Goal: Information Seeking & Learning: Compare options

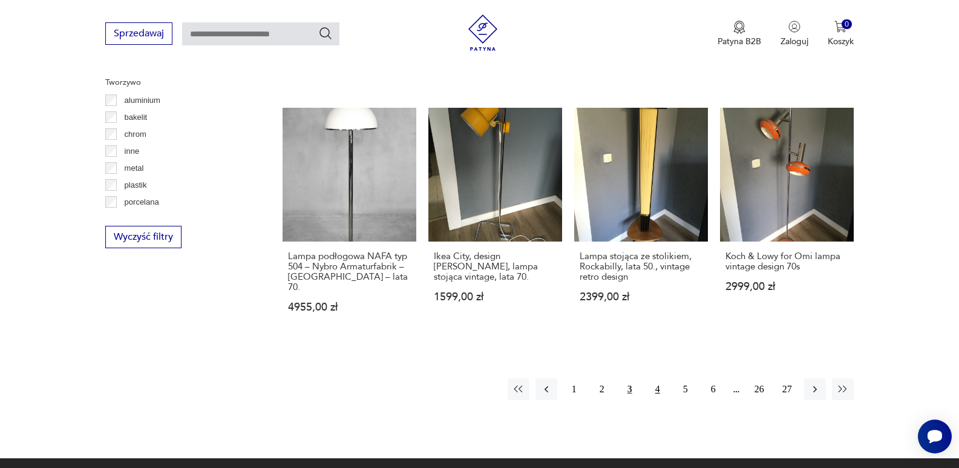
click at [660, 378] on button "4" at bounding box center [658, 389] width 22 height 22
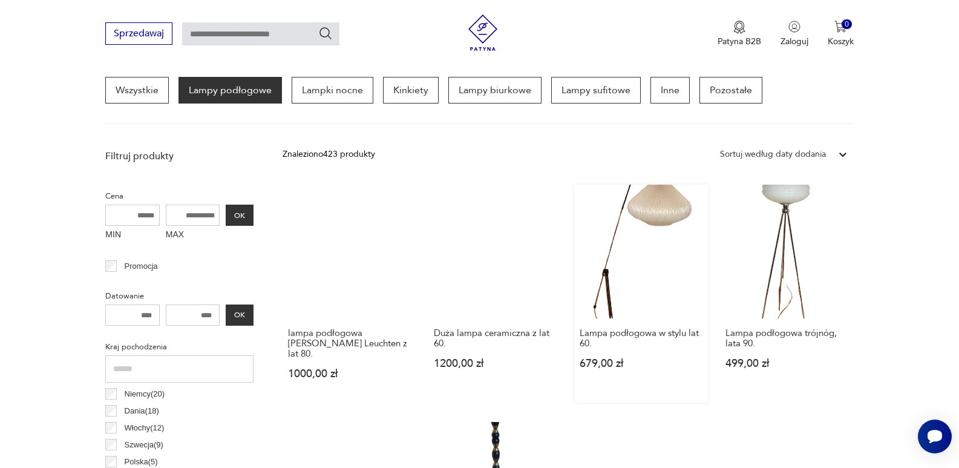
scroll to position [345, 0]
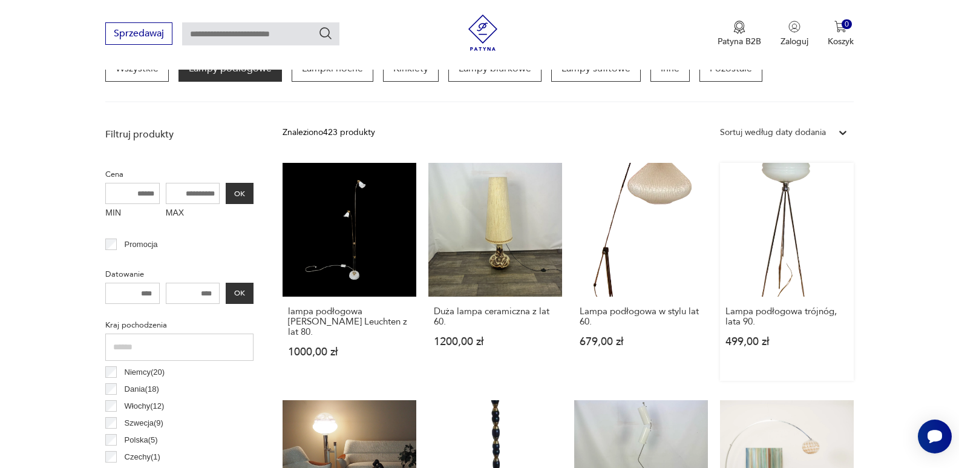
click at [795, 231] on link "Lampa podłogowa trójnóg, lata 90. 499,00 zł" at bounding box center [787, 272] width 134 height 218
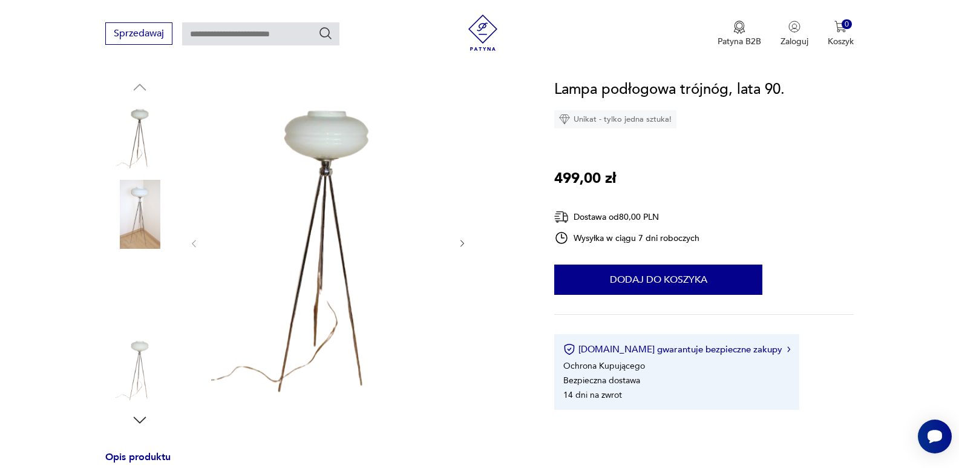
scroll to position [121, 0]
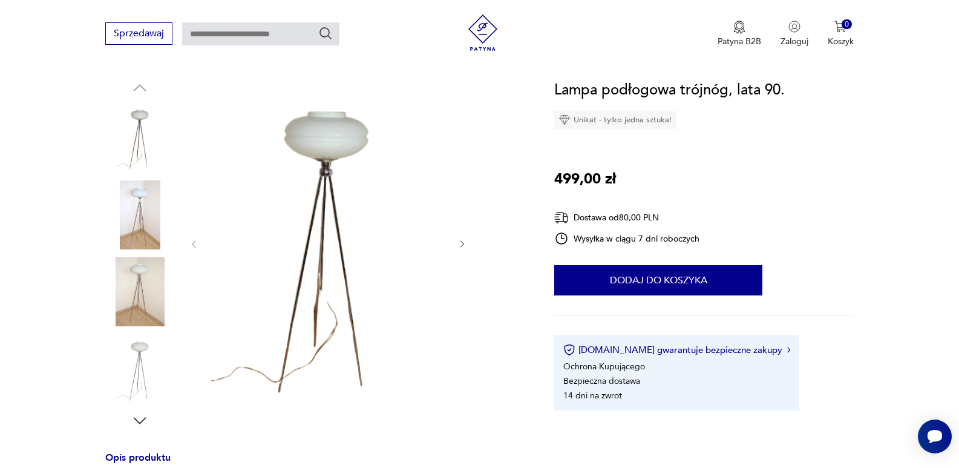
click at [335, 174] on img at bounding box center [327, 243] width 233 height 329
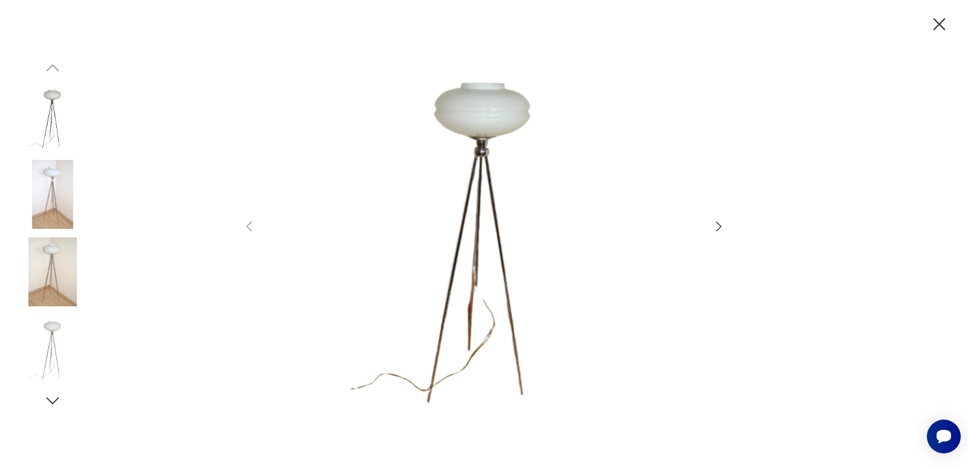
click at [720, 226] on icon "button" at bounding box center [718, 226] width 15 height 15
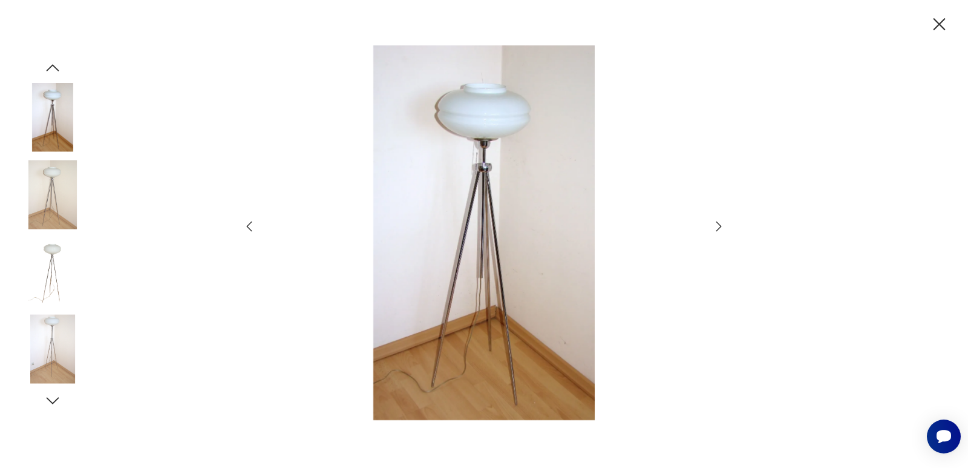
click at [720, 226] on icon "button" at bounding box center [718, 226] width 15 height 15
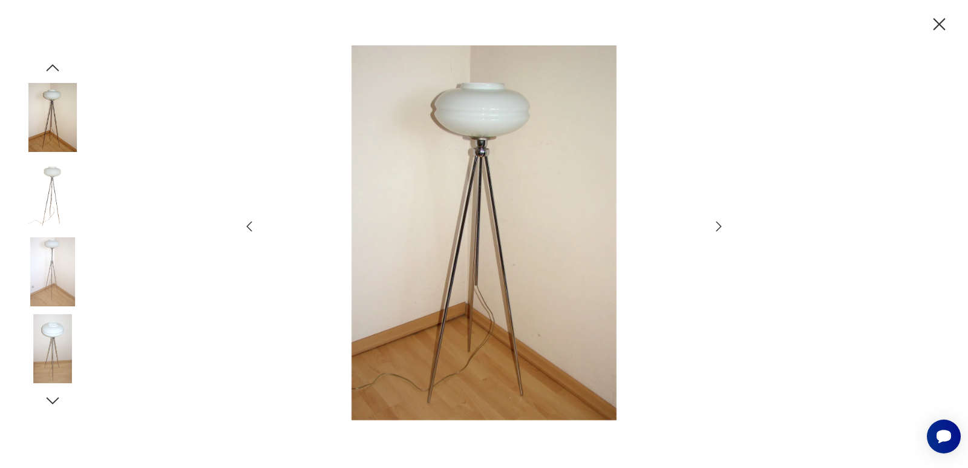
click at [720, 226] on icon "button" at bounding box center [718, 226] width 15 height 15
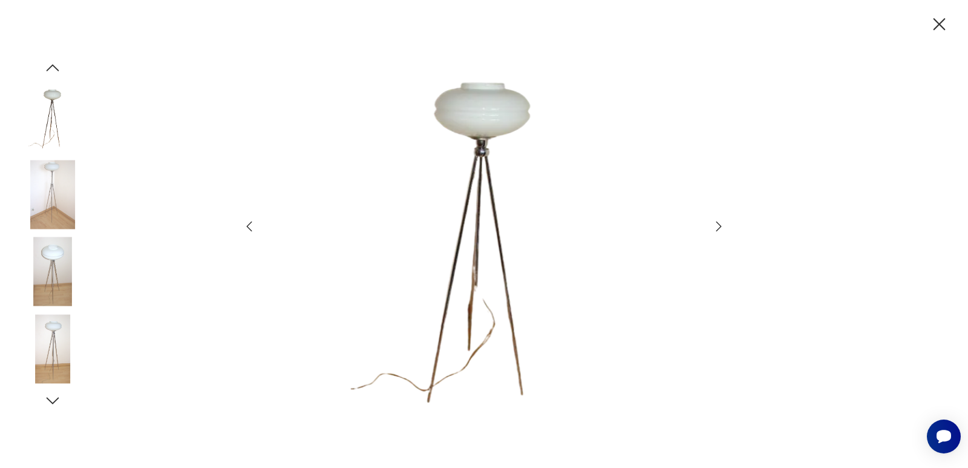
click at [720, 226] on icon "button" at bounding box center [718, 226] width 15 height 15
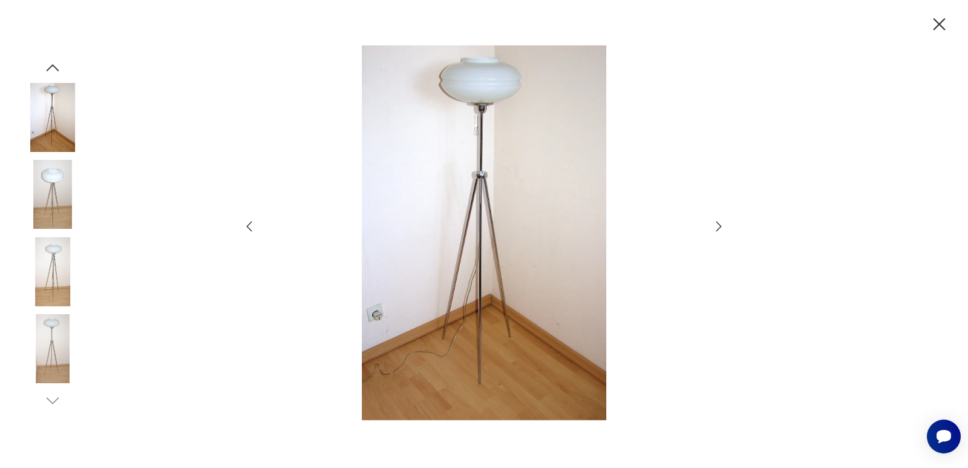
click at [942, 19] on icon "button" at bounding box center [938, 24] width 21 height 21
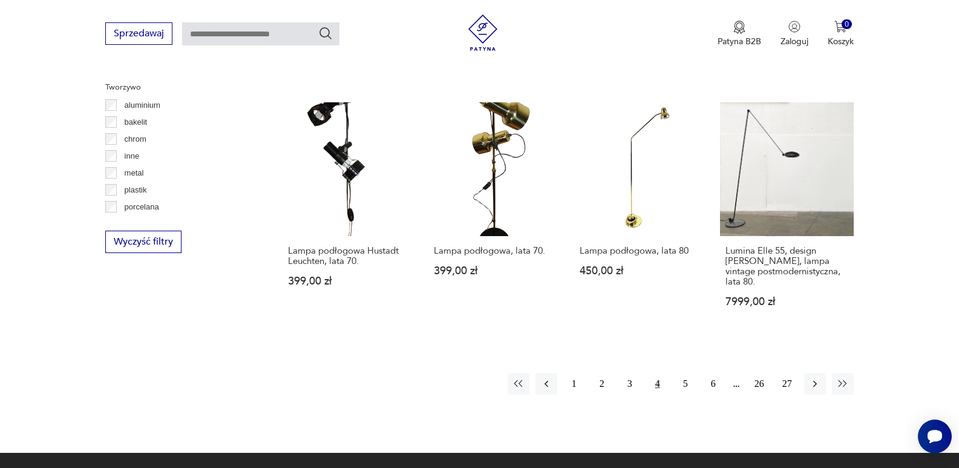
scroll to position [1128, 0]
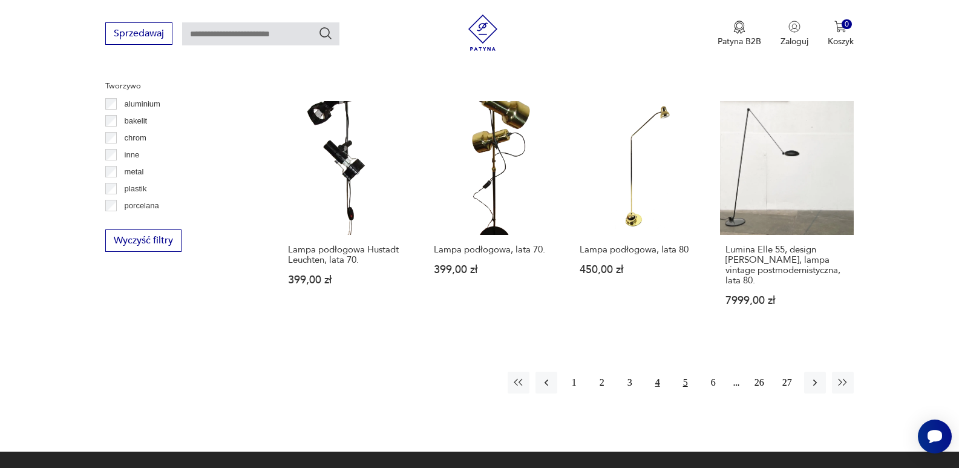
click at [685, 371] on button "5" at bounding box center [685, 382] width 22 height 22
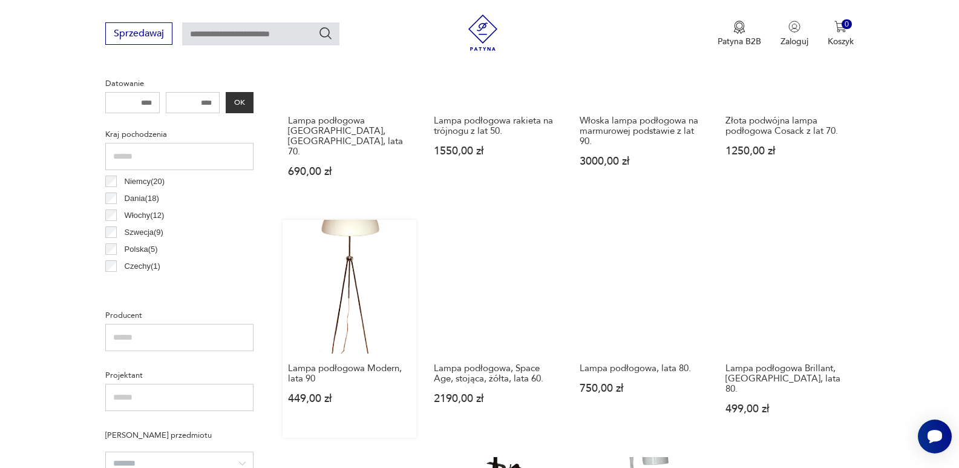
scroll to position [527, 0]
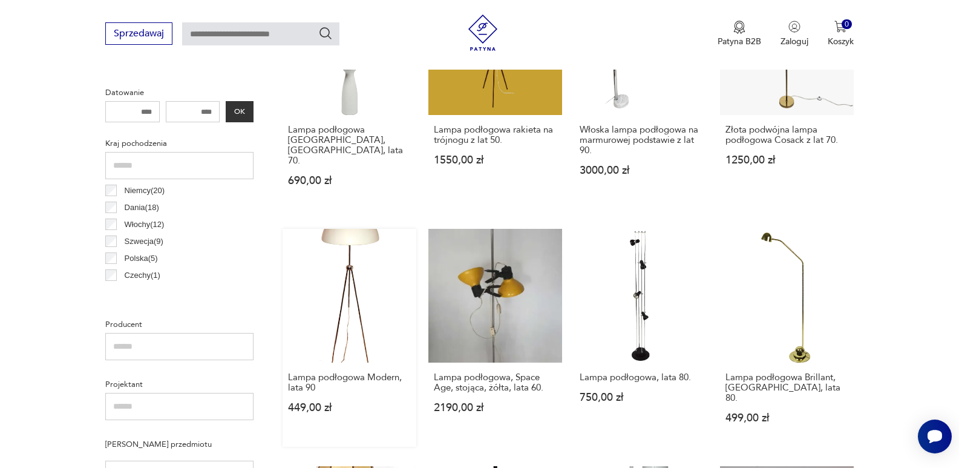
click at [363, 263] on link "Lampa podłogowa Modern, lata 90 449,00 zł" at bounding box center [349, 338] width 134 height 218
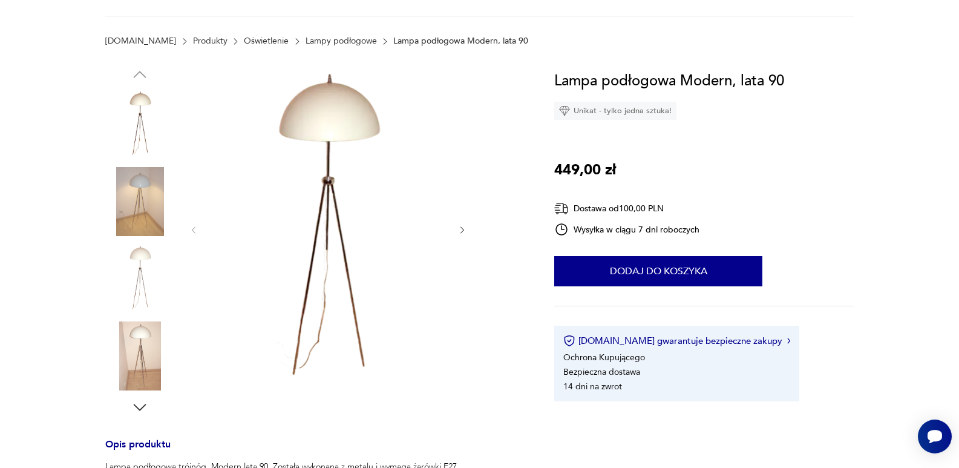
scroll to position [181, 0]
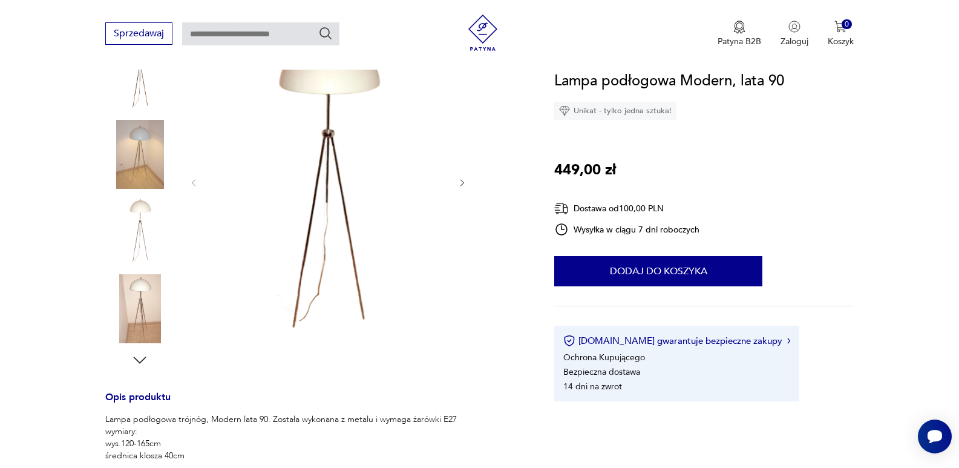
click at [456, 178] on div at bounding box center [328, 182] width 278 height 329
click at [461, 183] on icon "button" at bounding box center [462, 183] width 10 height 10
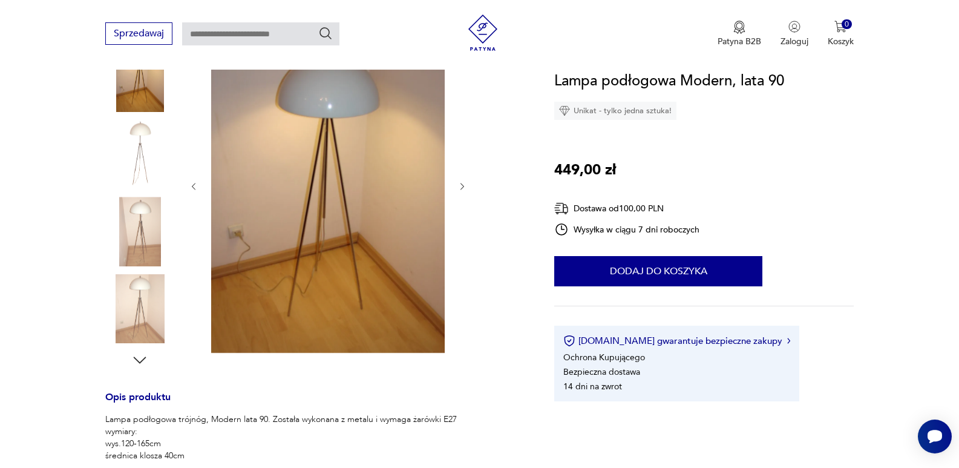
click at [461, 183] on icon "button" at bounding box center [462, 186] width 4 height 7
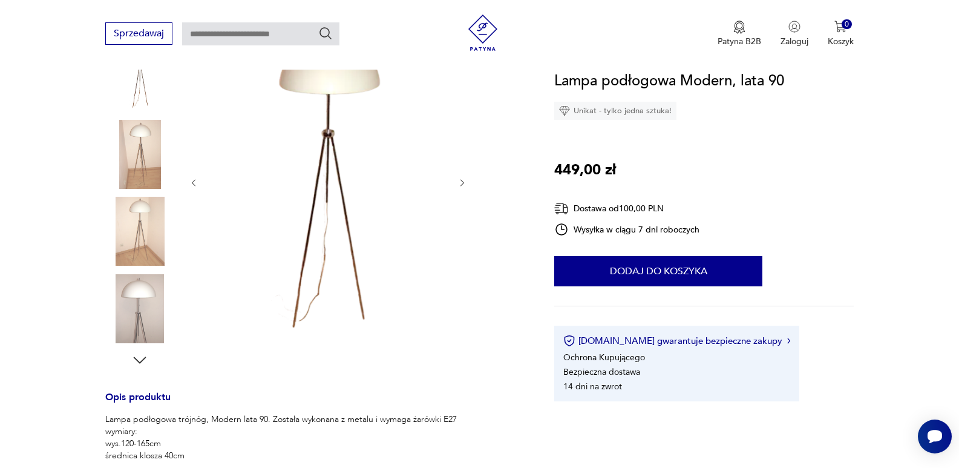
click at [461, 183] on icon "button" at bounding box center [462, 183] width 10 height 10
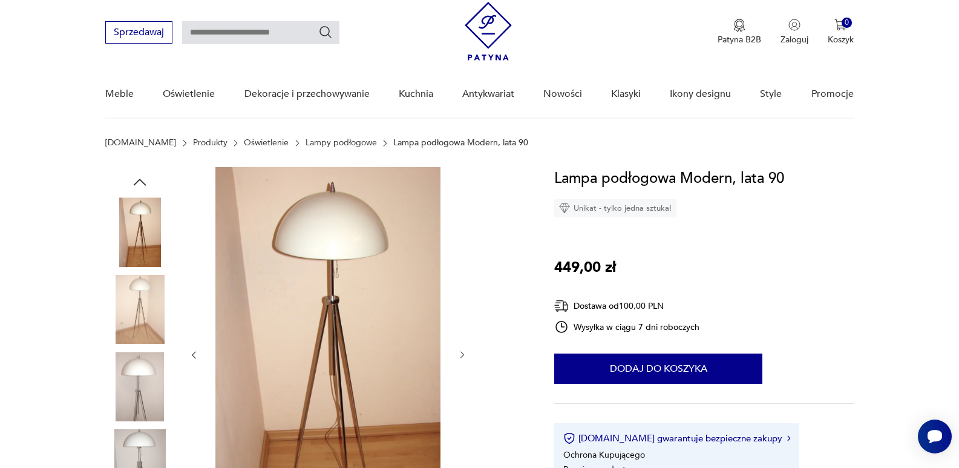
scroll to position [60, 0]
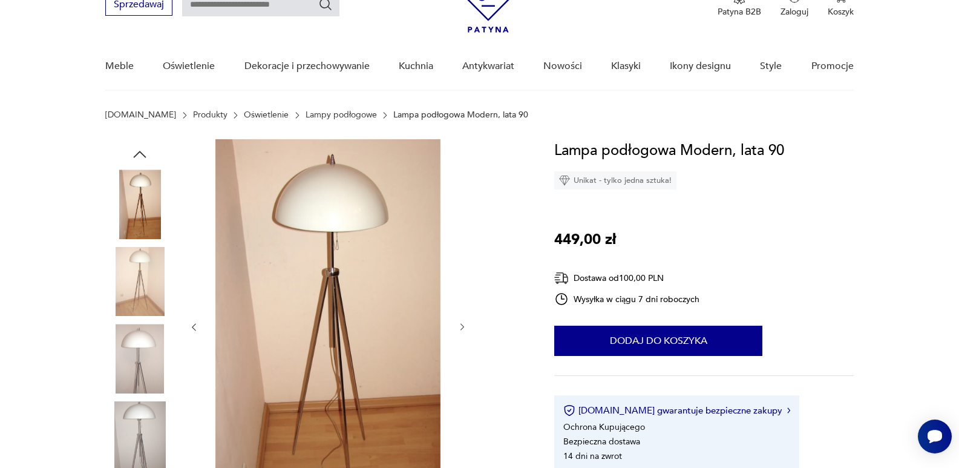
click at [461, 329] on icon "button" at bounding box center [462, 327] width 4 height 7
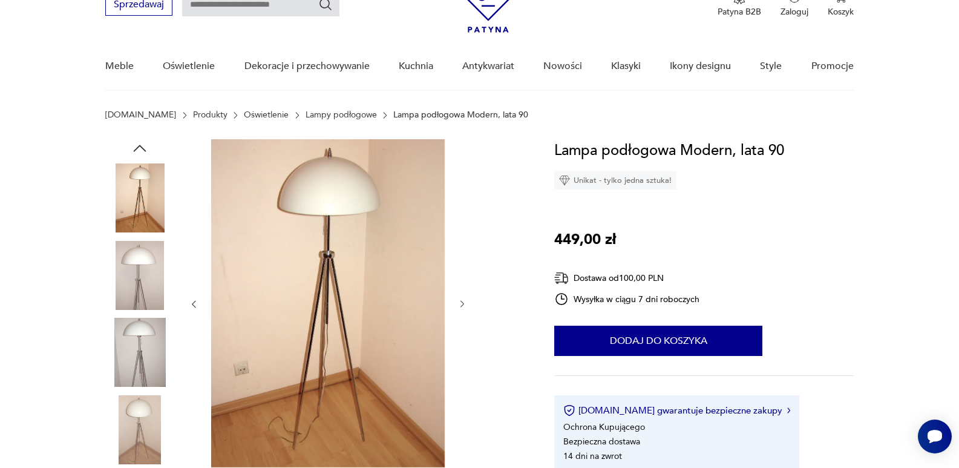
click at [460, 298] on button "button" at bounding box center [462, 304] width 10 height 12
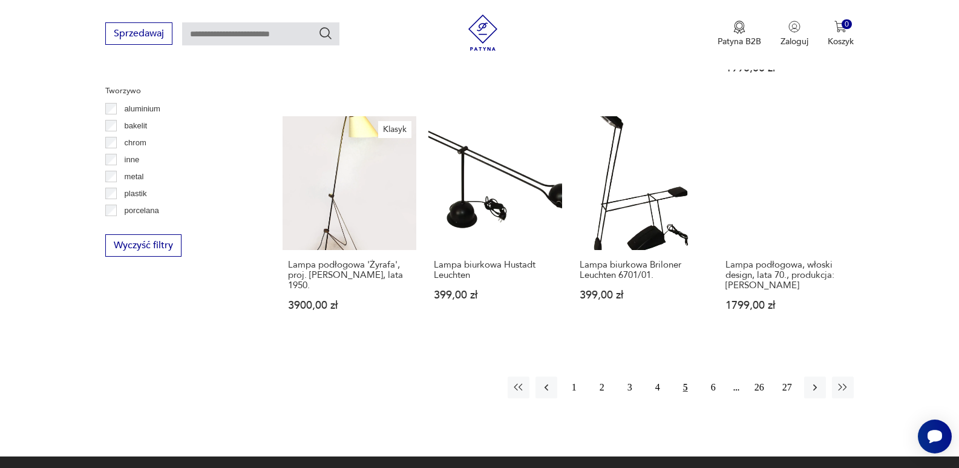
scroll to position [1127, 0]
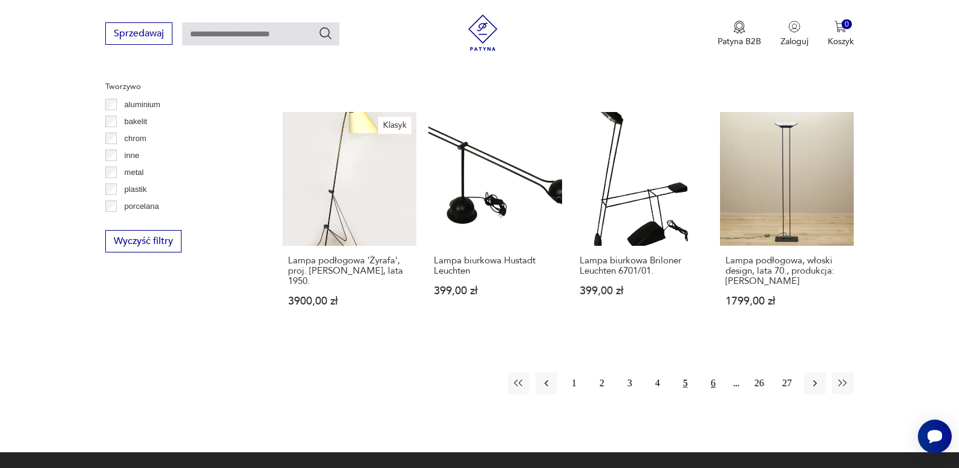
click at [712, 372] on button "6" at bounding box center [713, 383] width 22 height 22
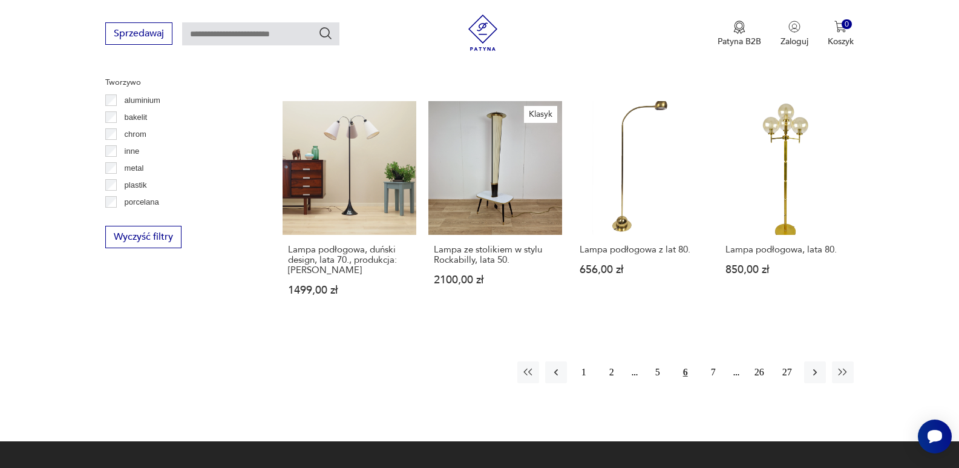
scroll to position [1192, 0]
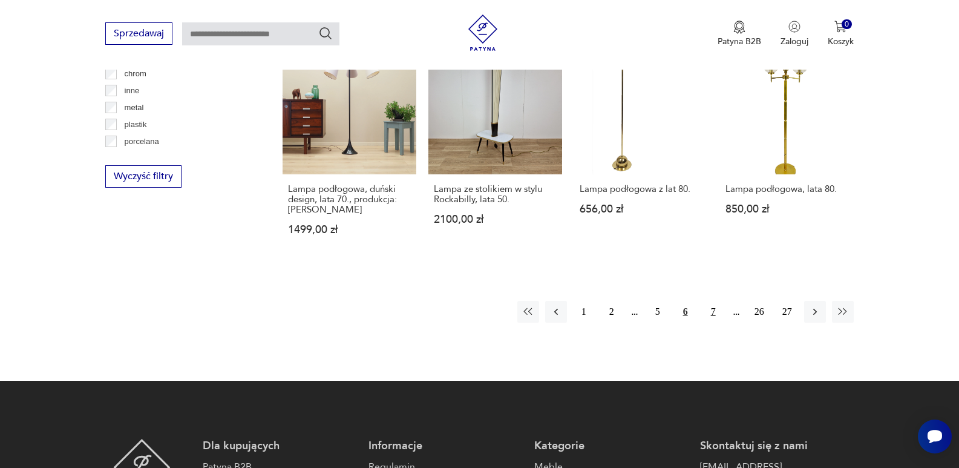
click at [710, 311] on button "7" at bounding box center [713, 312] width 22 height 22
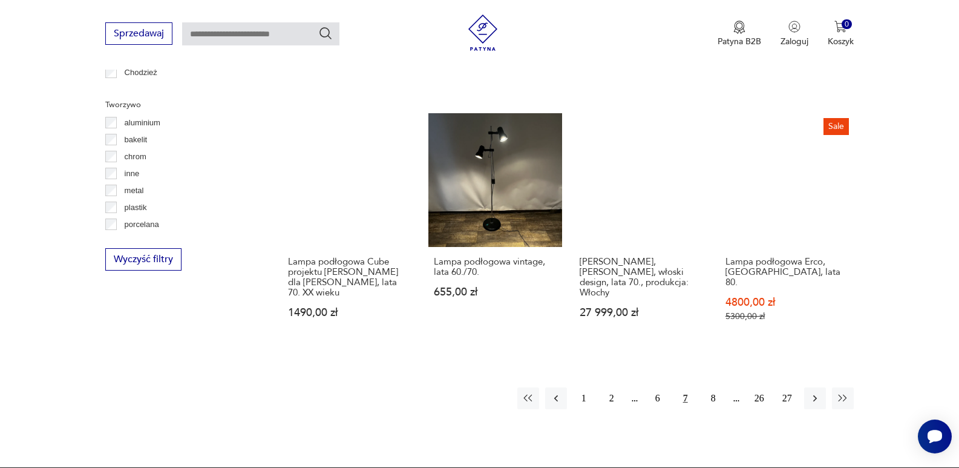
scroll to position [1132, 0]
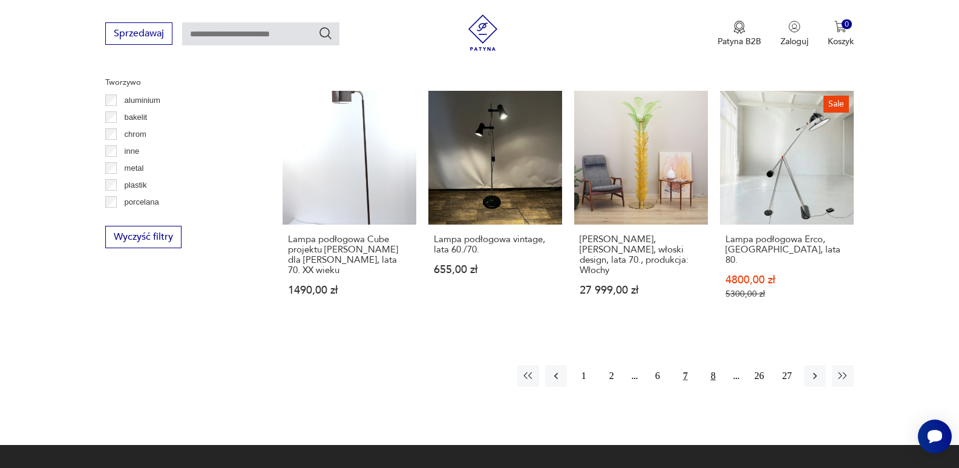
click at [714, 365] on button "8" at bounding box center [713, 376] width 22 height 22
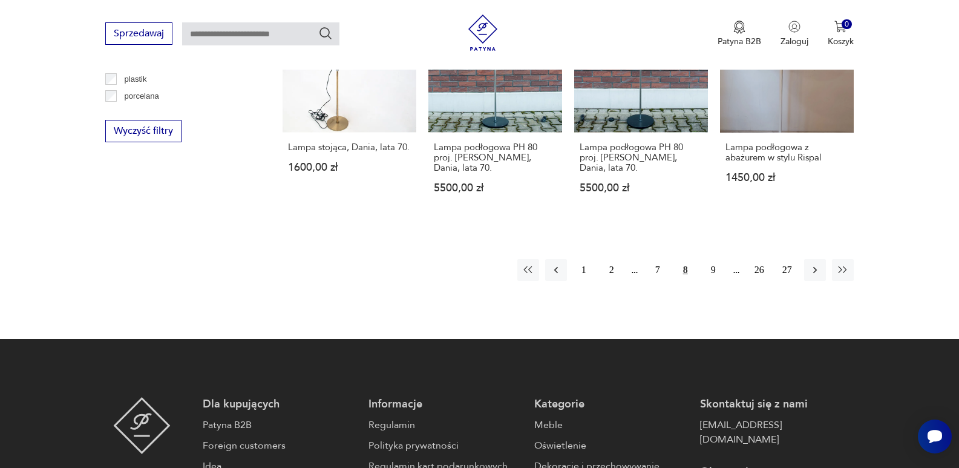
scroll to position [1253, 0]
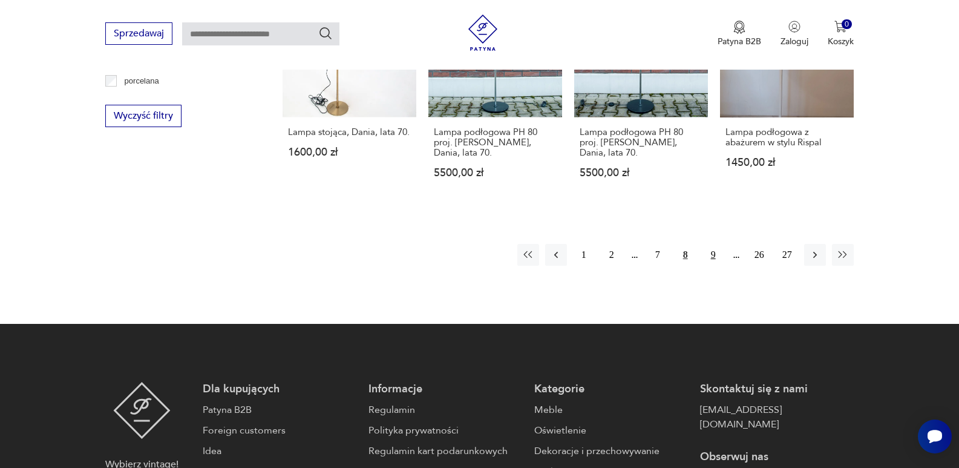
click at [714, 255] on button "9" at bounding box center [713, 255] width 22 height 22
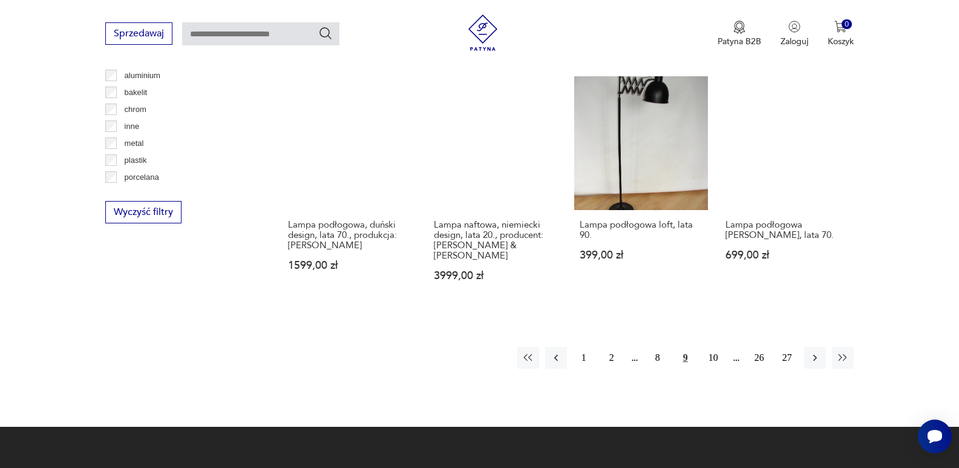
scroll to position [1192, 0]
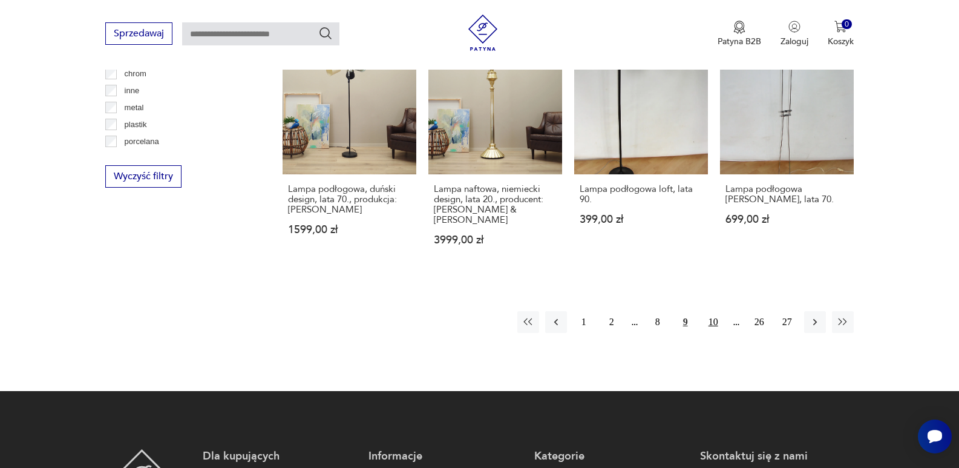
click at [717, 311] on button "10" at bounding box center [713, 322] width 22 height 22
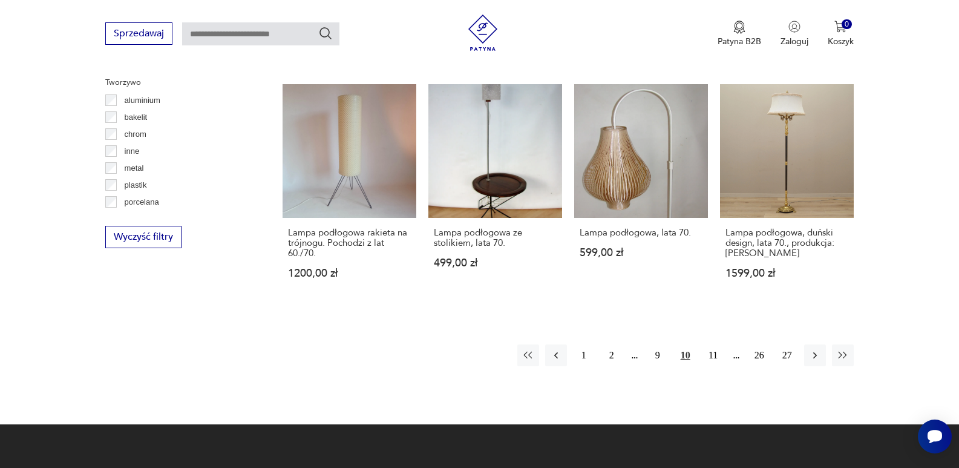
scroll to position [1192, 0]
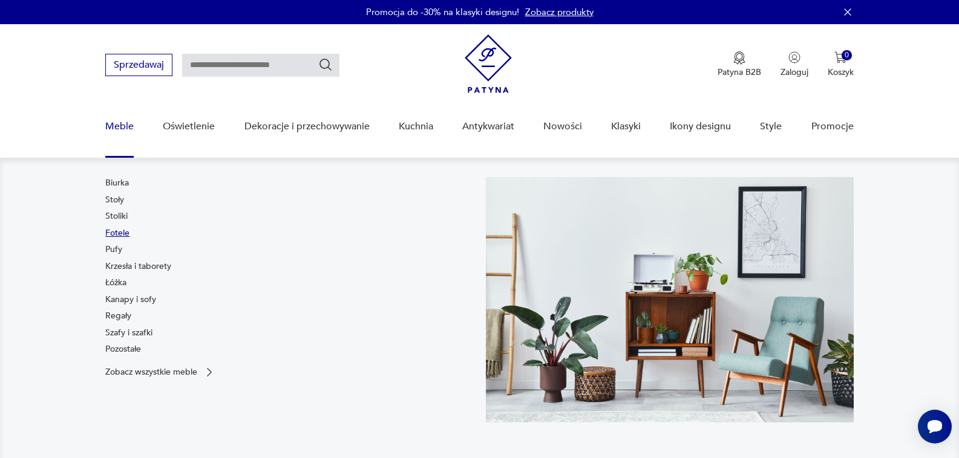
click at [112, 232] on link "Fotele" at bounding box center [117, 233] width 24 height 12
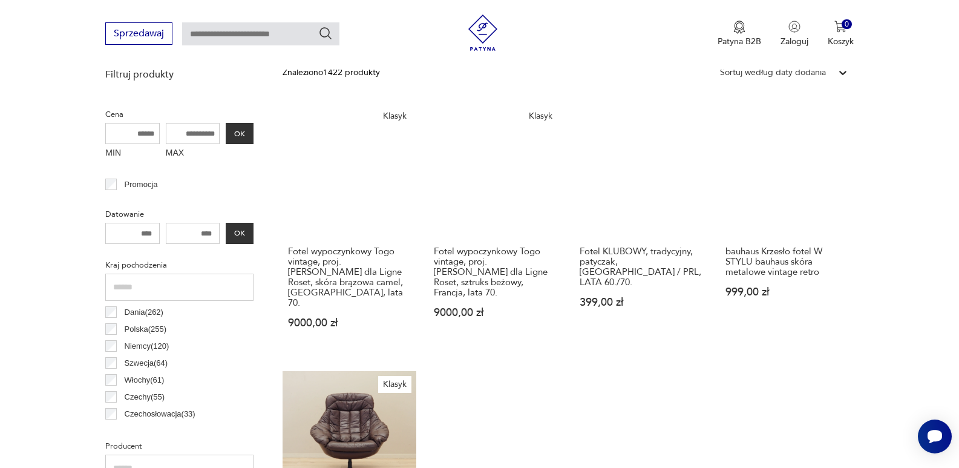
scroll to position [466, 0]
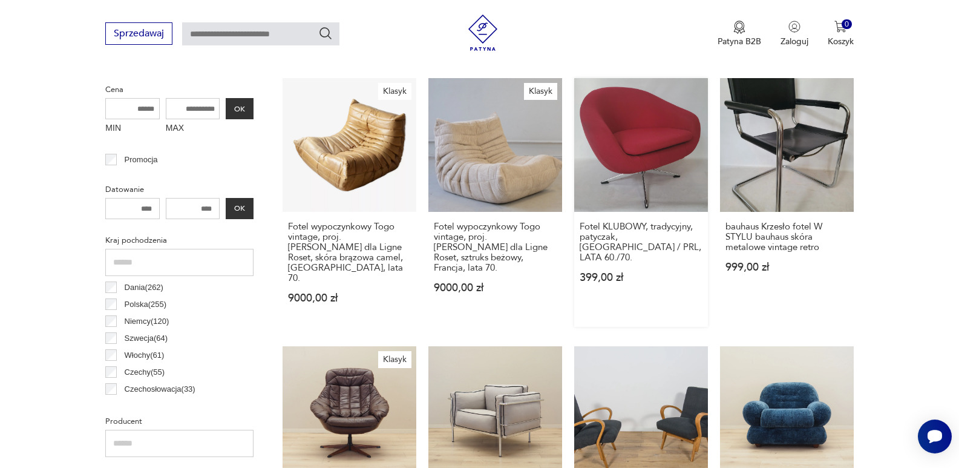
click at [633, 152] on link "Fotel KLUBOWY, tradycyjny, patyczak, [GEOGRAPHIC_DATA] / PRL, LATA 60./70. 399,…" at bounding box center [641, 202] width 134 height 249
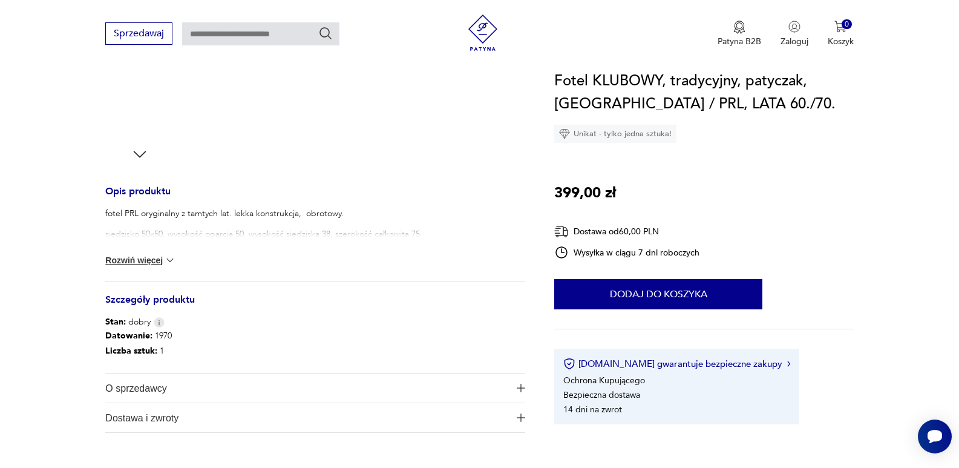
scroll to position [363, 0]
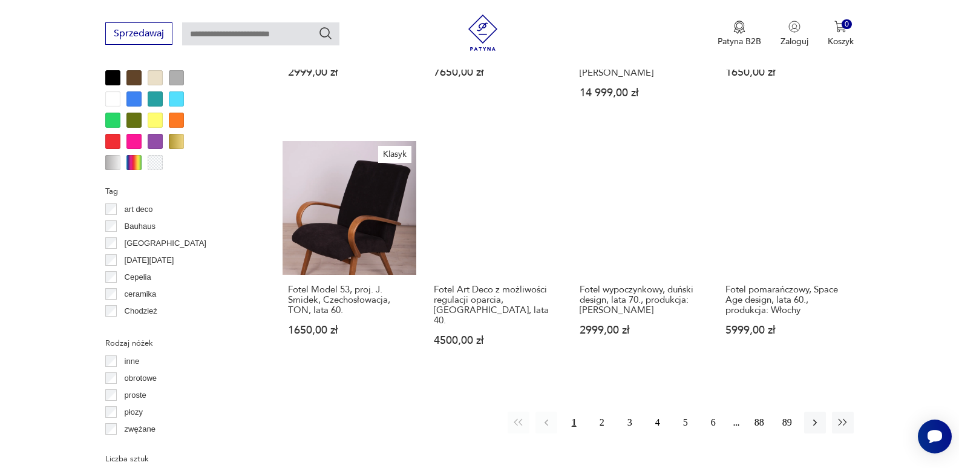
scroll to position [1210, 0]
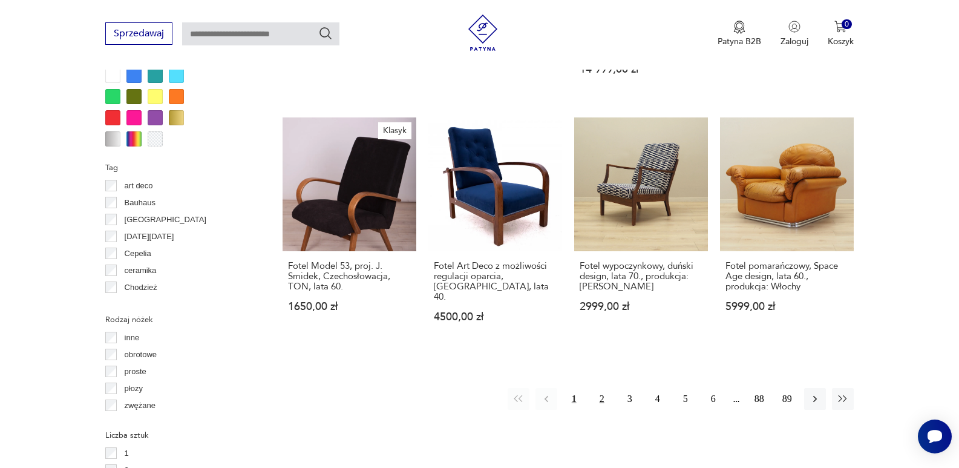
click at [598, 388] on button "2" at bounding box center [602, 399] width 22 height 22
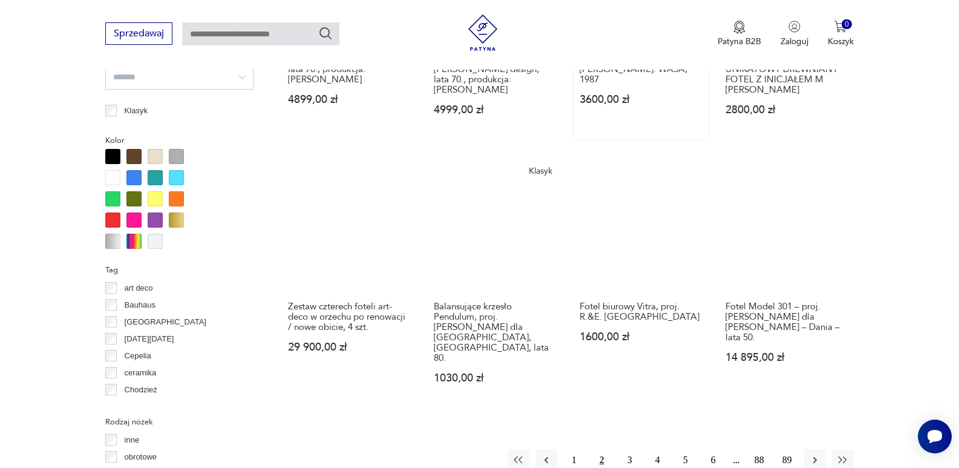
scroll to position [1168, 0]
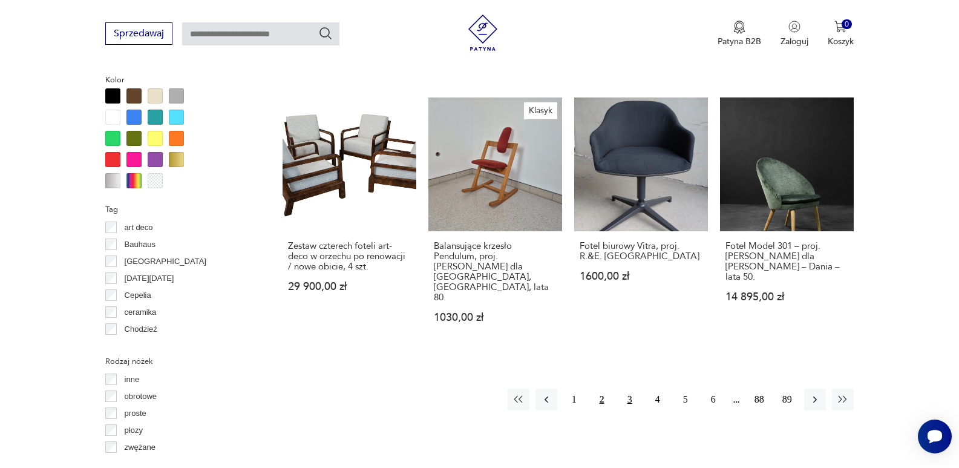
click at [631, 388] on button "3" at bounding box center [630, 399] width 22 height 22
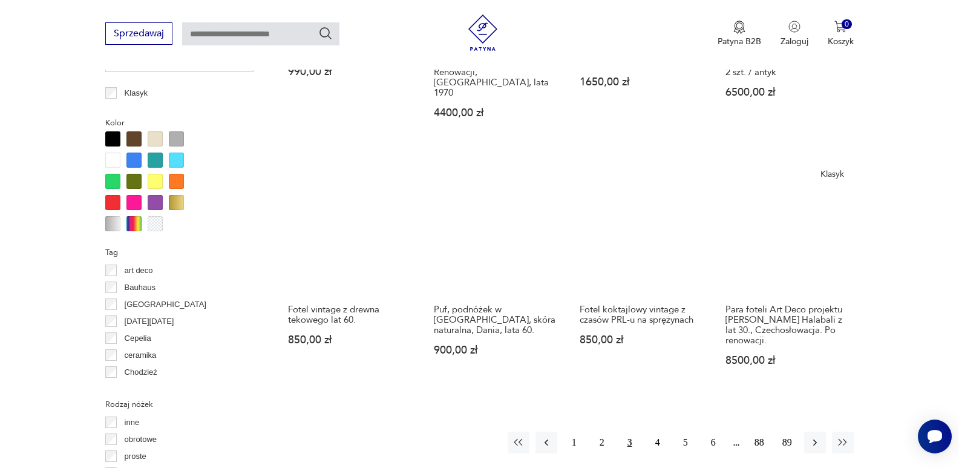
scroll to position [1168, 0]
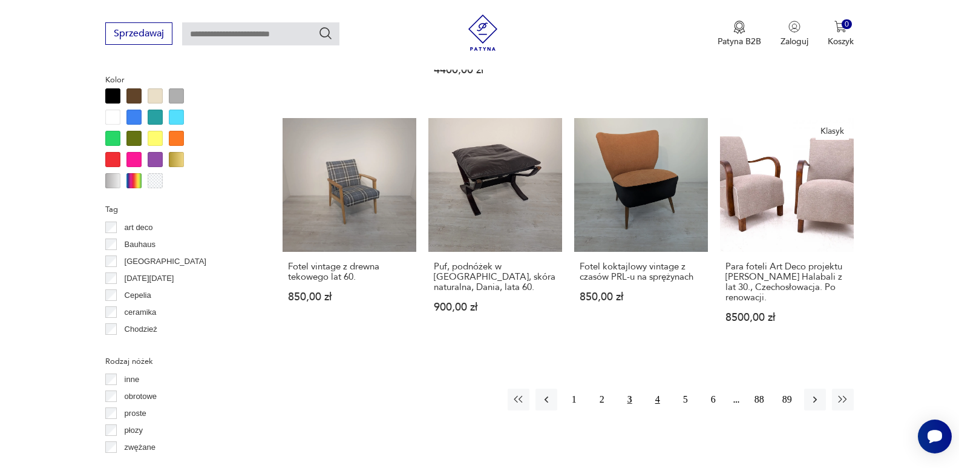
click at [659, 388] on button "4" at bounding box center [658, 399] width 22 height 22
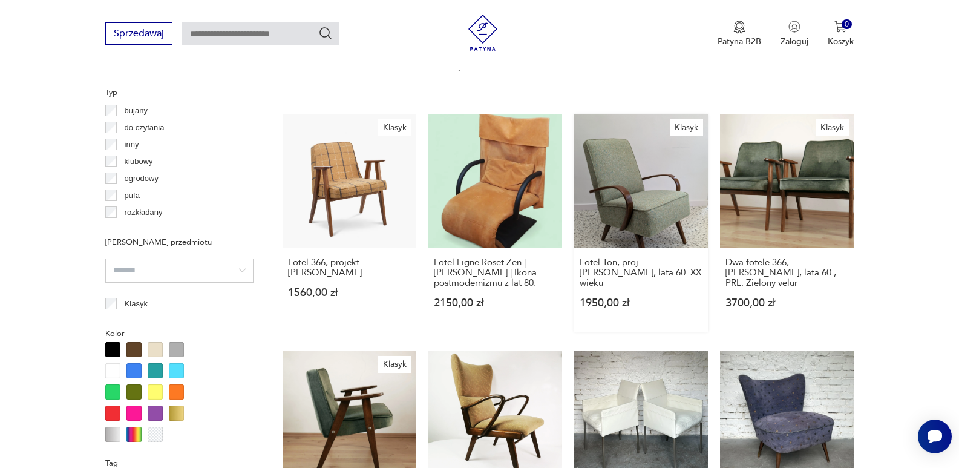
scroll to position [865, 0]
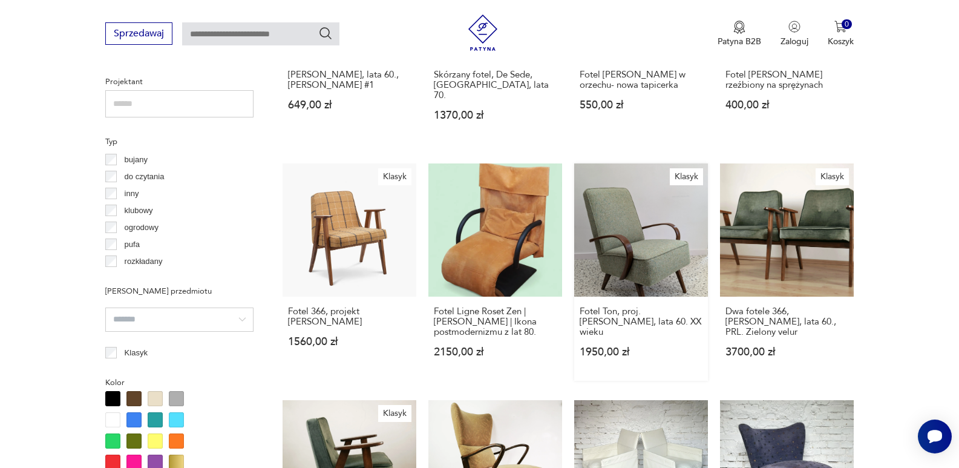
drag, startPoint x: 656, startPoint y: 364, endPoint x: 630, endPoint y: 345, distance: 32.1
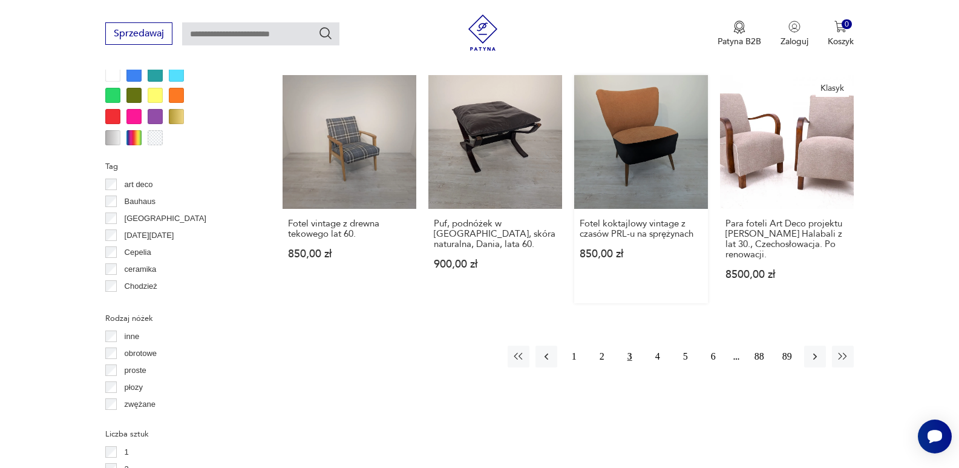
scroll to position [1349, 0]
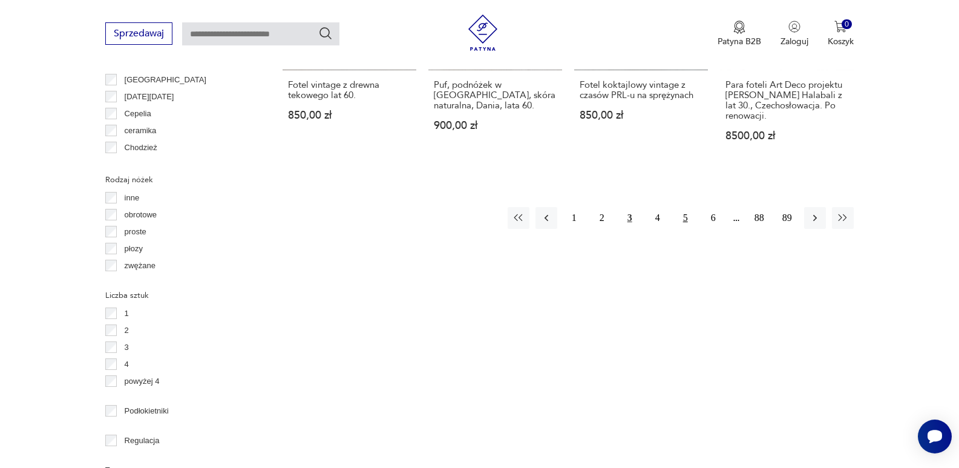
click at [682, 207] on button "5" at bounding box center [685, 218] width 22 height 22
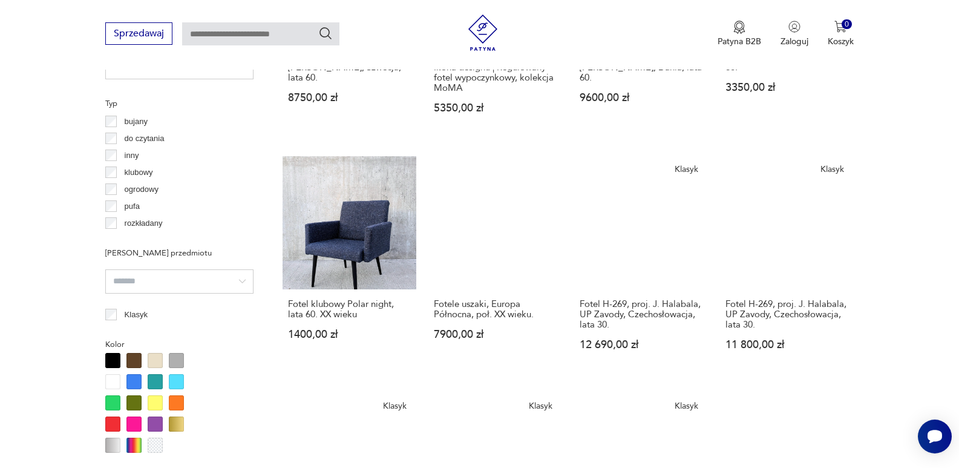
scroll to position [926, 0]
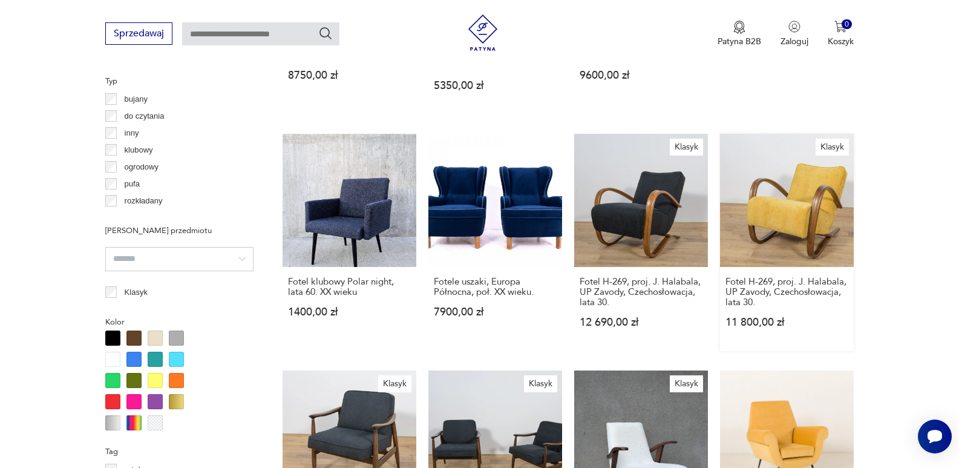
click at [771, 205] on link "Klasyk Fotel H-269, proj. J. Halabala, UP Zavody, Czechosłowacja, lata 30. 11 8…" at bounding box center [787, 243] width 134 height 218
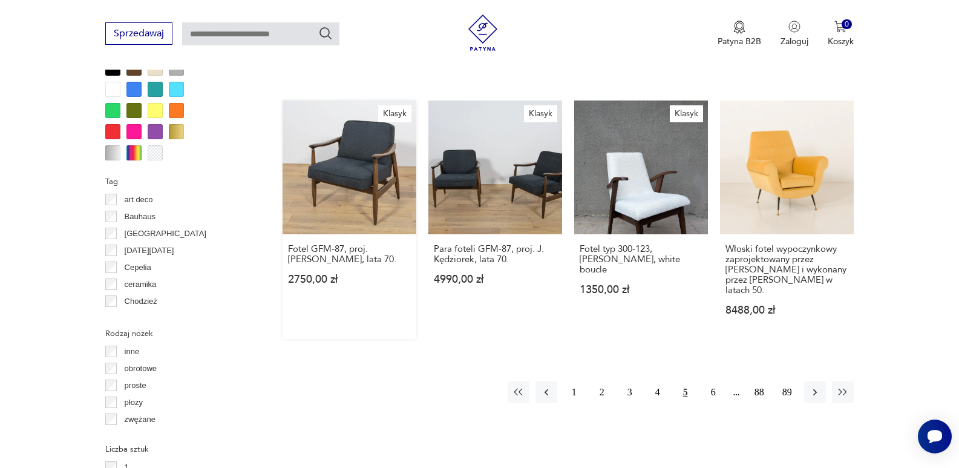
scroll to position [1219, 0]
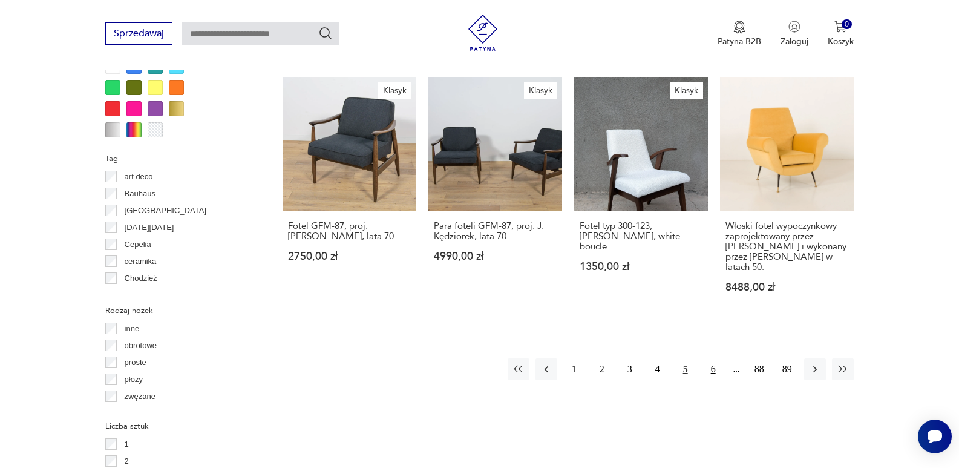
click at [711, 359] on button "6" at bounding box center [713, 369] width 22 height 22
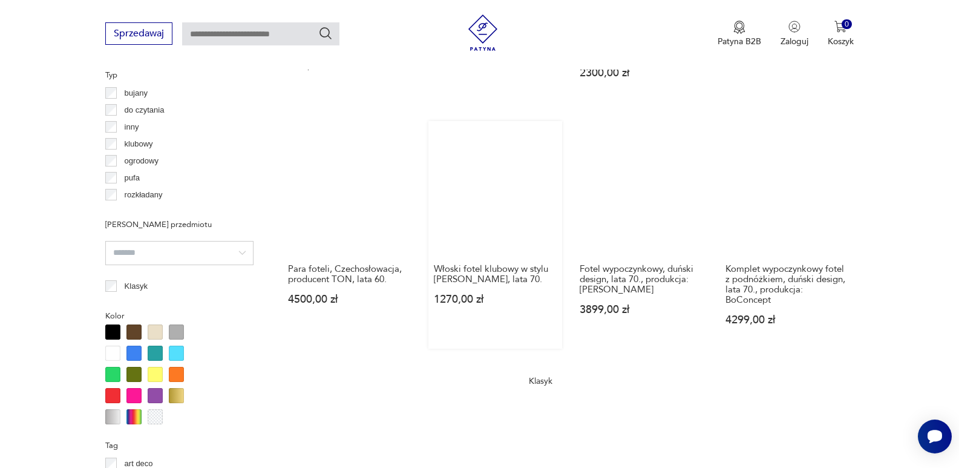
scroll to position [926, 0]
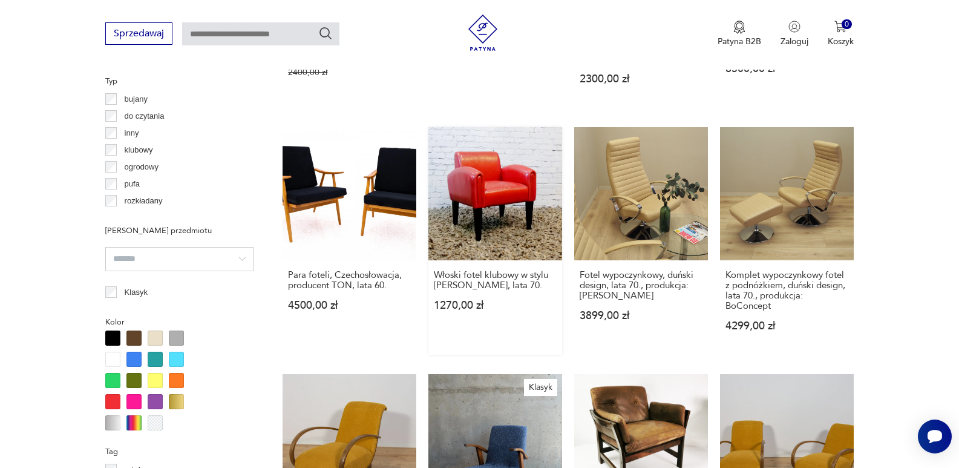
click at [479, 163] on link "Włoski fotel klubowy w stylu [PERSON_NAME], lata 70. 1270,00 zł" at bounding box center [495, 241] width 134 height 228
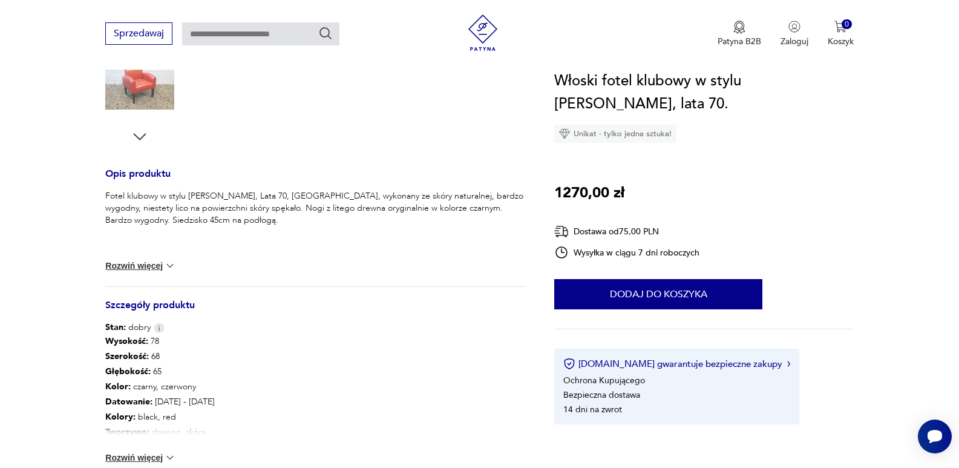
scroll to position [423, 0]
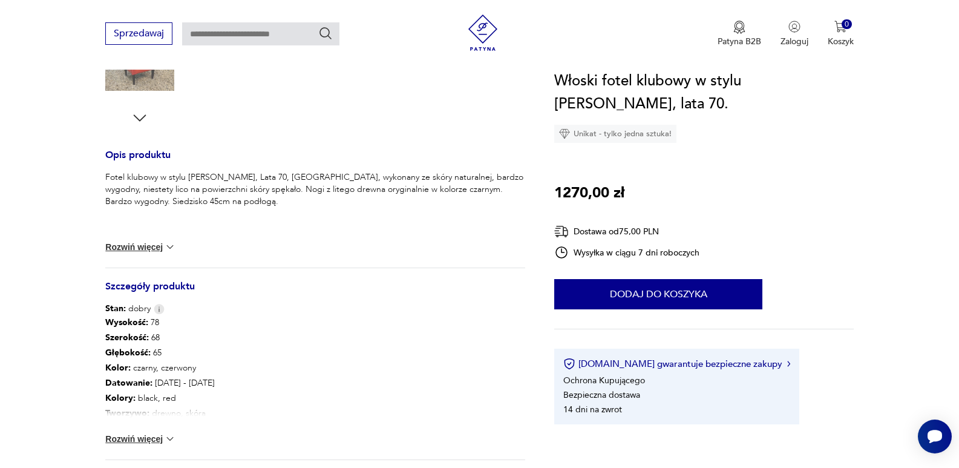
click at [146, 247] on button "Rozwiń więcej" at bounding box center [140, 247] width 70 height 12
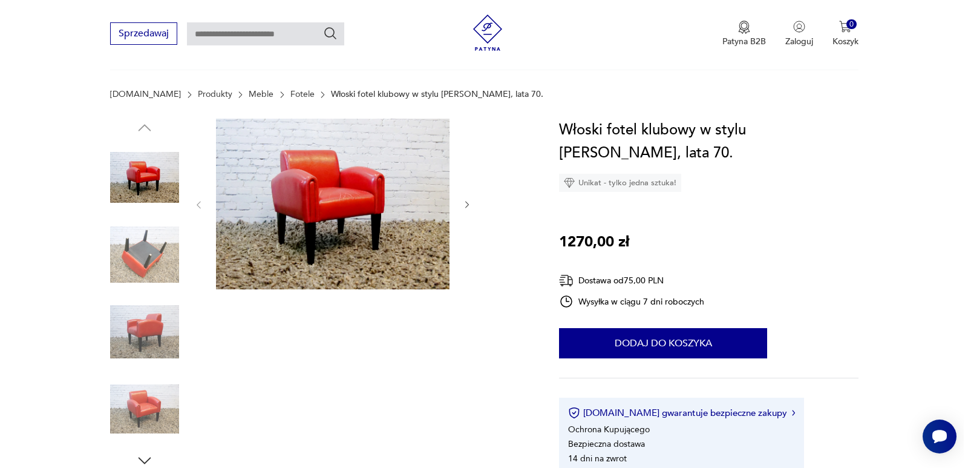
scroll to position [60, 0]
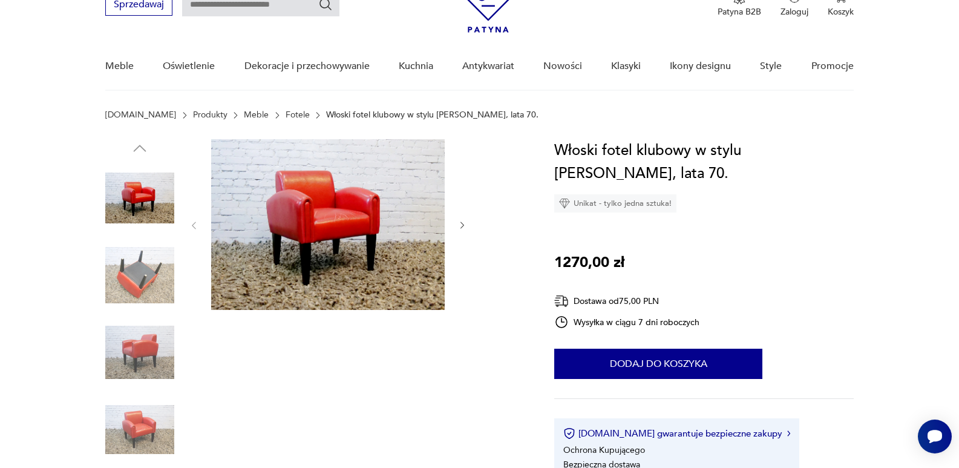
click at [304, 220] on img at bounding box center [327, 224] width 233 height 171
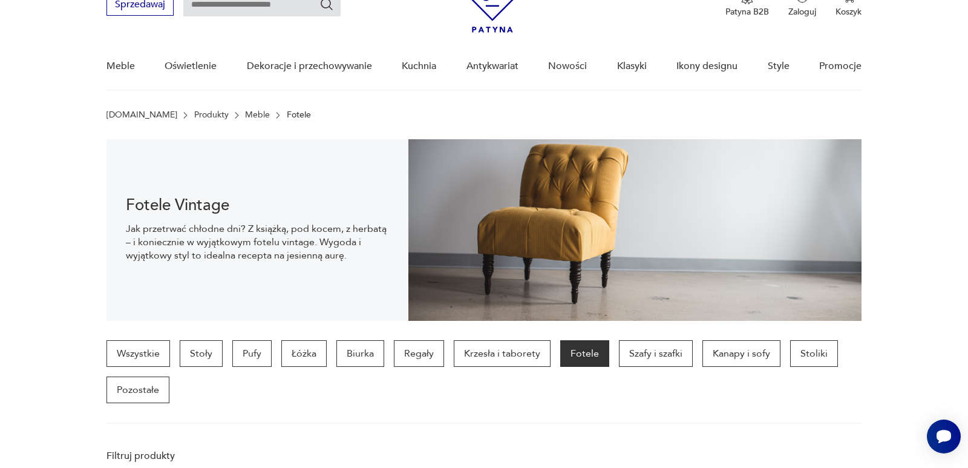
scroll to position [1033, 0]
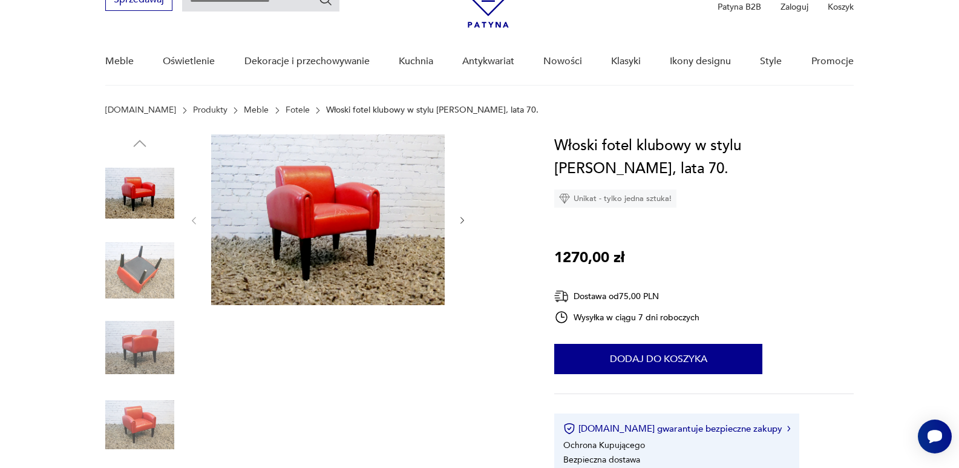
scroll to position [60, 0]
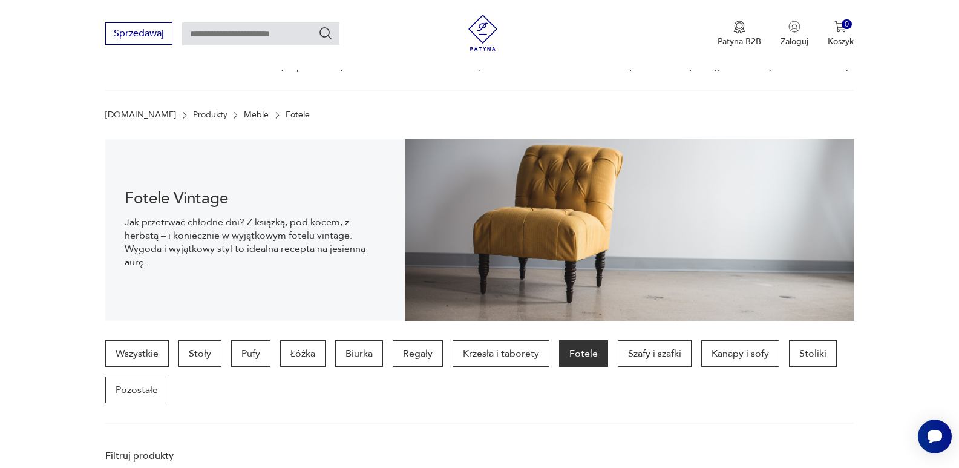
scroll to position [1145, 0]
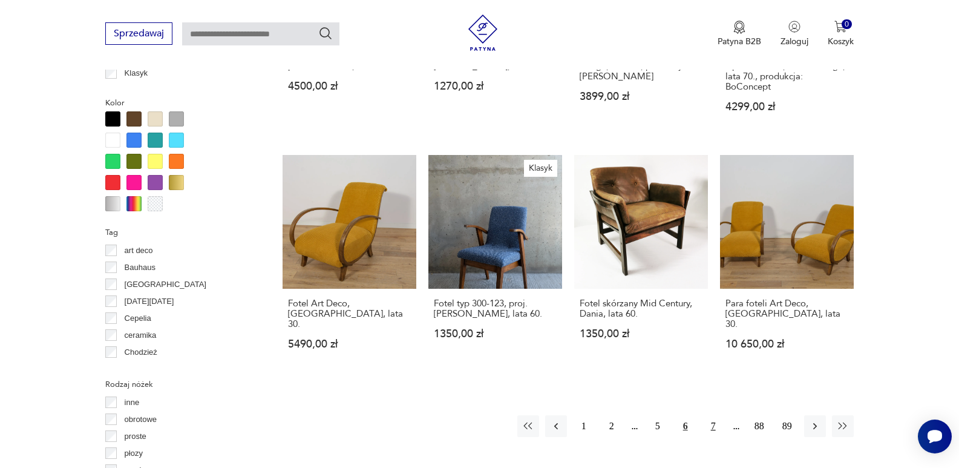
click at [711, 415] on button "7" at bounding box center [713, 426] width 22 height 22
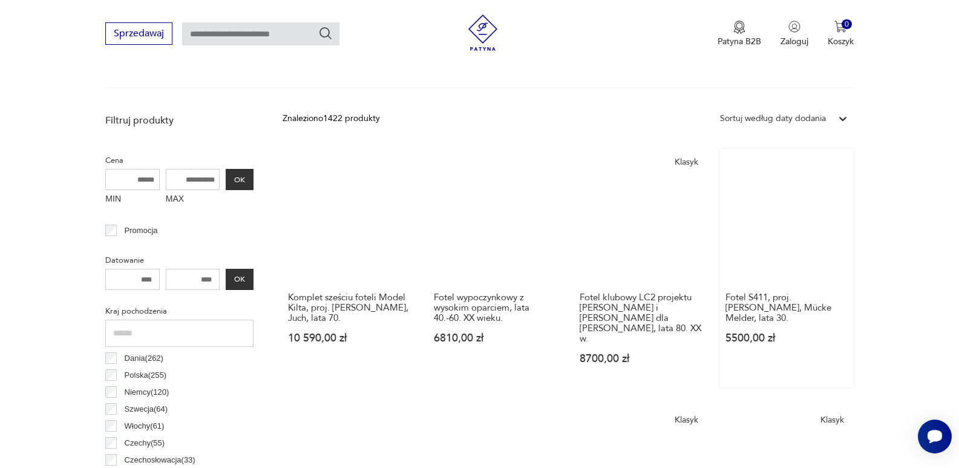
scroll to position [382, 0]
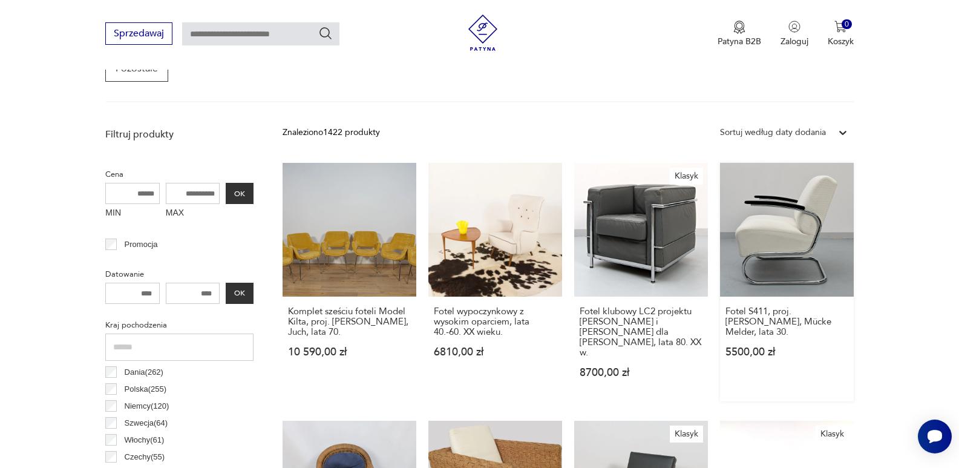
click at [784, 244] on link "Fotel S411, proj. [PERSON_NAME], Mücke Melder, lata 30. 5500,00 zł" at bounding box center [787, 282] width 134 height 238
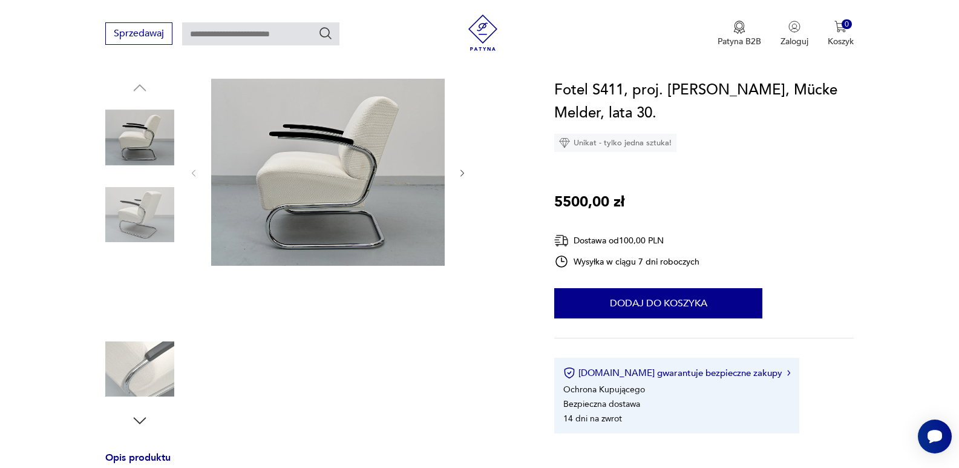
scroll to position [60, 0]
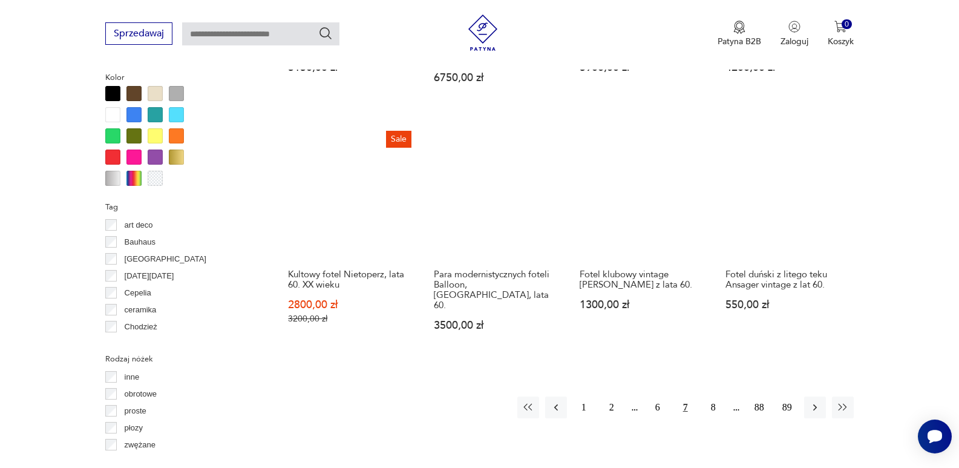
scroll to position [1224, 0]
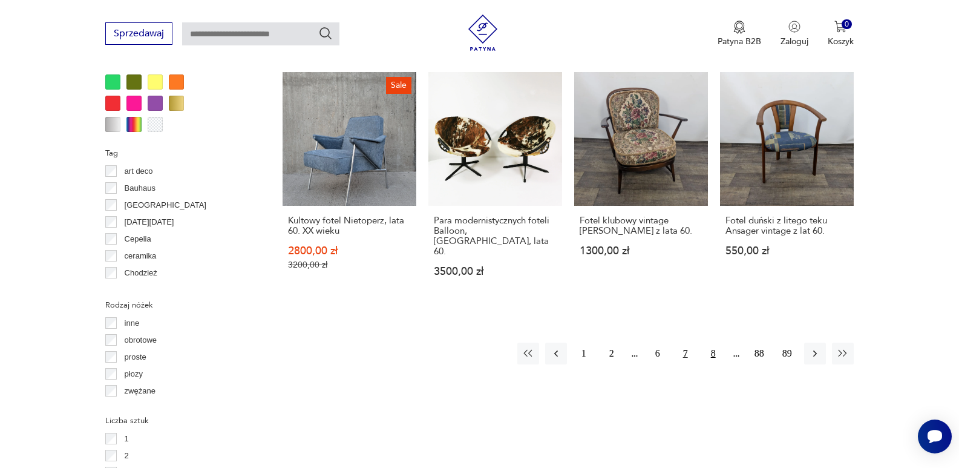
click at [711, 342] on button "8" at bounding box center [713, 353] width 22 height 22
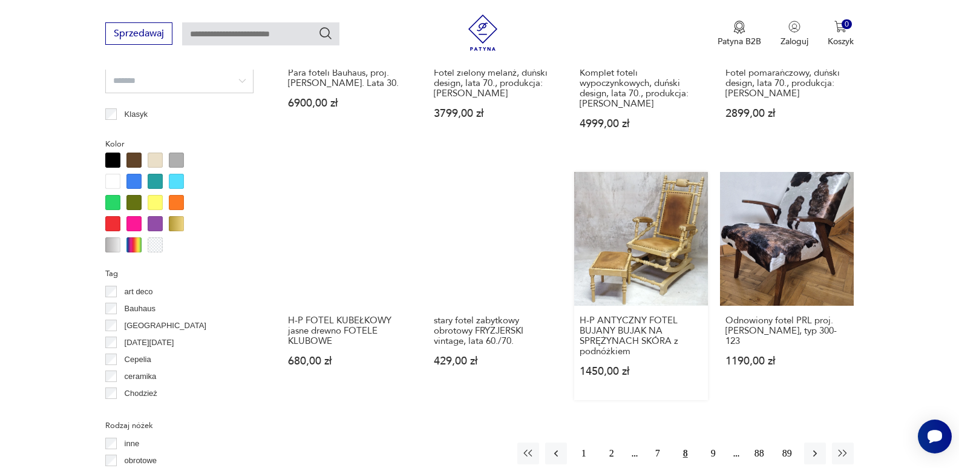
scroll to position [1107, 0]
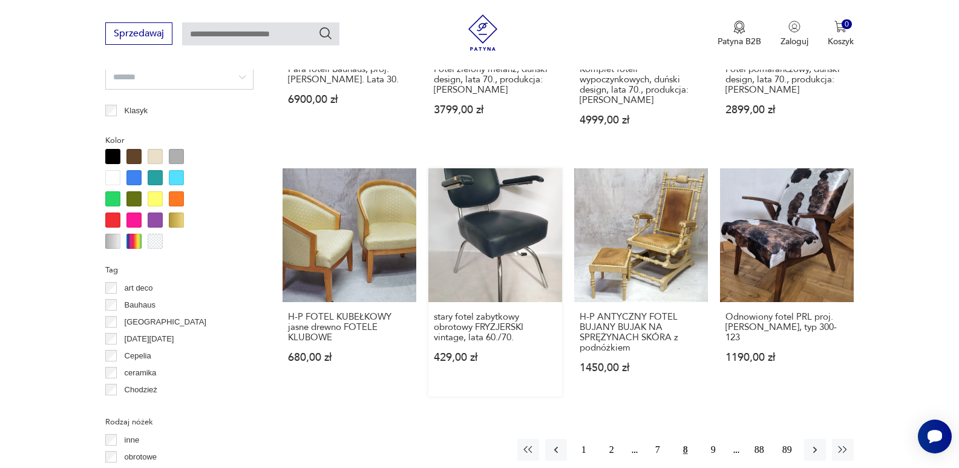
click at [500, 236] on link "stary fotel zabytkowy obrotowy FRYZJERSKI vintage, lata 60./70. 429,00 zł" at bounding box center [495, 282] width 134 height 228
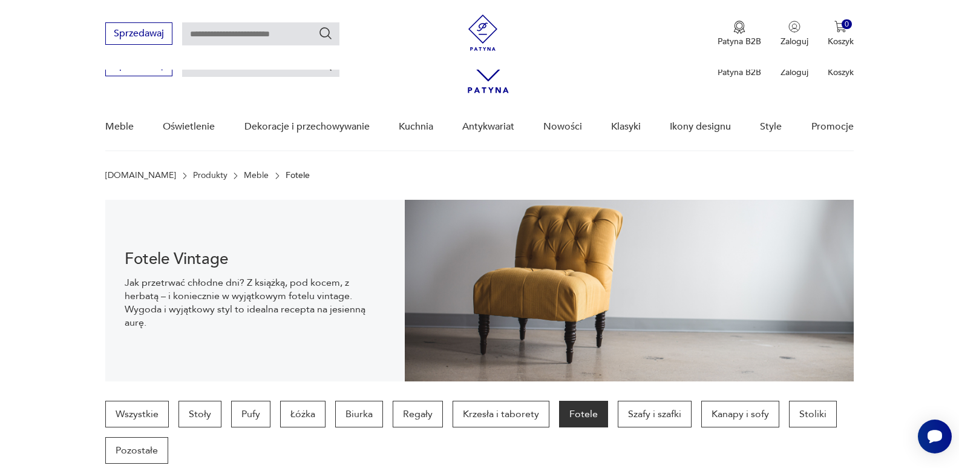
scroll to position [1214, 0]
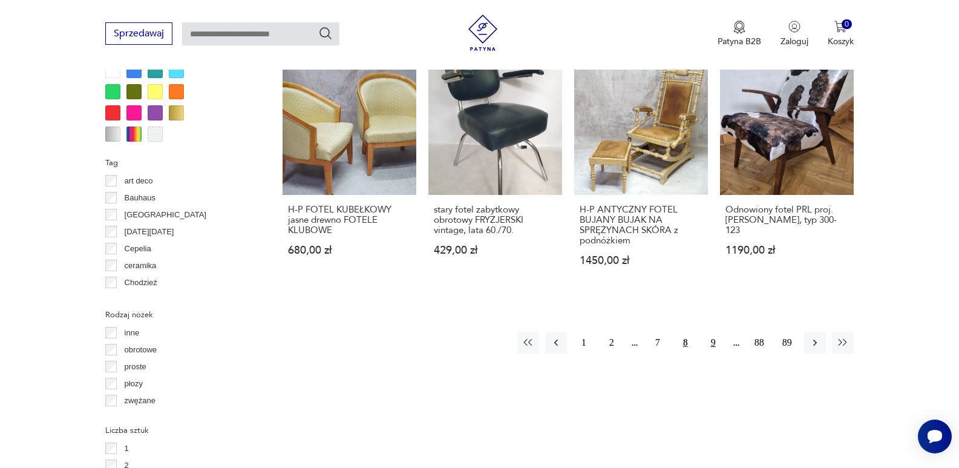
click at [719, 331] on button "9" at bounding box center [713, 342] width 22 height 22
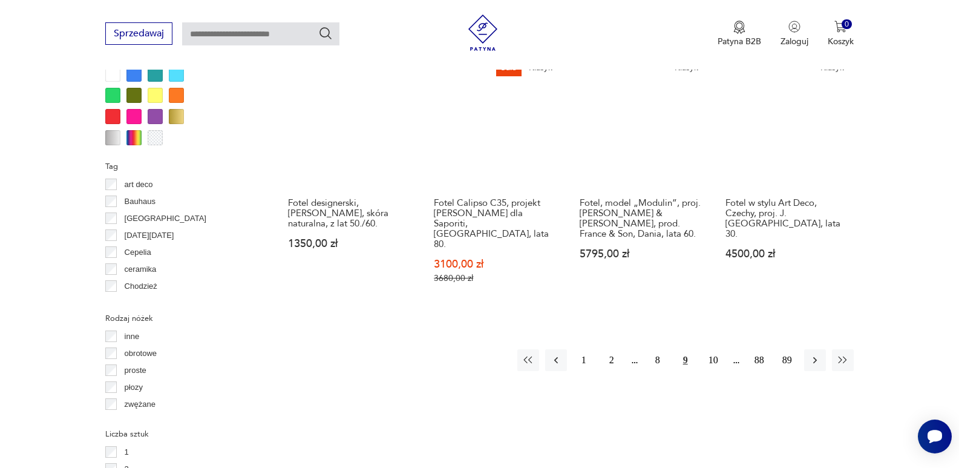
scroll to position [1228, 0]
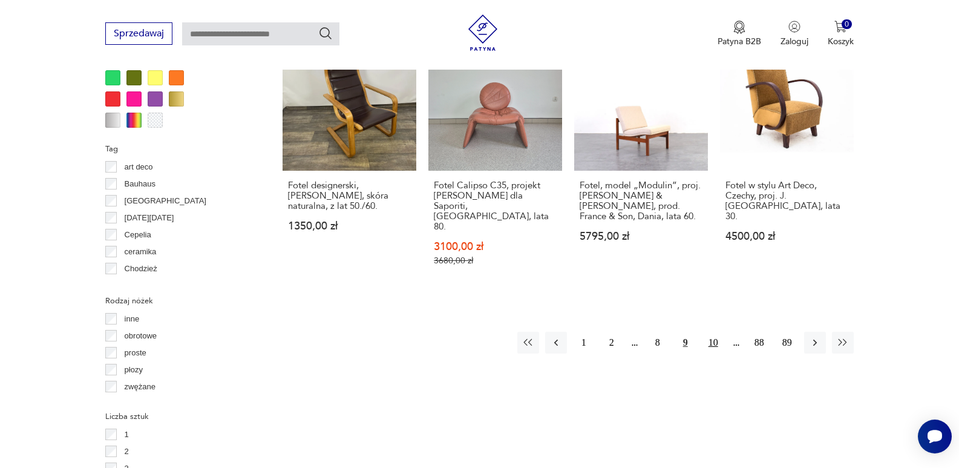
click at [717, 331] on button "10" at bounding box center [713, 342] width 22 height 22
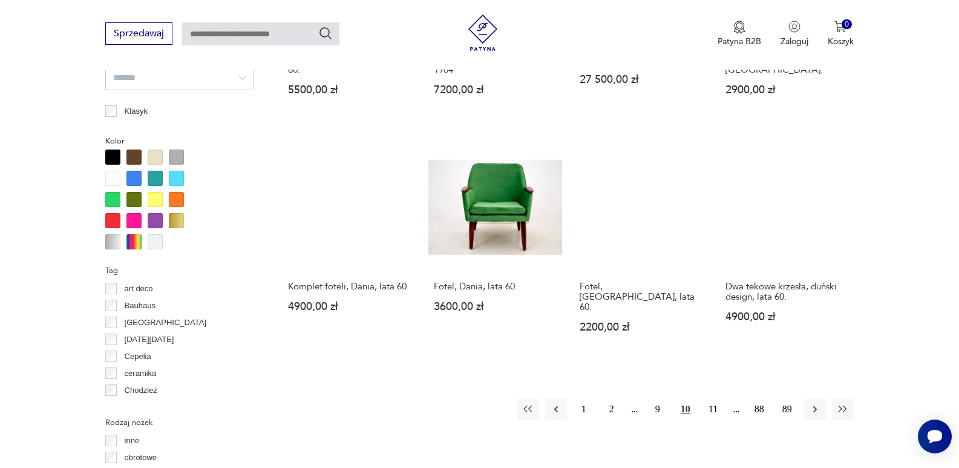
scroll to position [1107, 0]
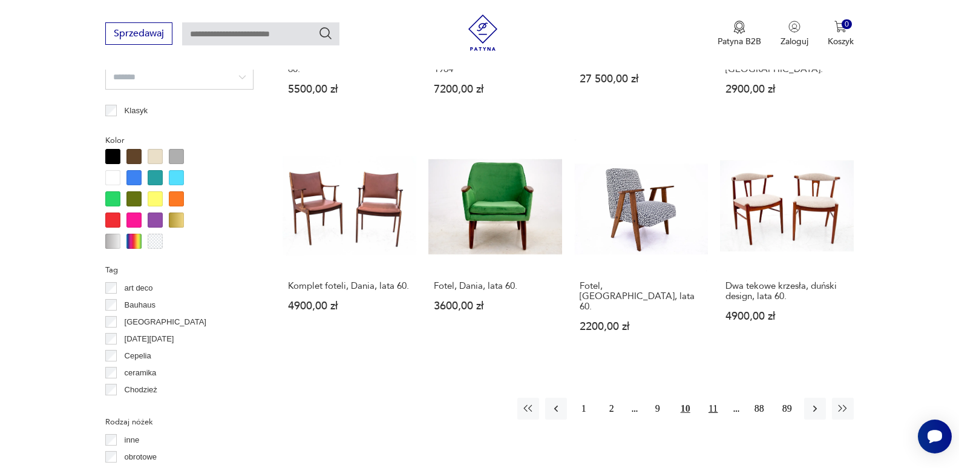
click at [712, 397] on button "11" at bounding box center [713, 408] width 22 height 22
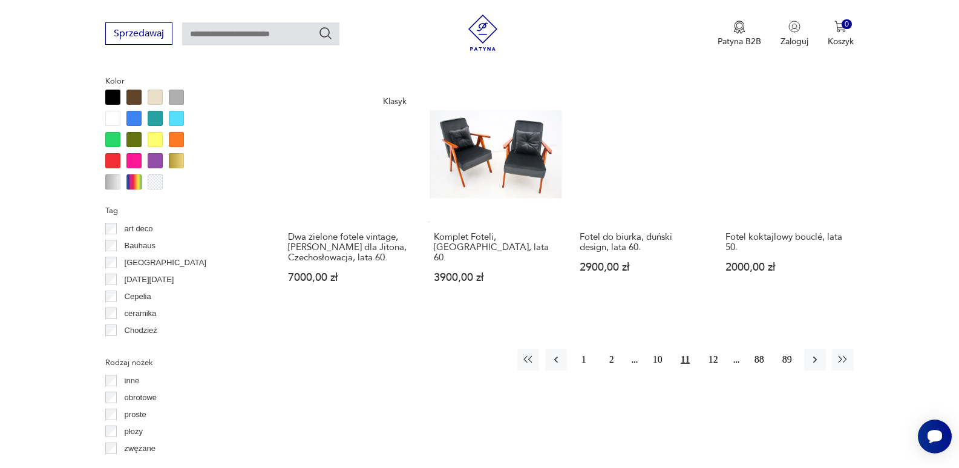
scroll to position [1228, 0]
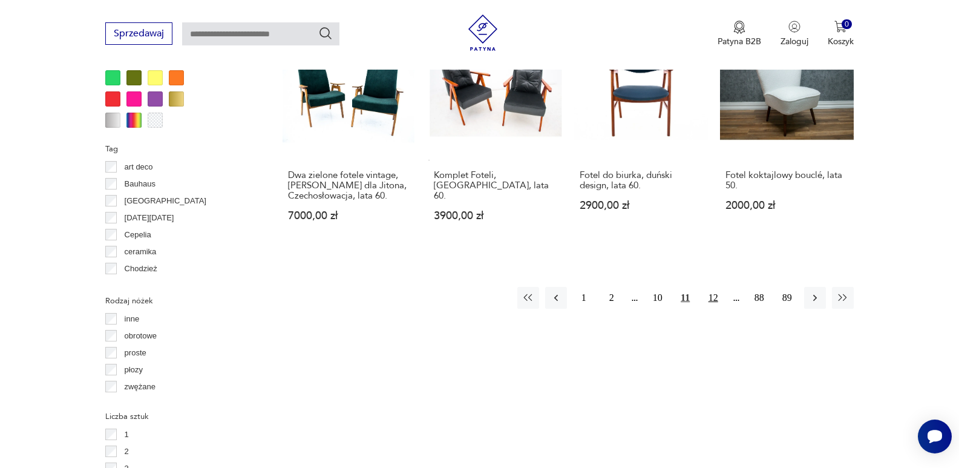
click at [713, 287] on button "12" at bounding box center [713, 298] width 22 height 22
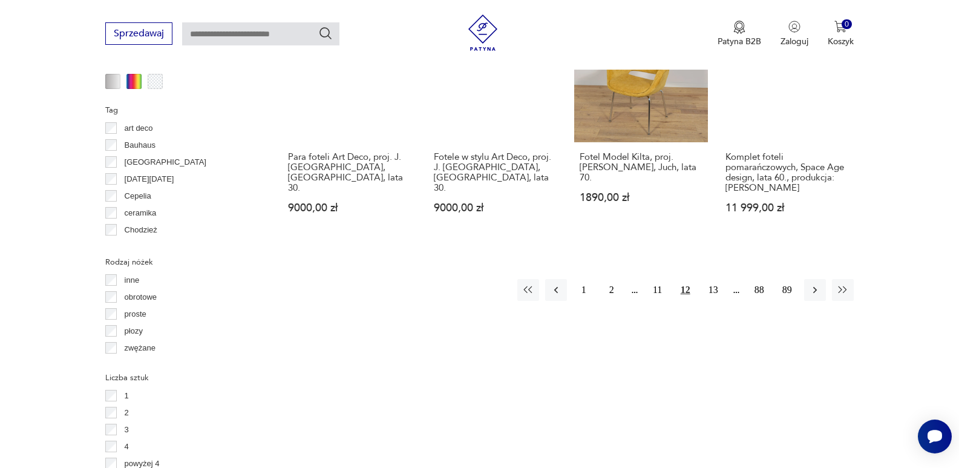
scroll to position [1289, 0]
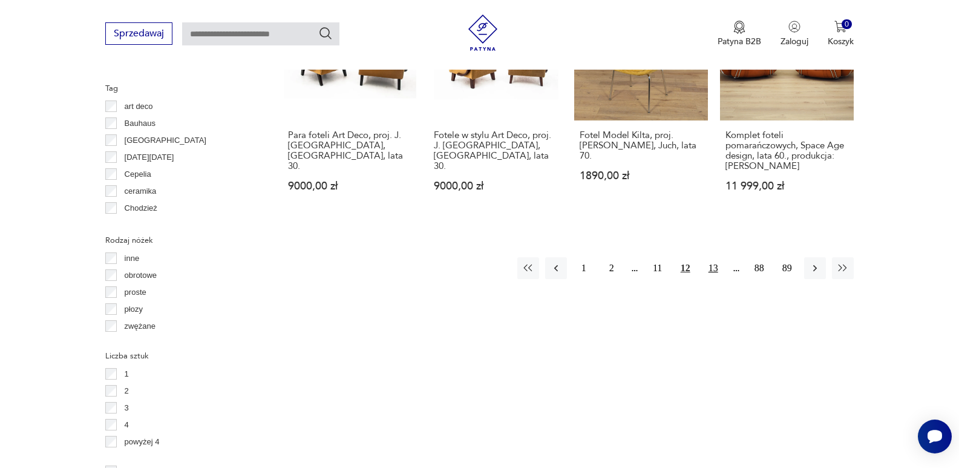
click at [710, 257] on button "13" at bounding box center [713, 268] width 22 height 22
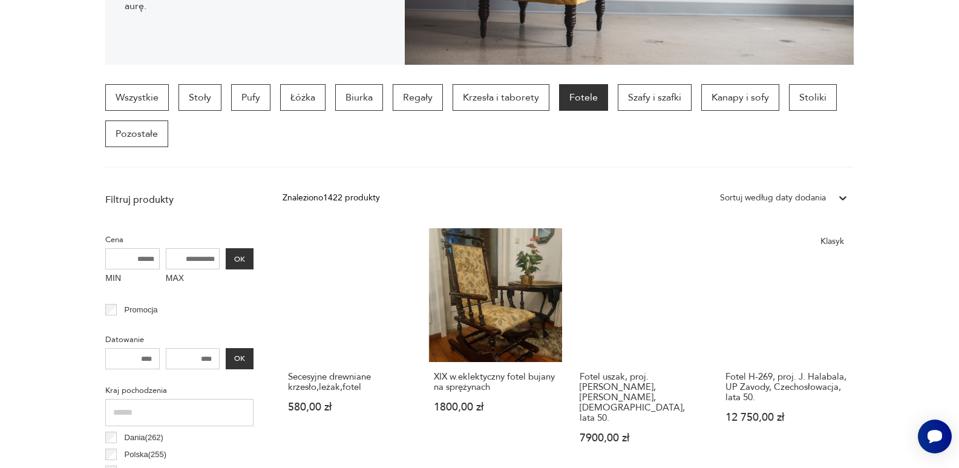
scroll to position [19, 0]
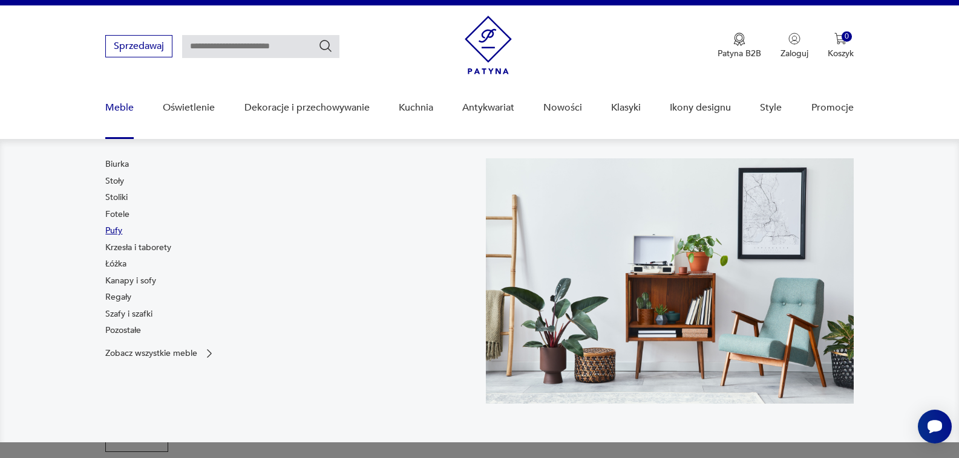
click at [121, 229] on link "Pufy" at bounding box center [113, 231] width 17 height 12
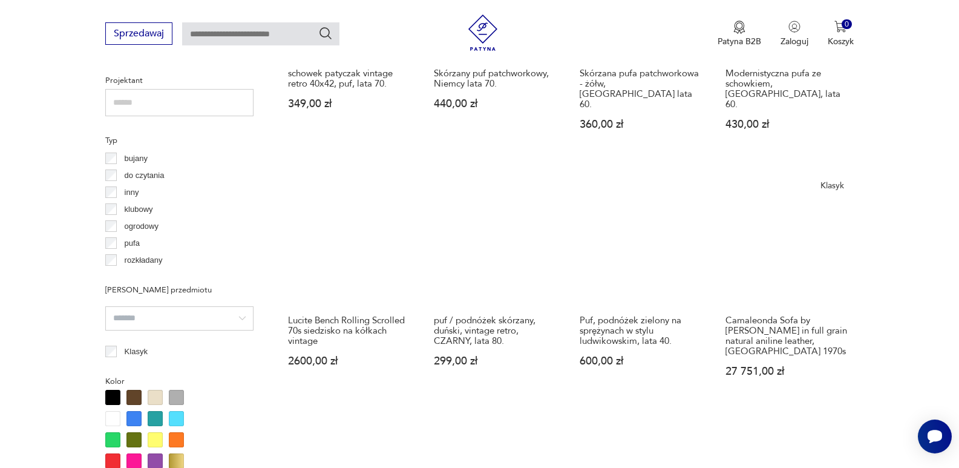
scroll to position [865, 0]
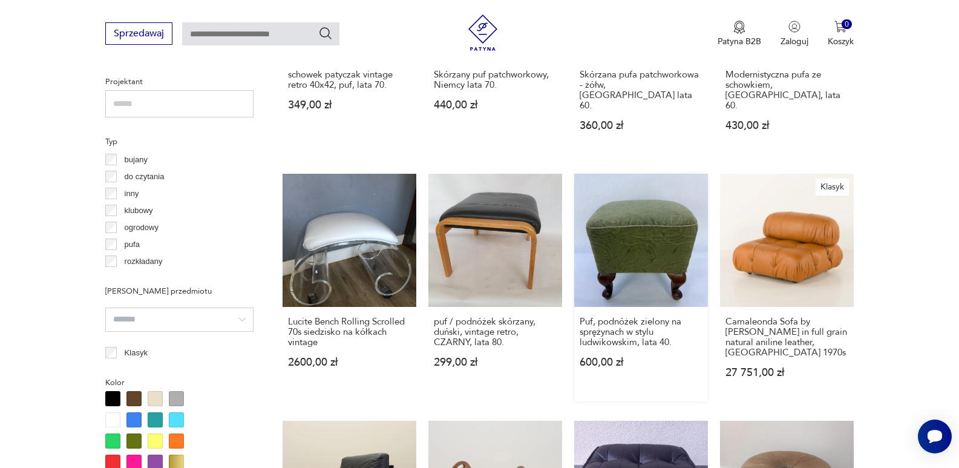
click at [666, 203] on link "Puf, podnóżek zielony na sprężynach w stylu ludwikowskim, lata 40. 600,00 zł" at bounding box center [641, 288] width 134 height 228
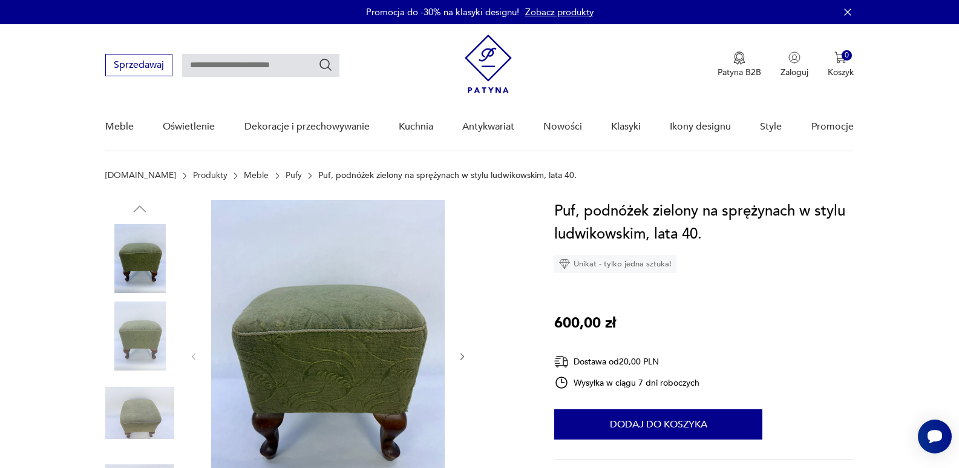
click at [131, 405] on img at bounding box center [139, 412] width 69 height 69
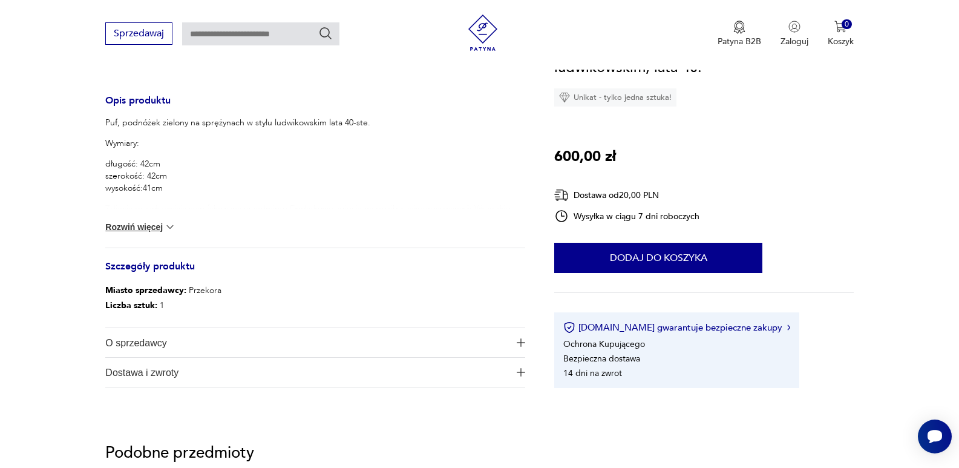
scroll to position [484, 0]
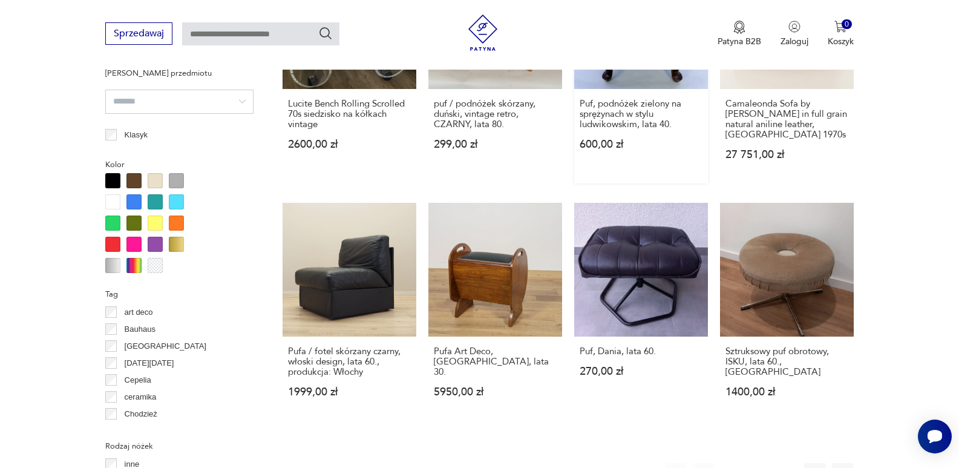
scroll to position [1089, 0]
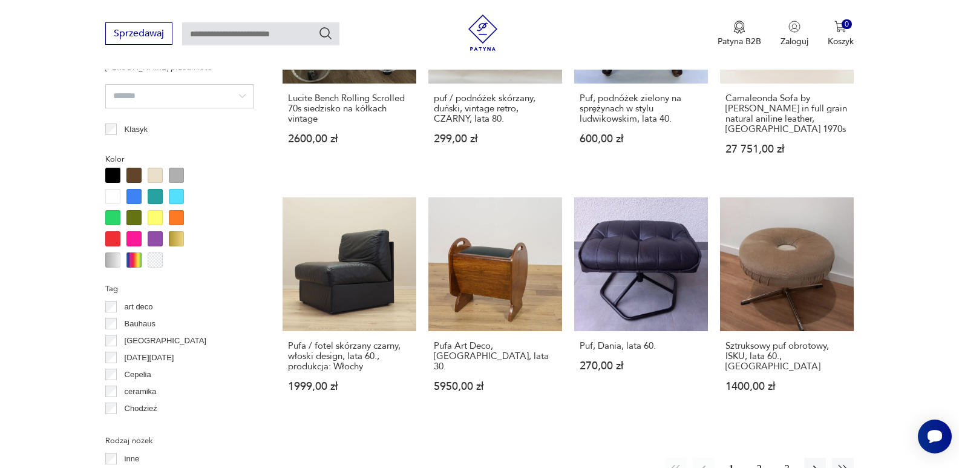
click at [761, 457] on button "2" at bounding box center [759, 468] width 22 height 22
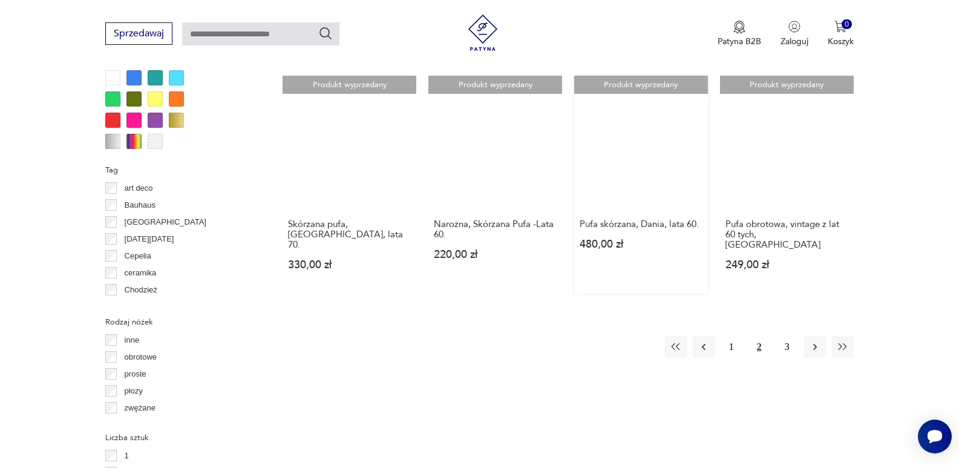
scroll to position [1228, 0]
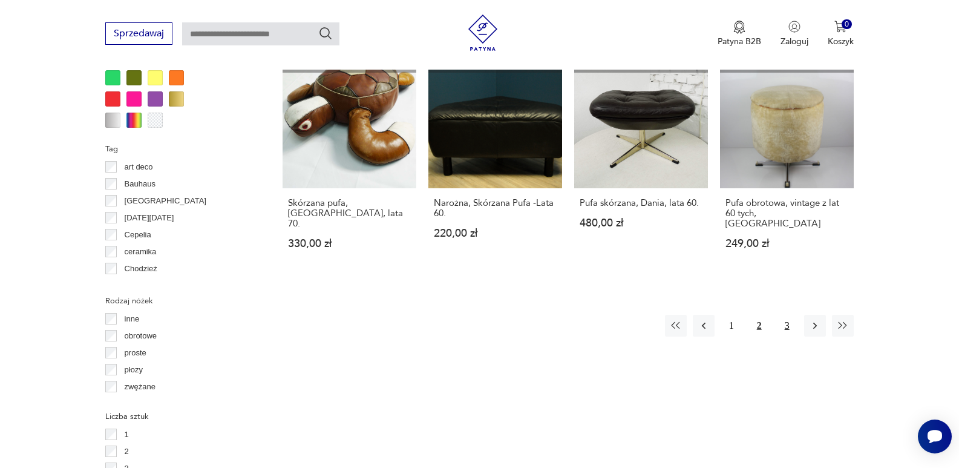
click at [786, 314] on button "3" at bounding box center [787, 325] width 22 height 22
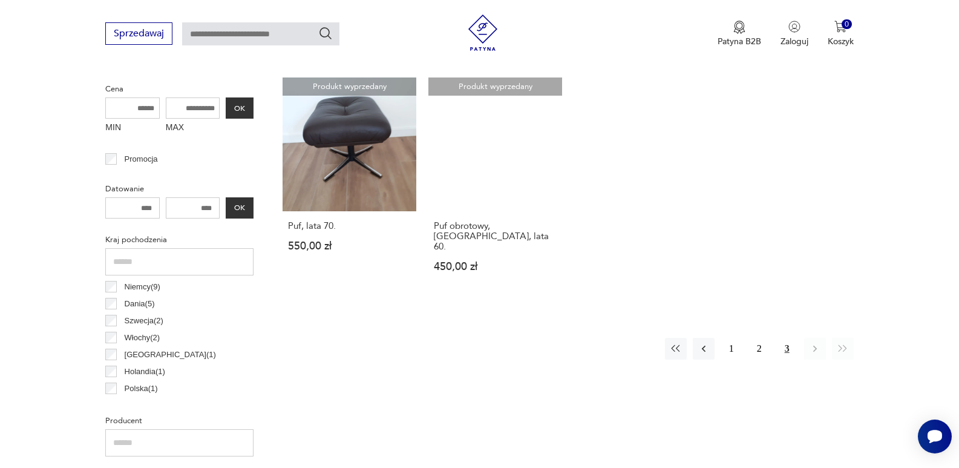
scroll to position [563, 0]
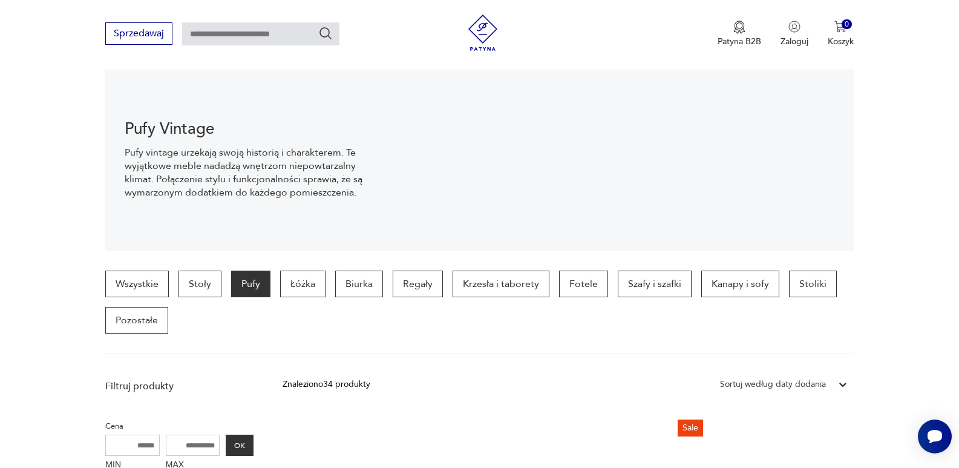
scroll to position [140, 0]
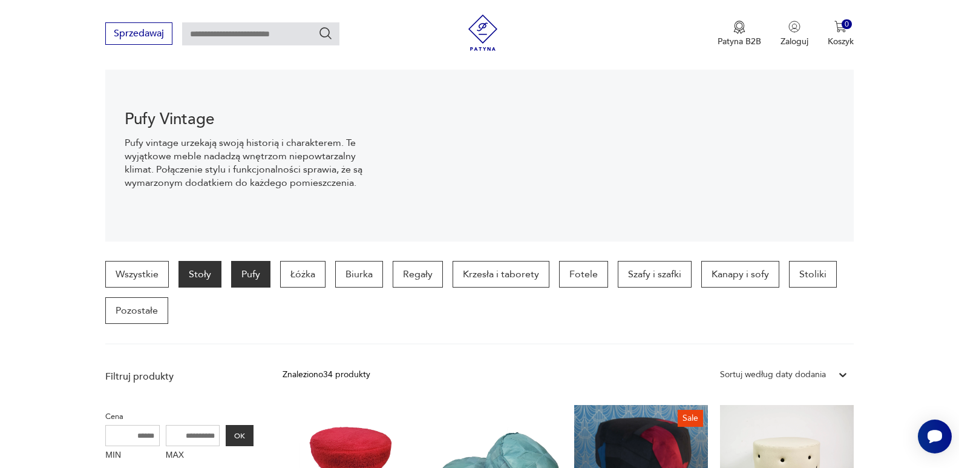
click at [191, 269] on p "Stoły" at bounding box center [199, 274] width 43 height 27
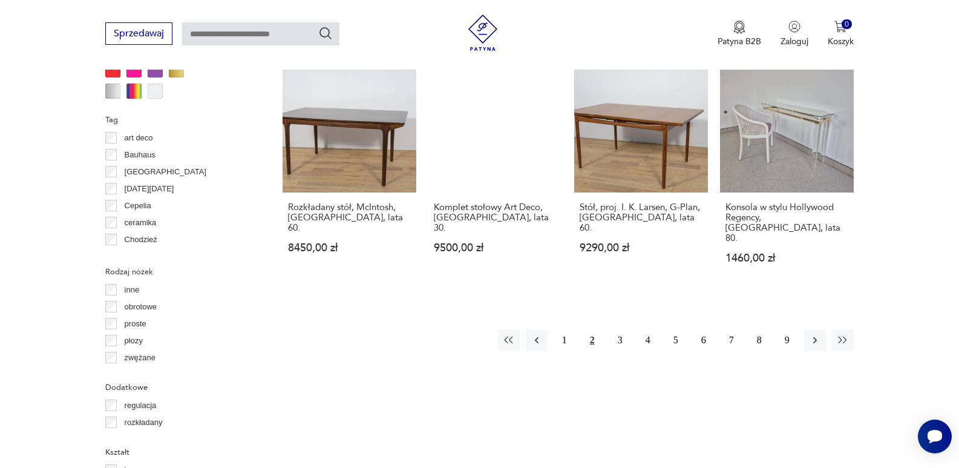
scroll to position [1228, 0]
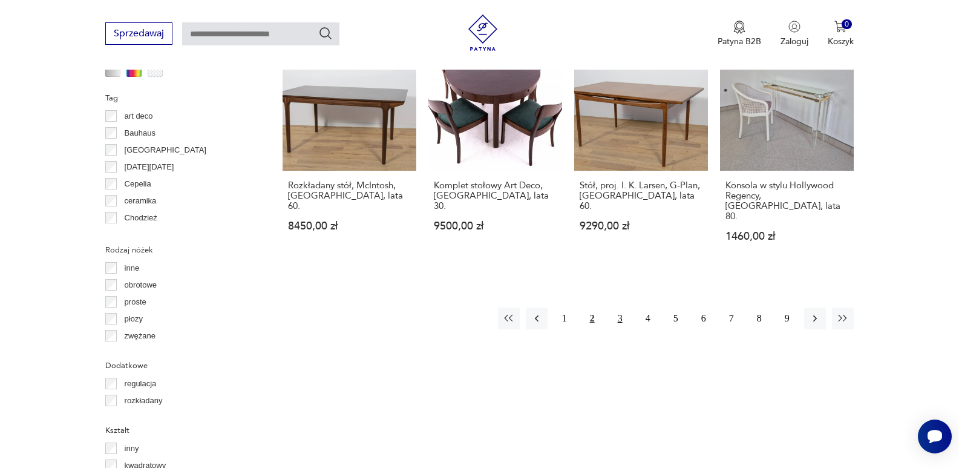
click at [621, 307] on button "3" at bounding box center [620, 318] width 22 height 22
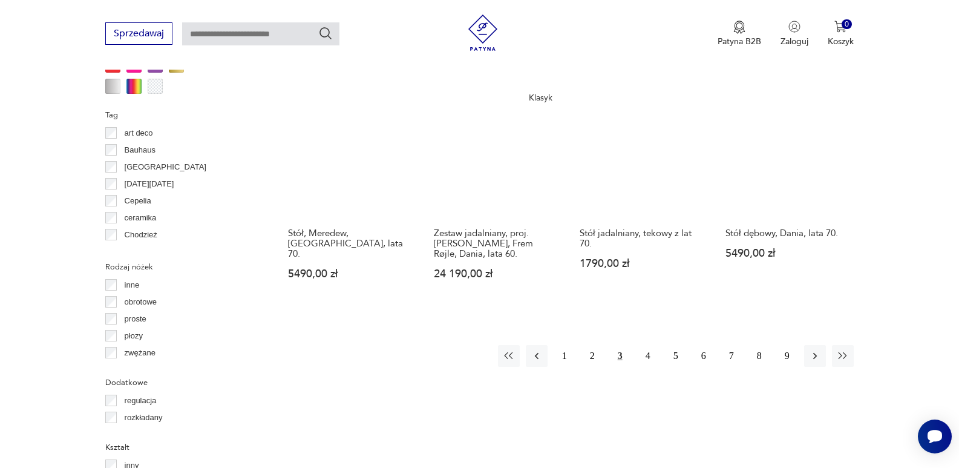
scroll to position [1228, 0]
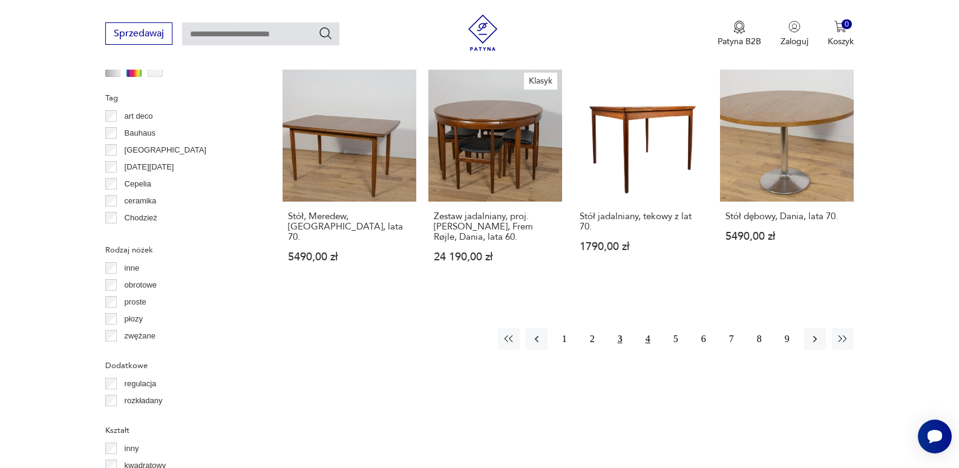
click at [646, 328] on button "4" at bounding box center [648, 339] width 22 height 22
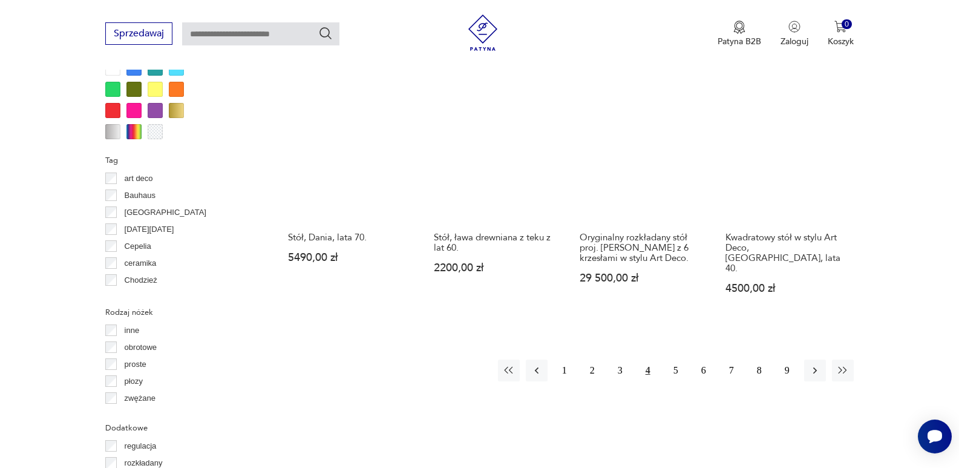
scroll to position [1228, 0]
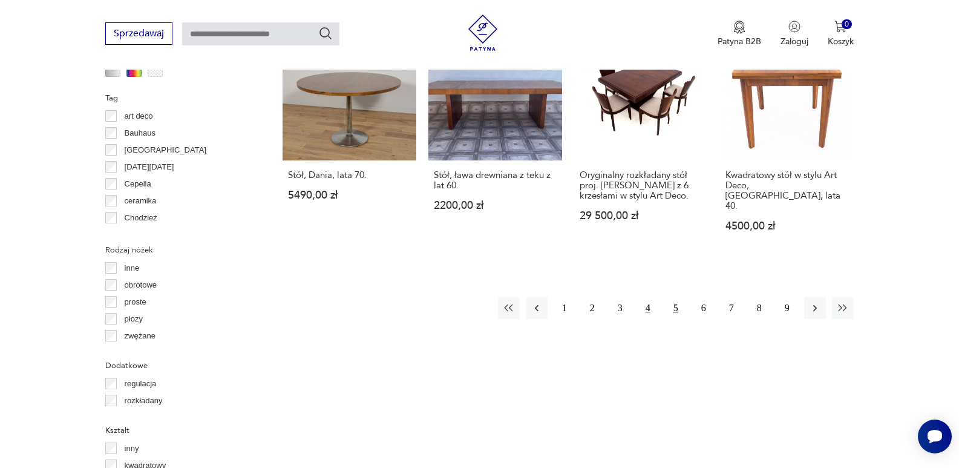
click at [673, 297] on button "5" at bounding box center [676, 308] width 22 height 22
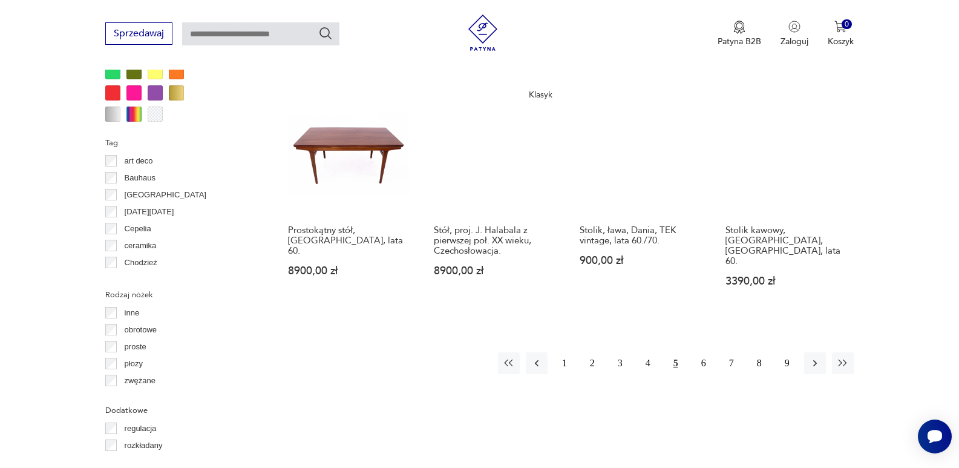
scroll to position [1228, 0]
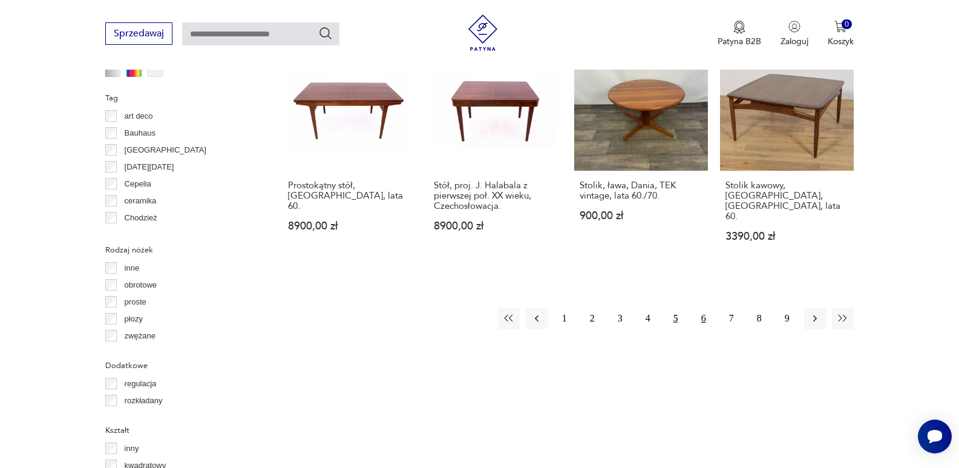
click at [703, 307] on button "6" at bounding box center [704, 318] width 22 height 22
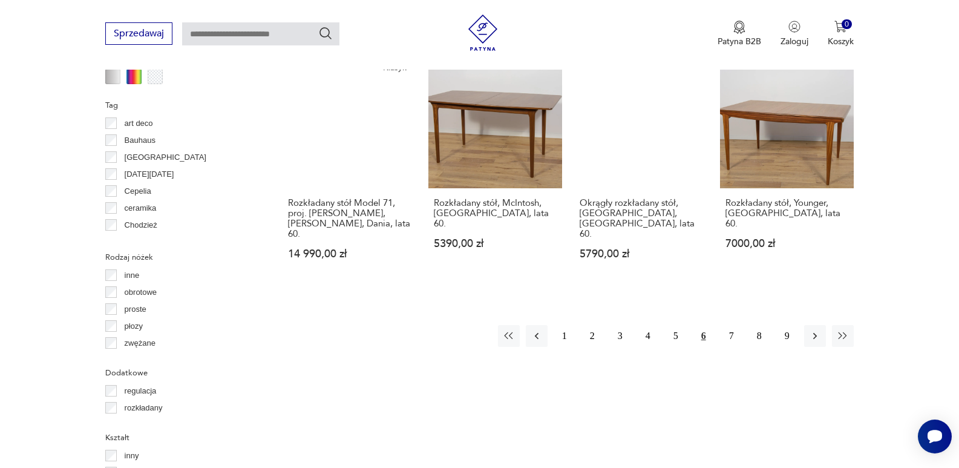
scroll to position [1228, 0]
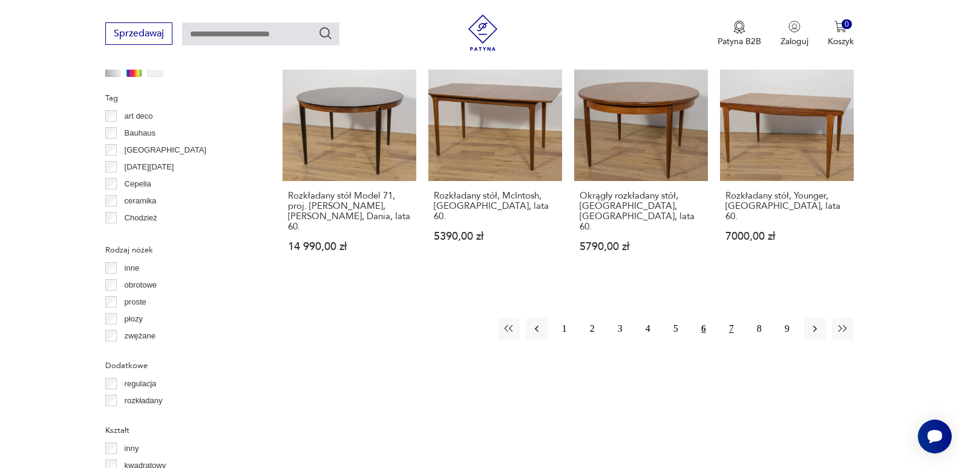
click at [731, 318] on button "7" at bounding box center [731, 329] width 22 height 22
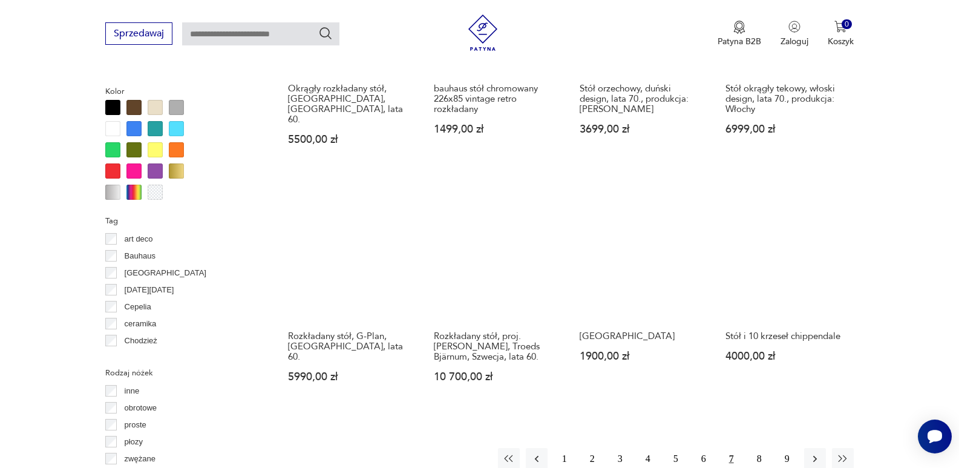
scroll to position [1168, 0]
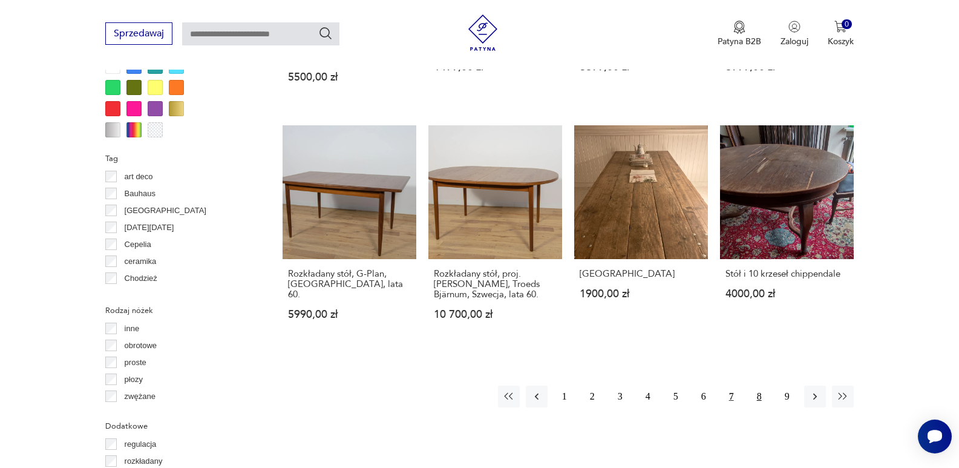
click at [761, 388] on button "8" at bounding box center [759, 396] width 22 height 22
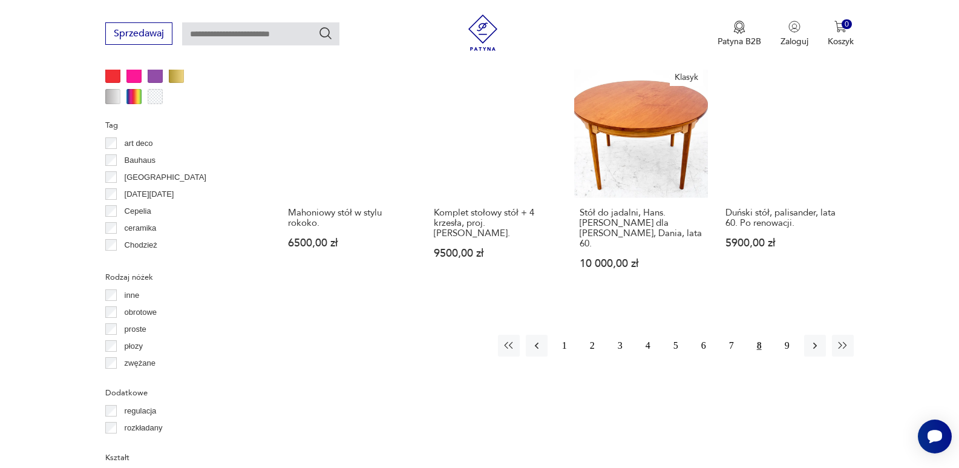
scroll to position [1228, 0]
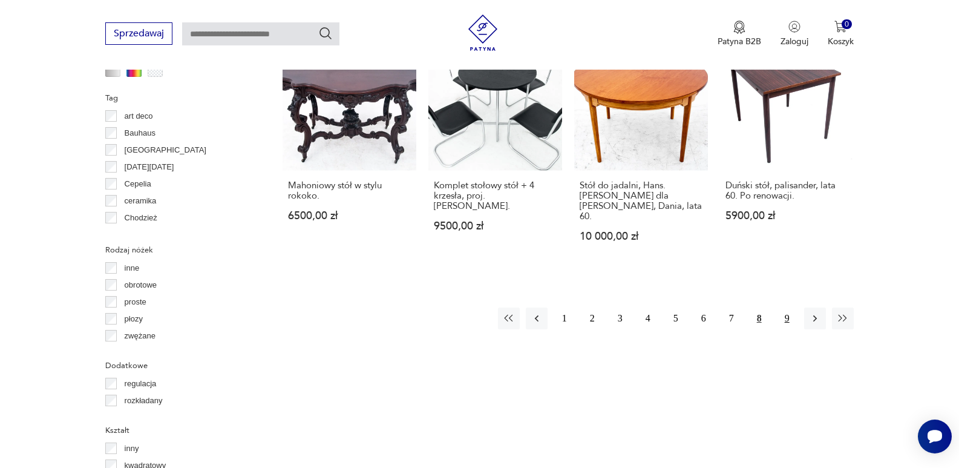
click at [789, 307] on button "9" at bounding box center [787, 318] width 22 height 22
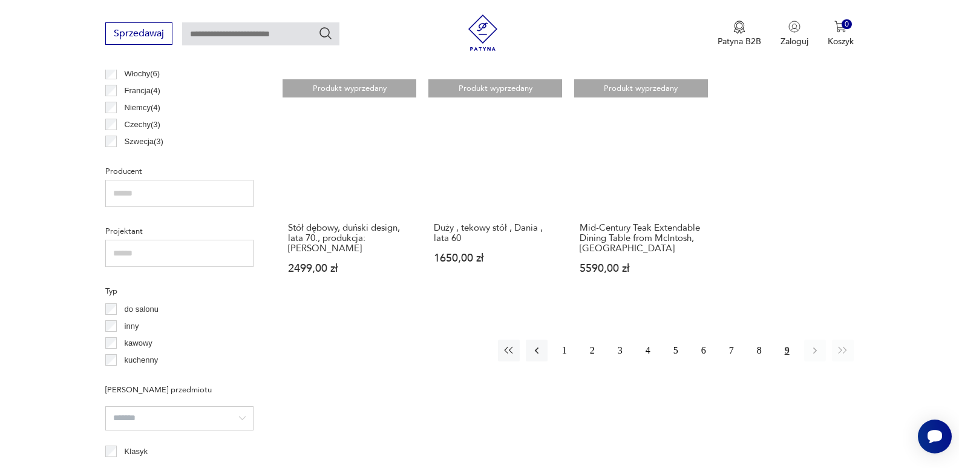
scroll to position [745, 0]
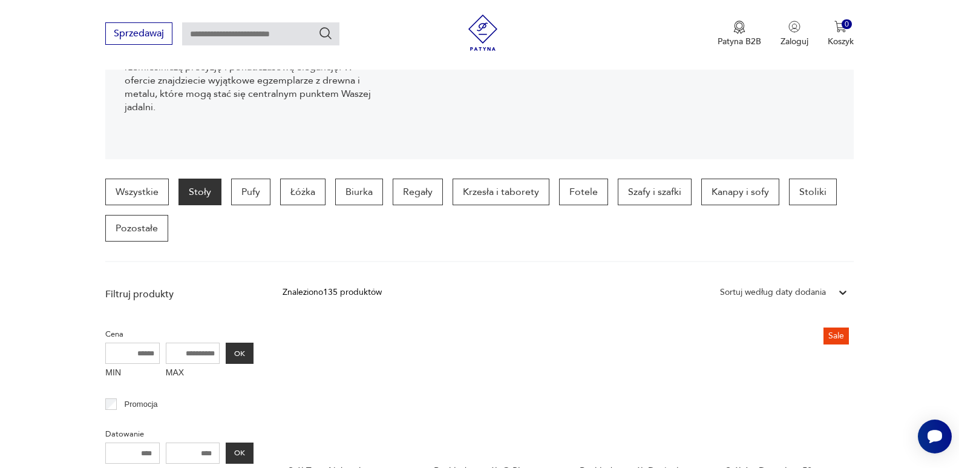
scroll to position [200, 0]
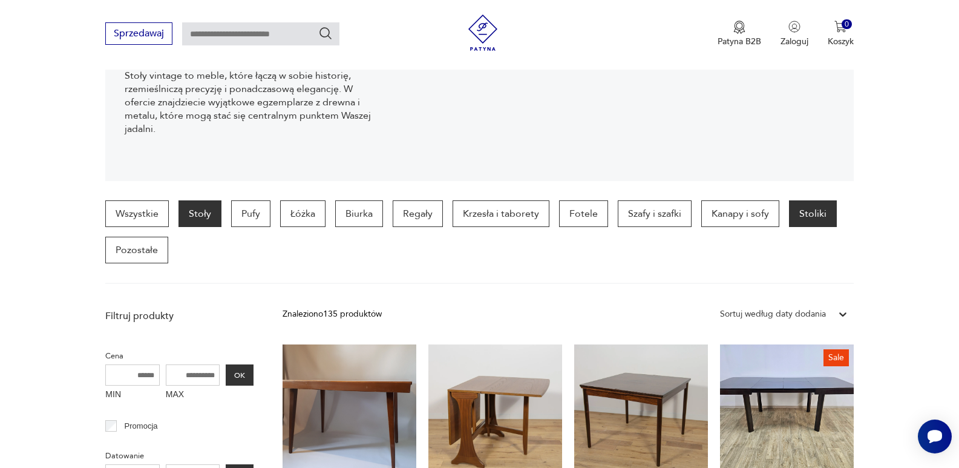
click at [797, 214] on p "Stoliki" at bounding box center [813, 213] width 48 height 27
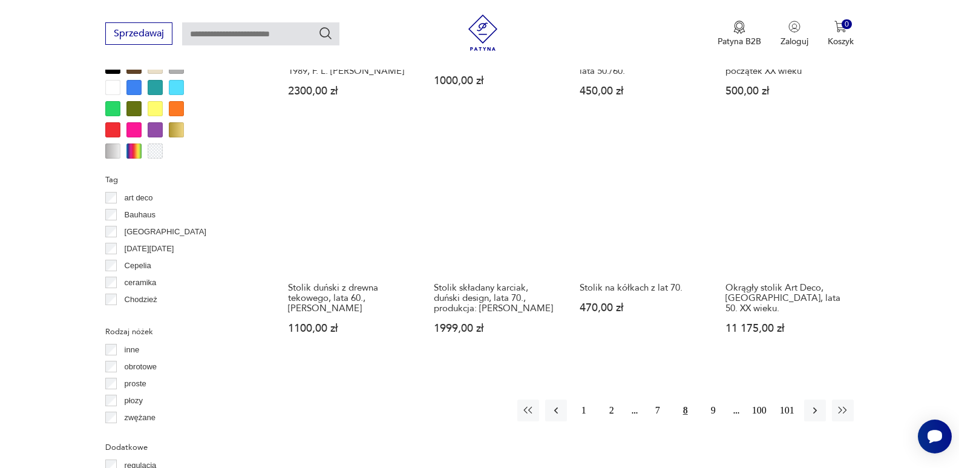
scroll to position [1228, 0]
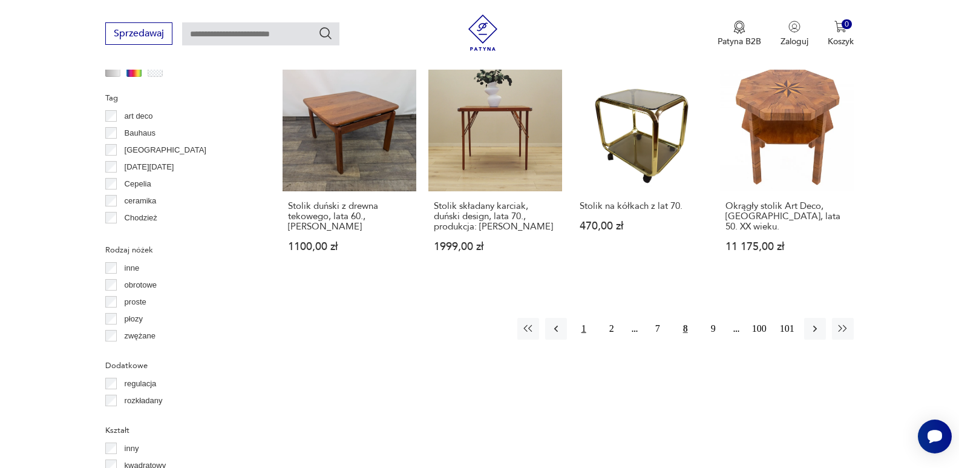
click at [582, 318] on button "1" at bounding box center [584, 329] width 22 height 22
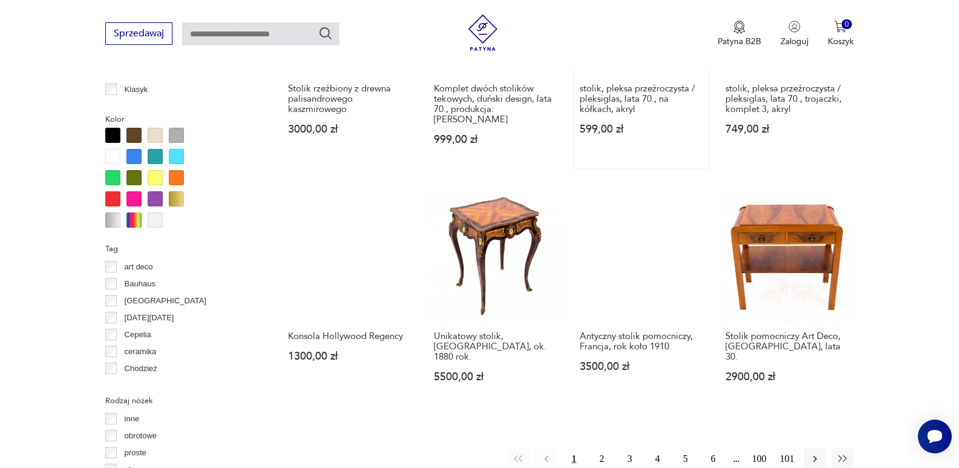
scroll to position [1107, 0]
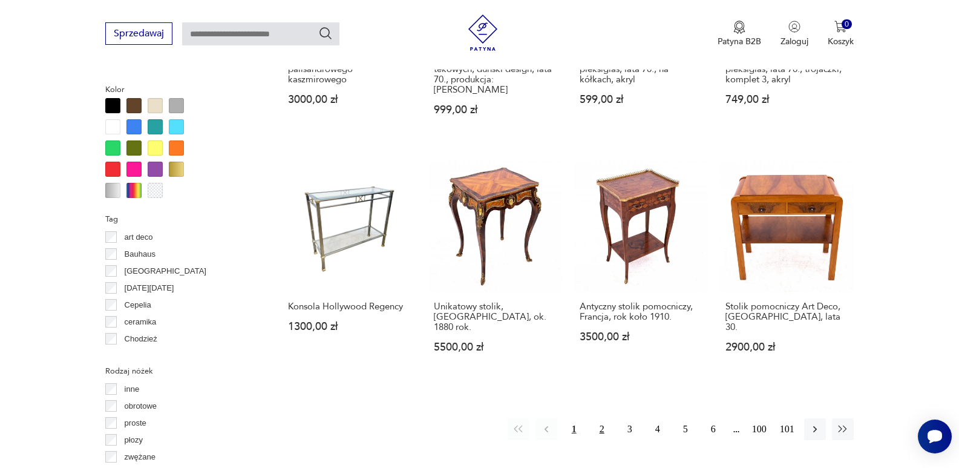
click at [603, 418] on button "2" at bounding box center [602, 429] width 22 height 22
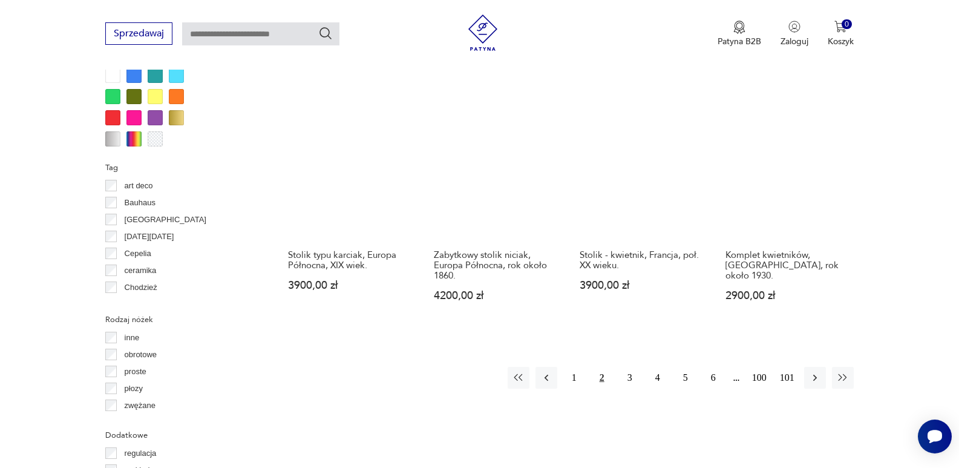
scroll to position [1168, 0]
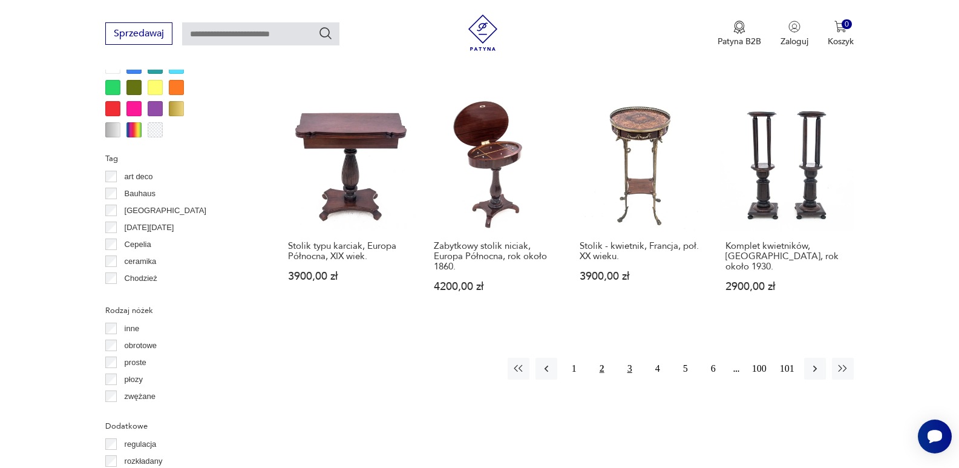
click at [627, 357] on button "3" at bounding box center [630, 368] width 22 height 22
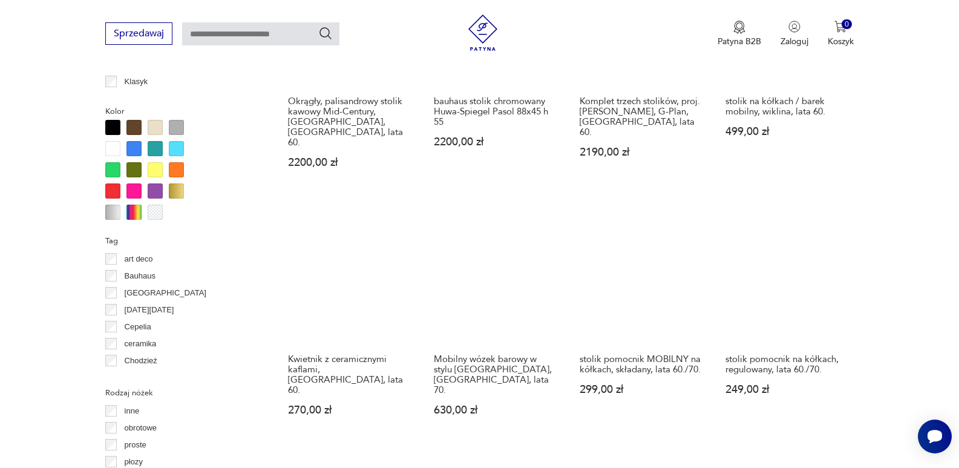
scroll to position [1107, 0]
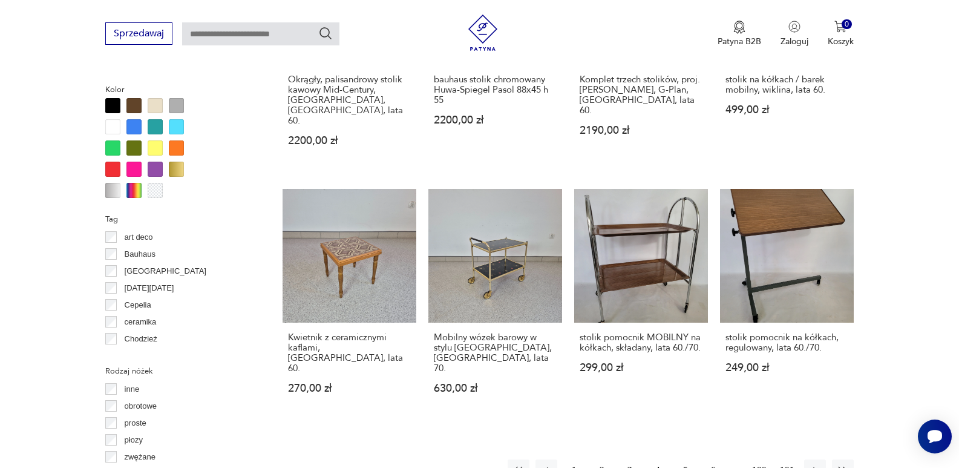
click at [656, 459] on button "4" at bounding box center [658, 470] width 22 height 22
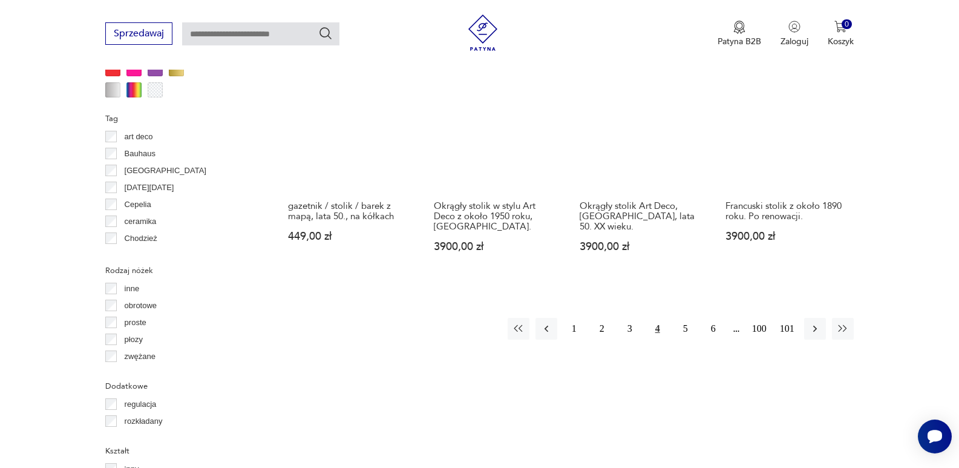
scroll to position [1228, 0]
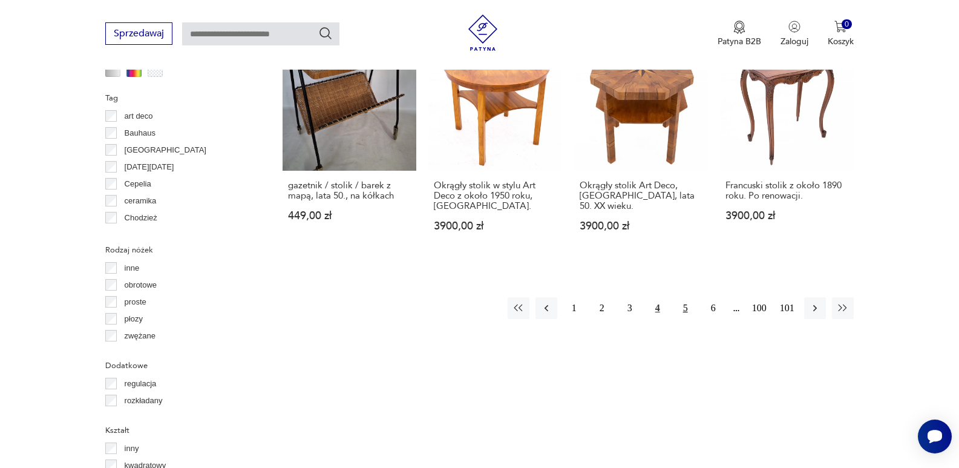
click at [683, 297] on button "5" at bounding box center [685, 308] width 22 height 22
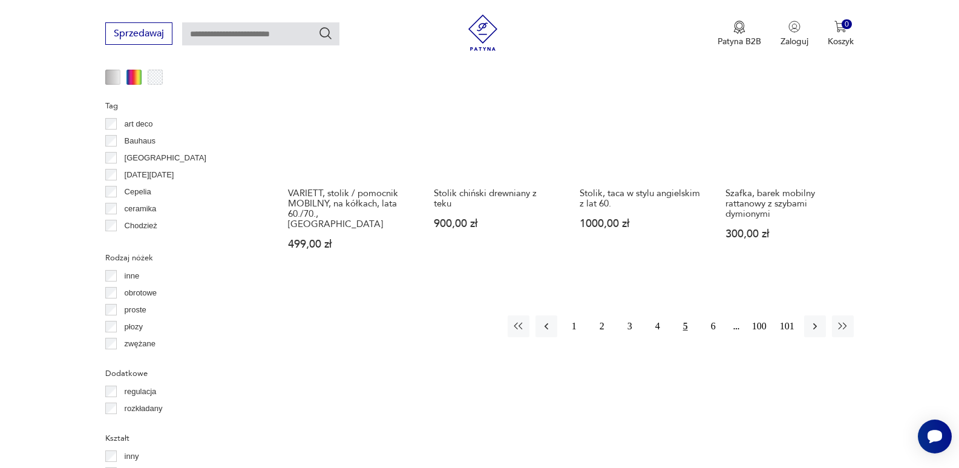
scroll to position [1228, 0]
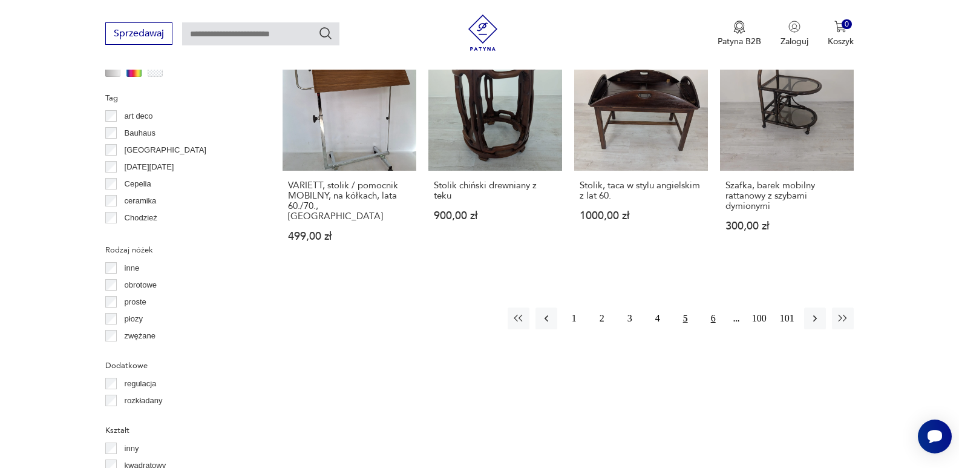
click at [715, 307] on button "6" at bounding box center [713, 318] width 22 height 22
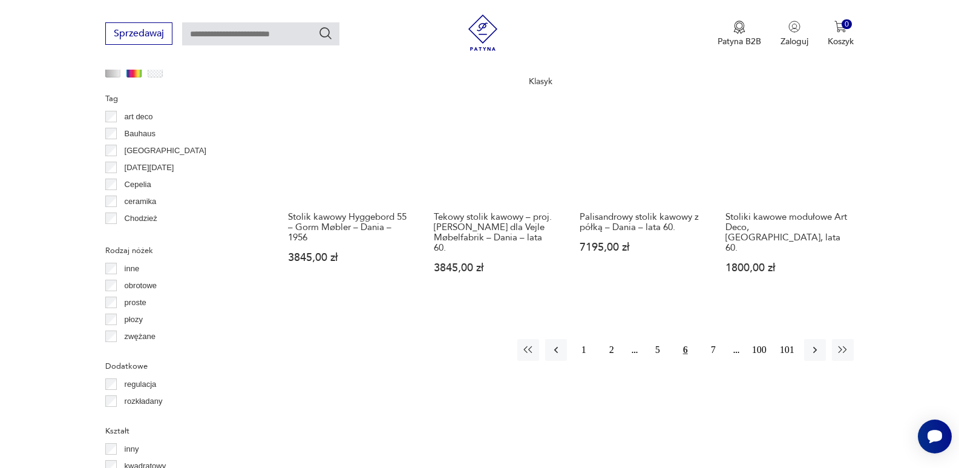
scroll to position [1228, 0]
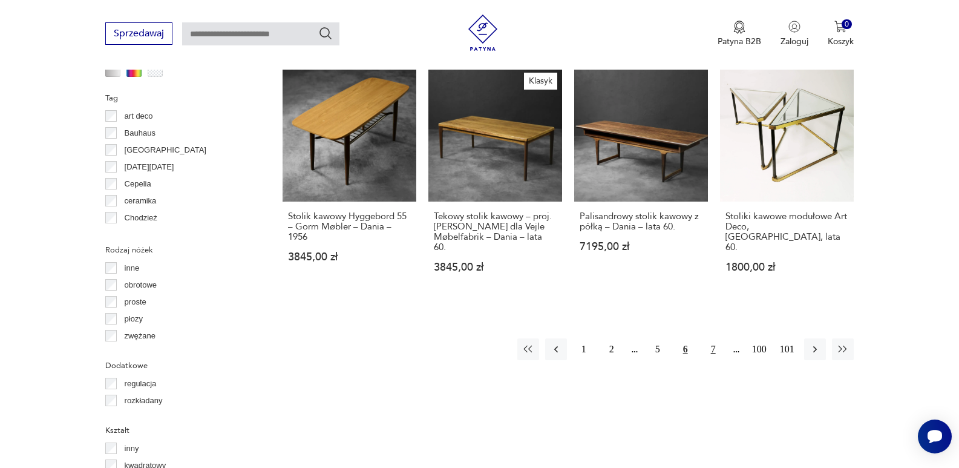
click at [712, 338] on button "7" at bounding box center [713, 349] width 22 height 22
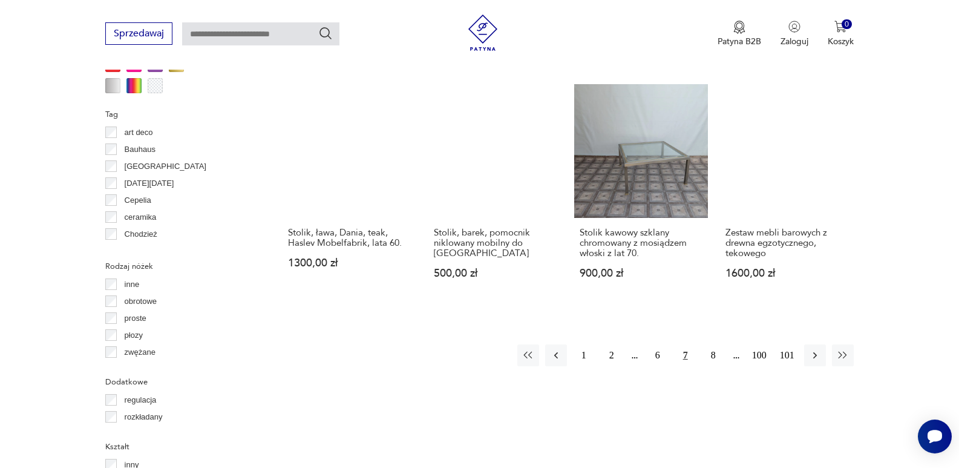
scroll to position [1228, 0]
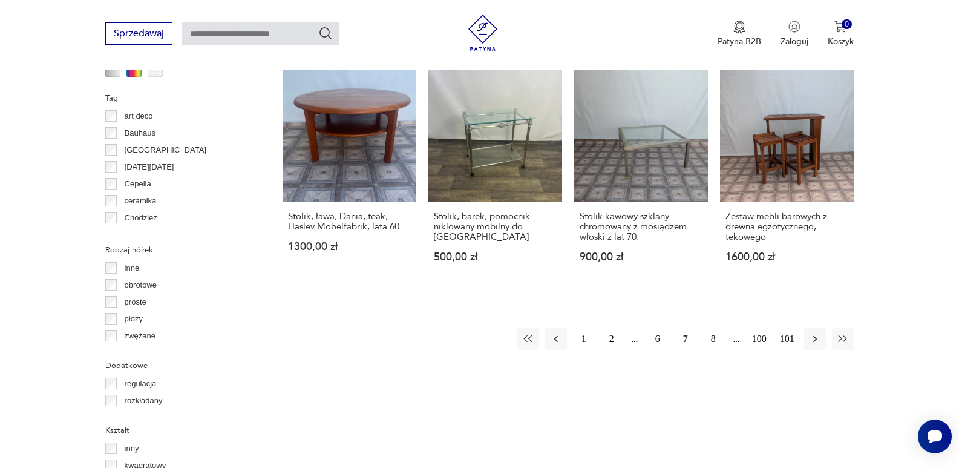
click at [712, 328] on button "8" at bounding box center [713, 339] width 22 height 22
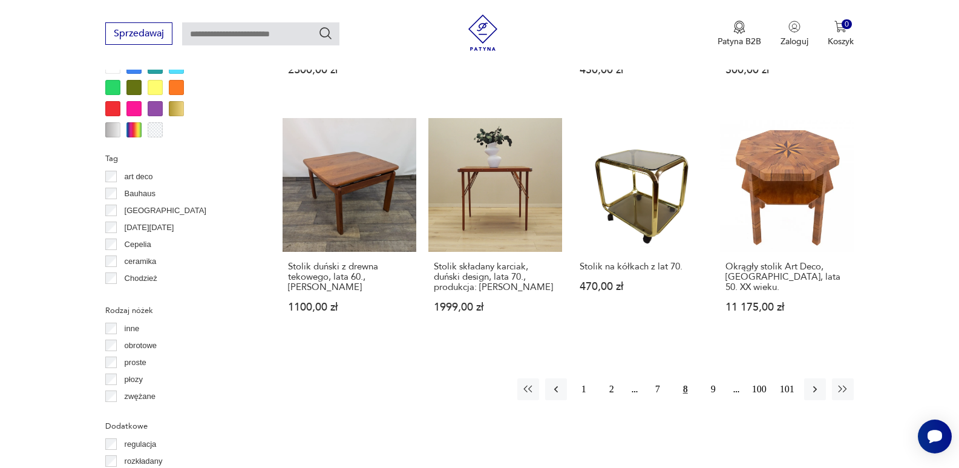
scroll to position [1228, 0]
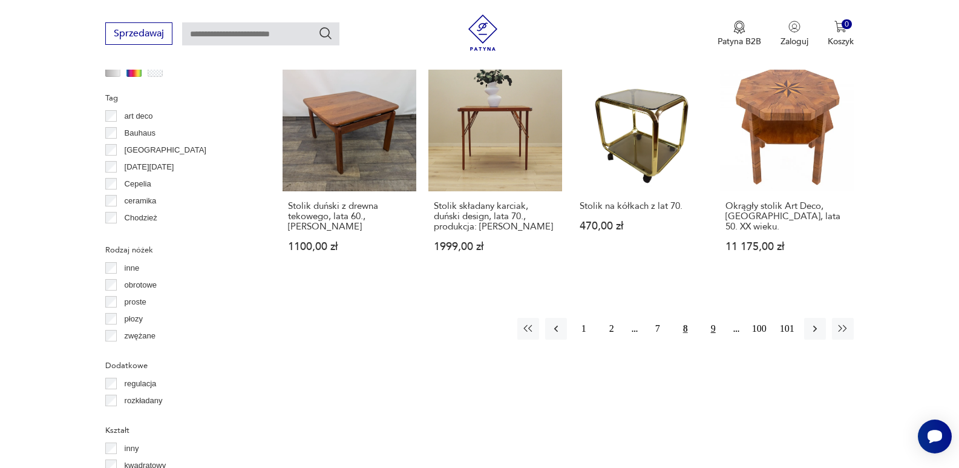
click at [711, 320] on button "9" at bounding box center [713, 329] width 22 height 22
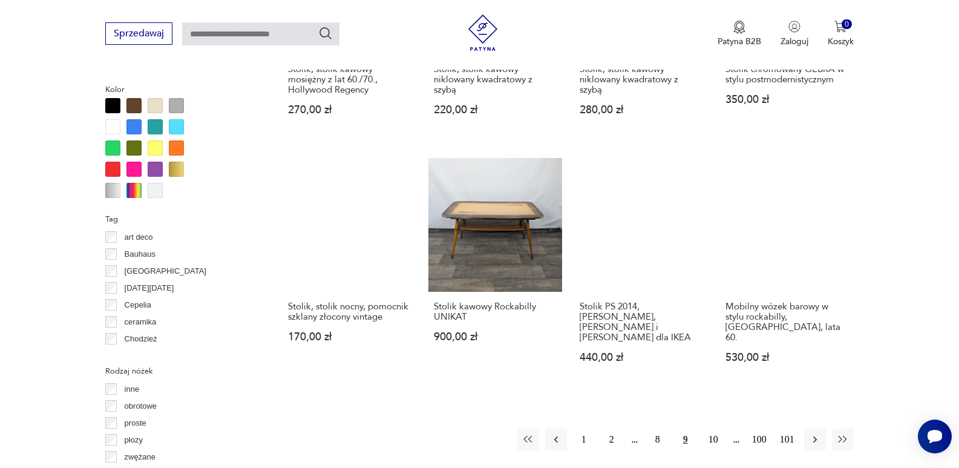
scroll to position [1168, 0]
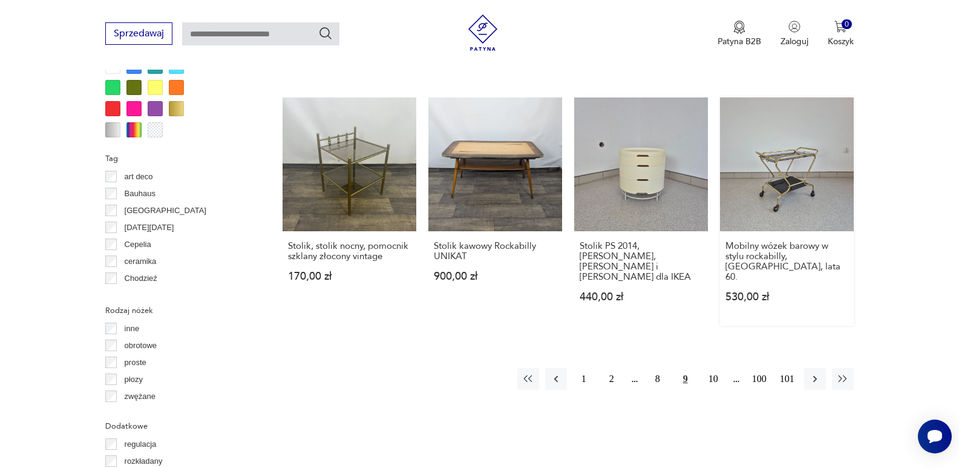
click at [792, 158] on link "Mobilny wózek barowy w stylu rockabilly, [GEOGRAPHIC_DATA], lata 60. 530,00 zł" at bounding box center [787, 211] width 134 height 228
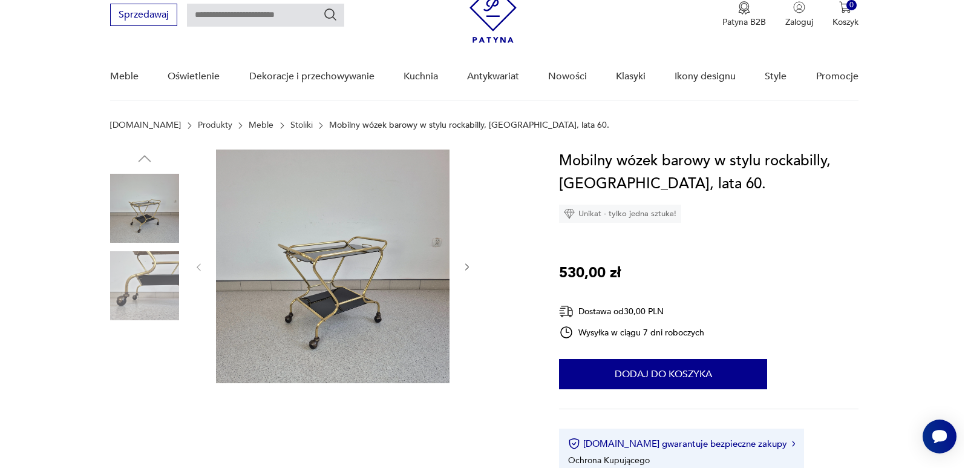
scroll to position [121, 0]
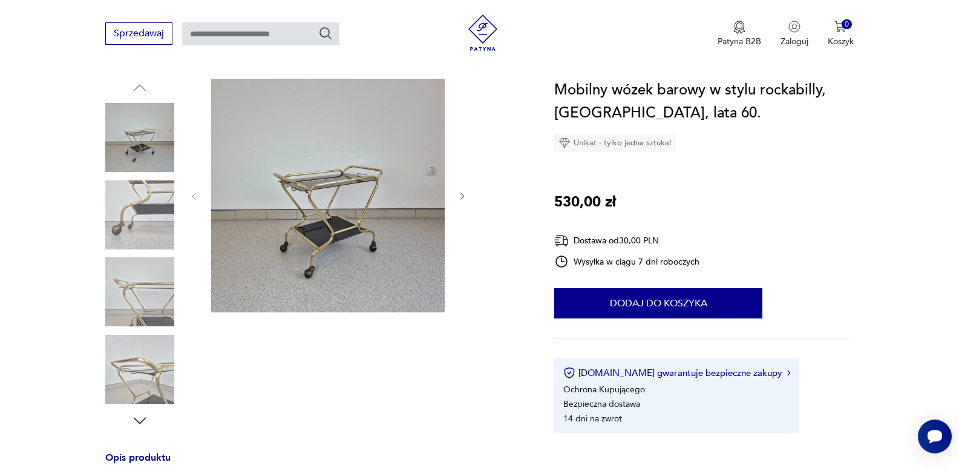
click at [324, 214] on img at bounding box center [327, 195] width 233 height 233
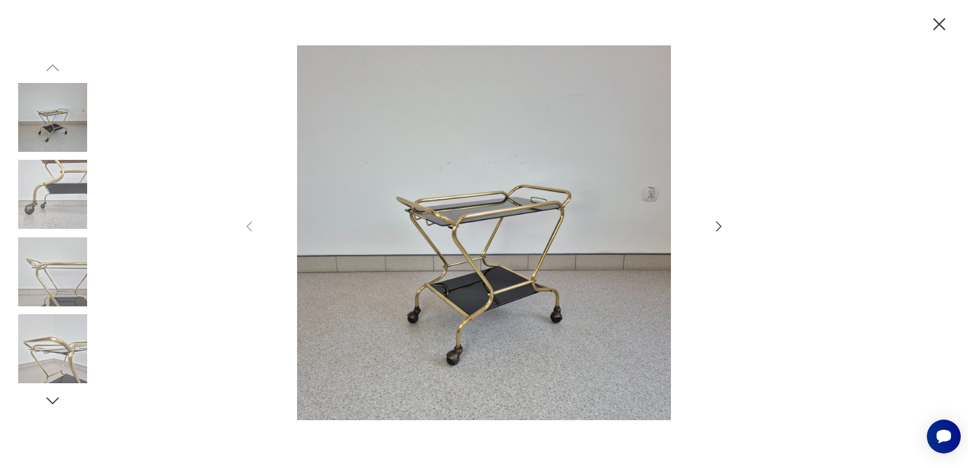
click at [713, 224] on icon "button" at bounding box center [718, 226] width 15 height 15
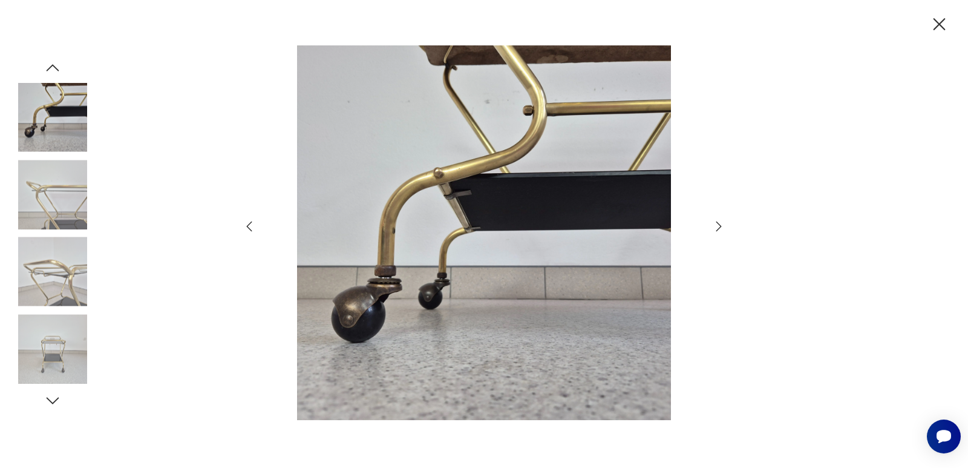
click at [713, 224] on icon "button" at bounding box center [718, 226] width 15 height 15
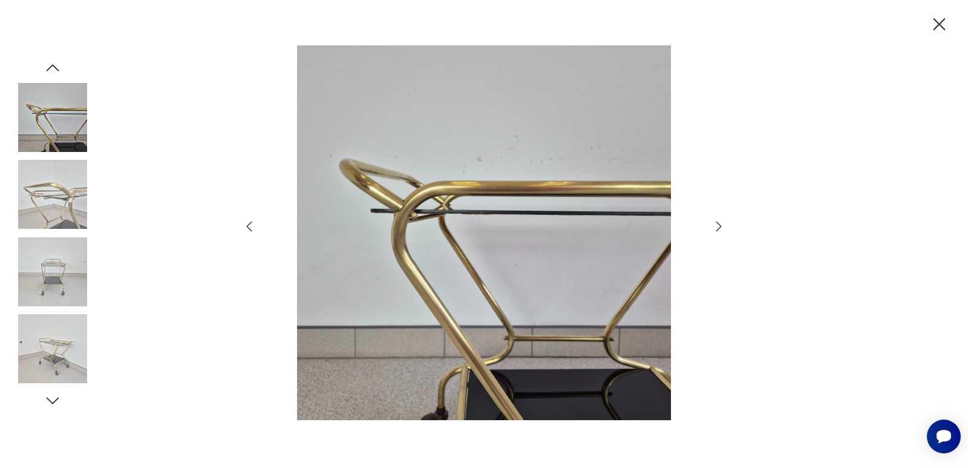
click at [713, 224] on icon "button" at bounding box center [718, 226] width 15 height 15
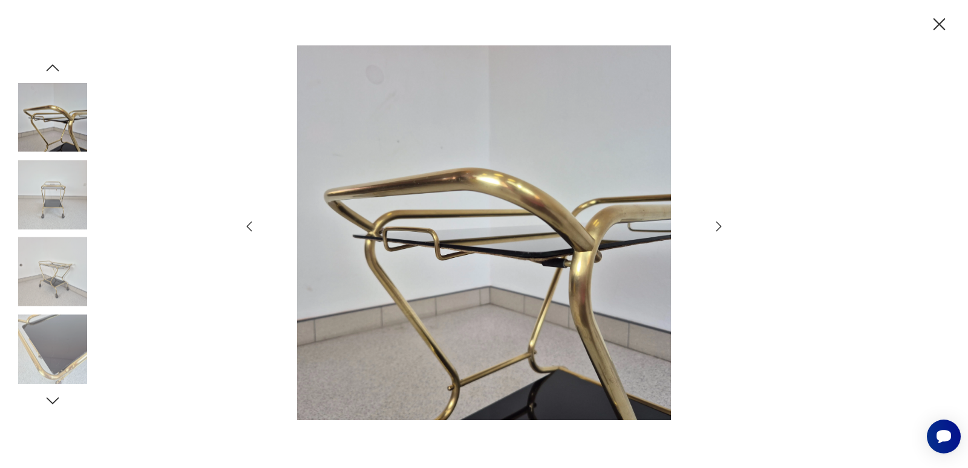
click at [714, 225] on icon "button" at bounding box center [718, 226] width 15 height 15
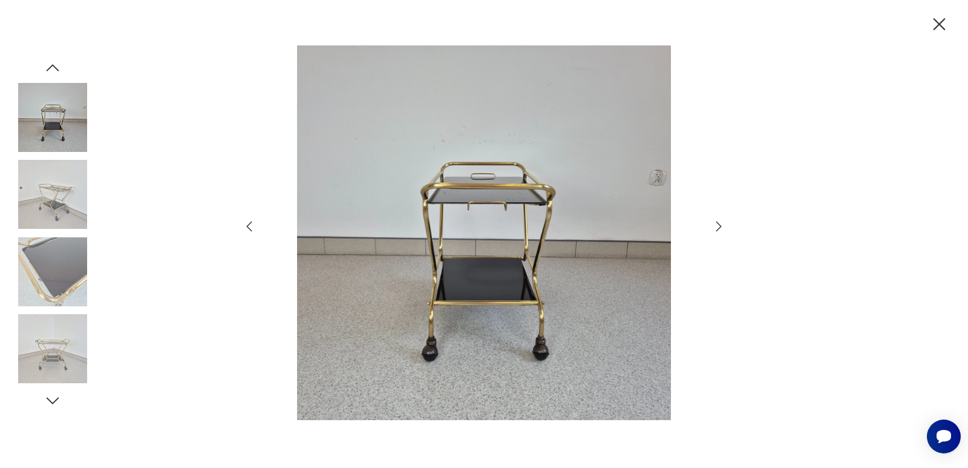
click at [714, 225] on icon "button" at bounding box center [718, 226] width 15 height 15
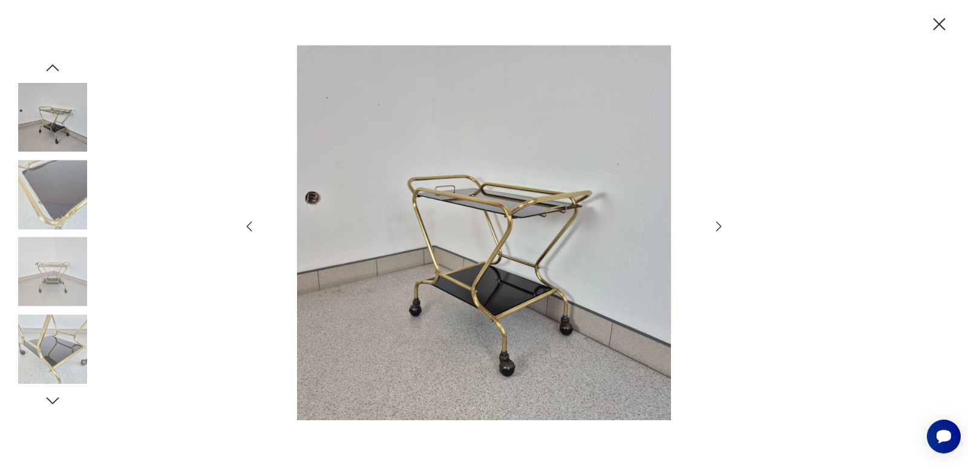
click at [714, 225] on icon "button" at bounding box center [718, 226] width 15 height 15
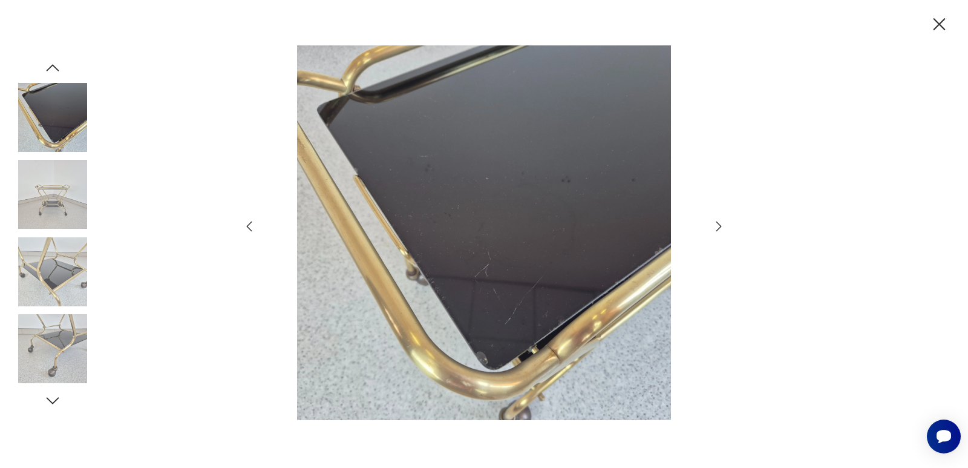
click at [714, 225] on icon "button" at bounding box center [718, 226] width 15 height 15
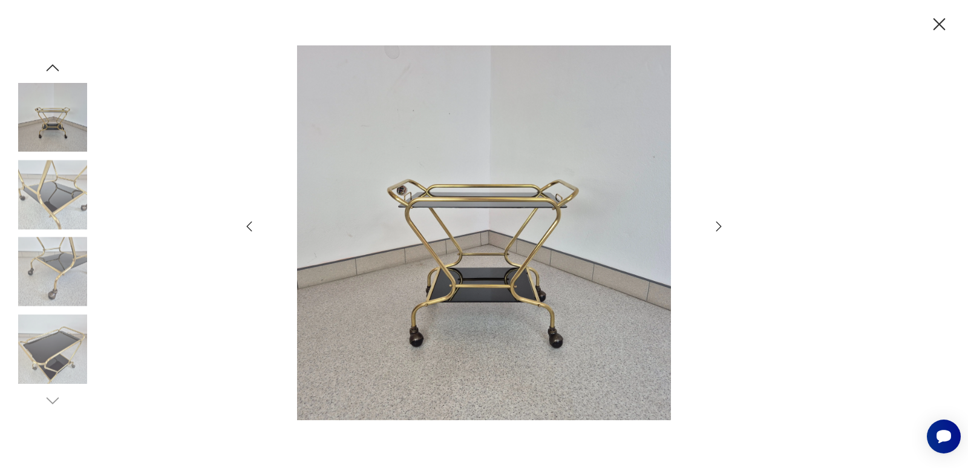
click at [714, 225] on icon "button" at bounding box center [718, 226] width 15 height 15
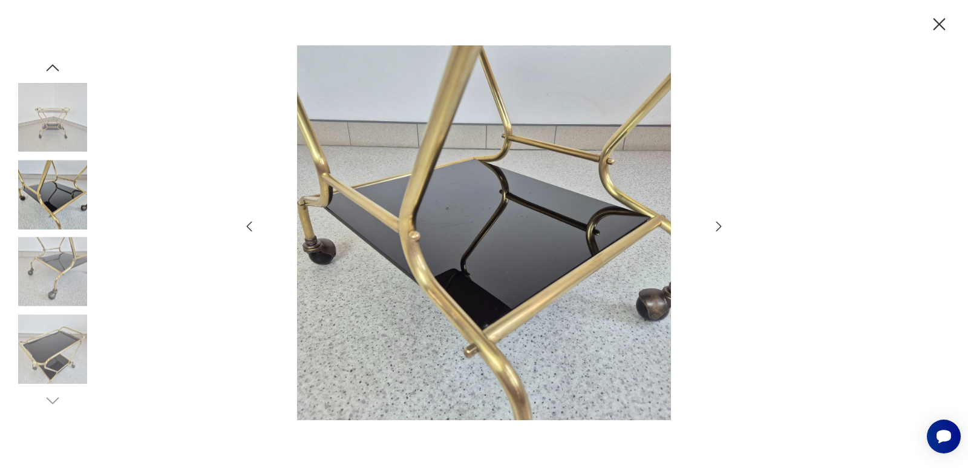
click at [714, 225] on icon "button" at bounding box center [718, 226] width 15 height 15
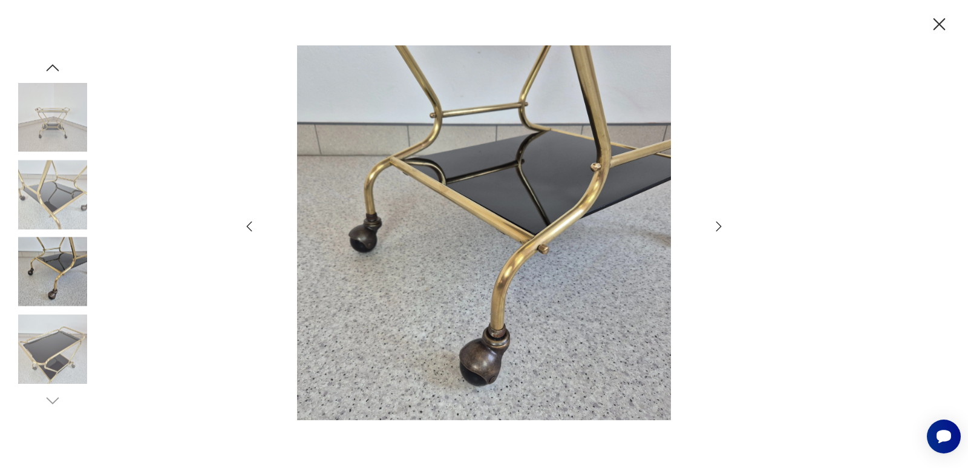
click at [714, 225] on icon "button" at bounding box center [718, 226] width 15 height 15
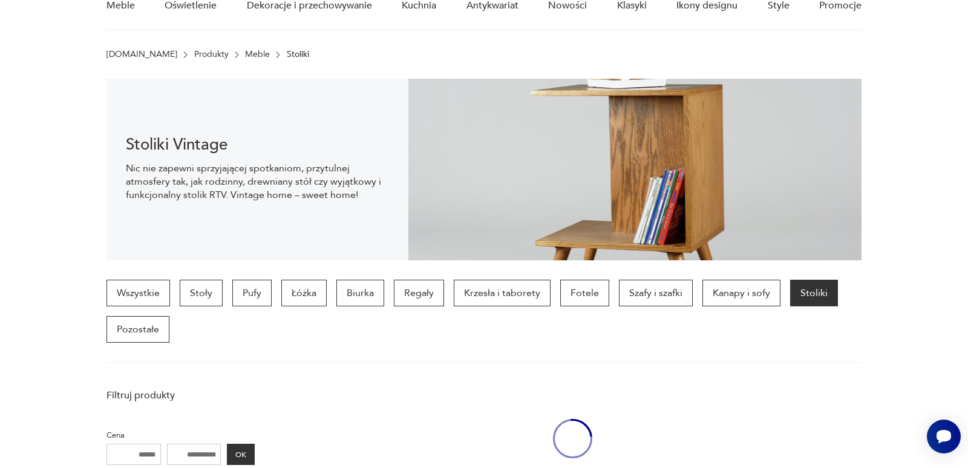
scroll to position [1280, 0]
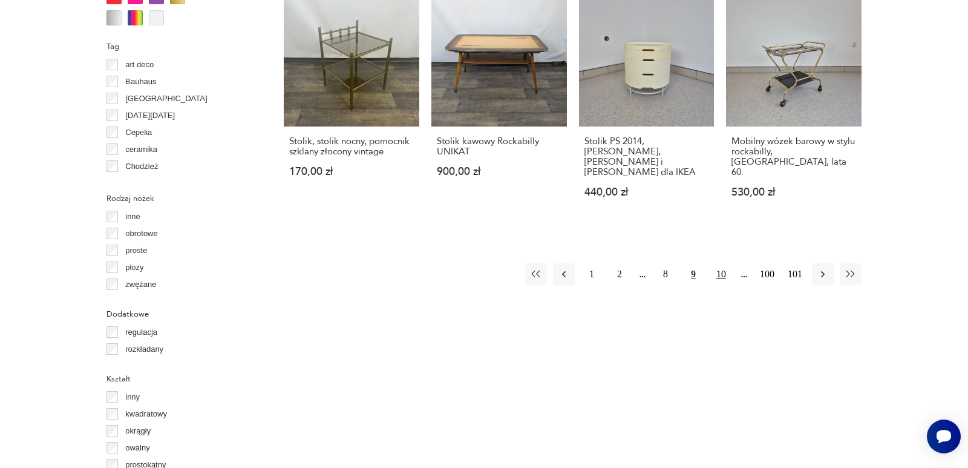
click at [719, 263] on button "10" at bounding box center [721, 274] width 22 height 22
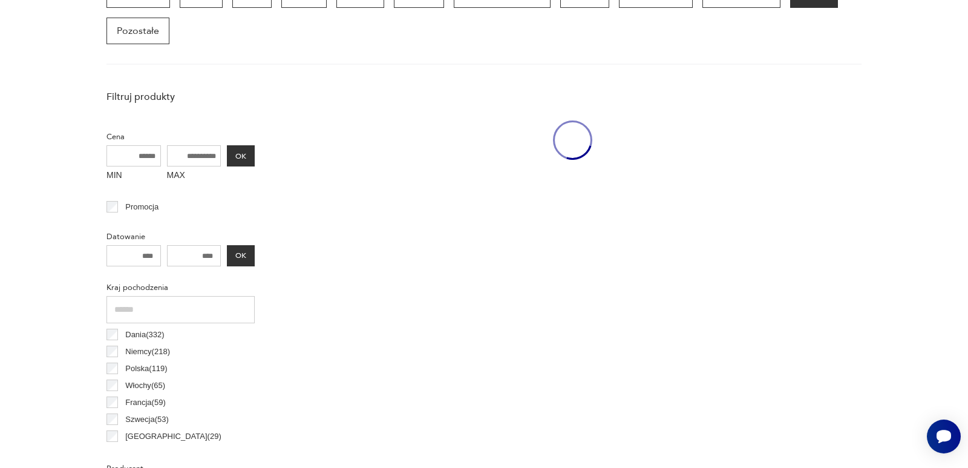
scroll to position [321, 0]
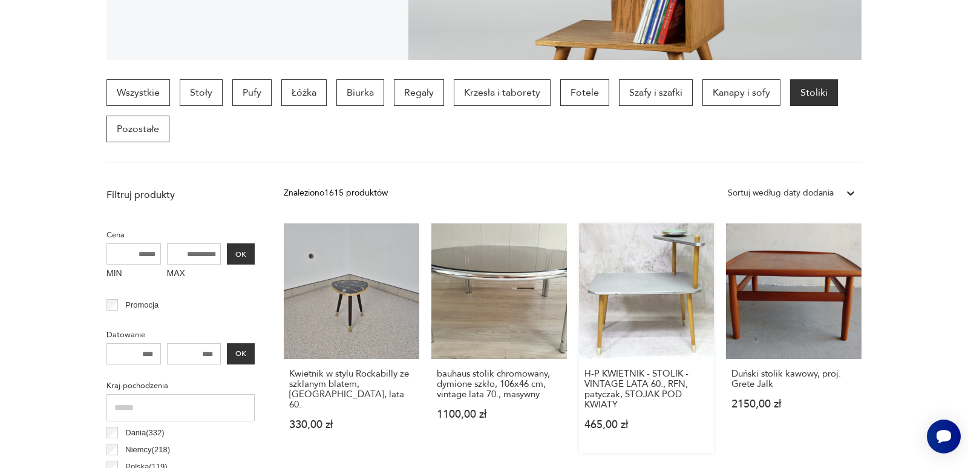
click at [660, 272] on link "H-P KWIETNIK - STOLIK - VINTAGE LATA 60., RFN, patyczak, STOJAK POD KWIATY 465,…" at bounding box center [646, 338] width 135 height 230
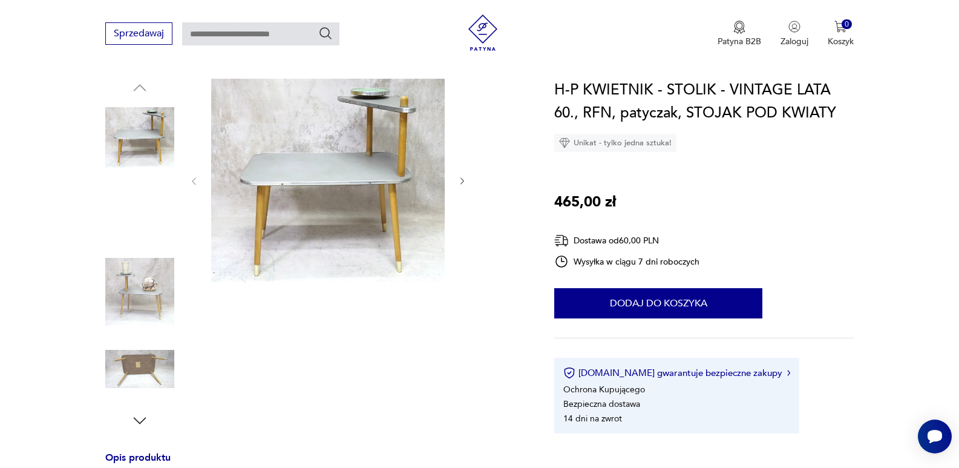
scroll to position [60, 0]
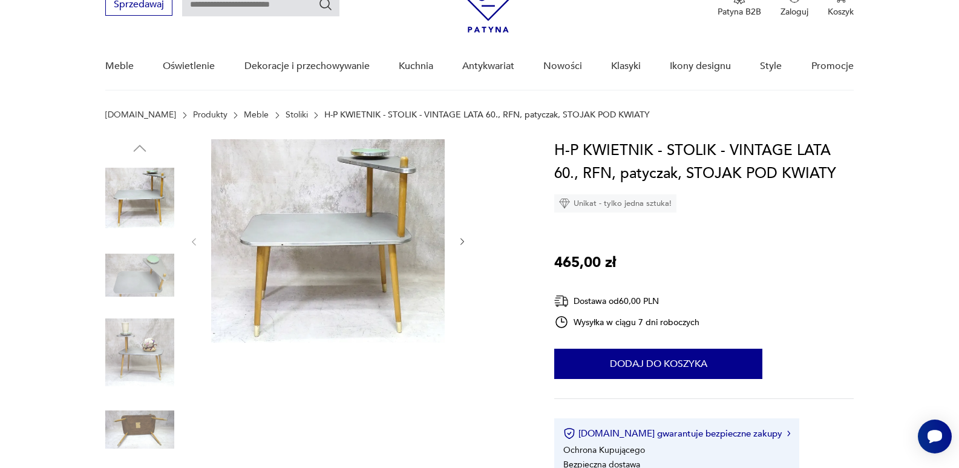
click at [145, 258] on img at bounding box center [139, 275] width 69 height 69
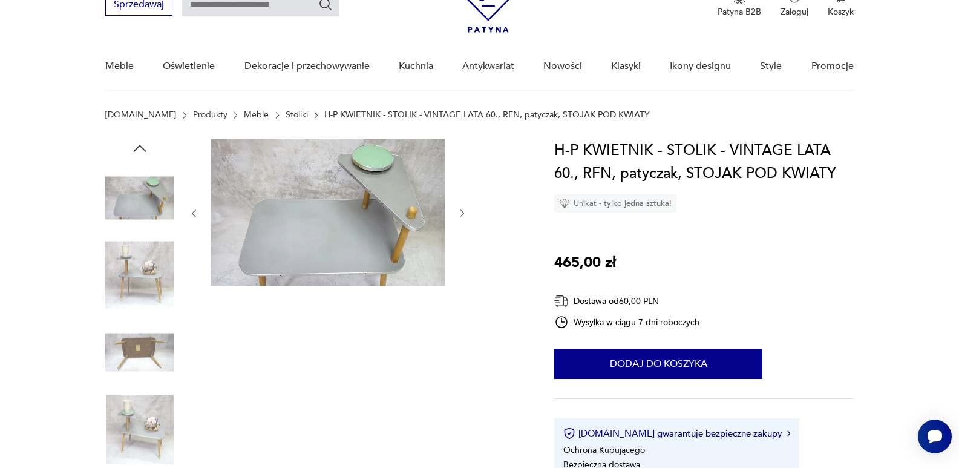
click at [135, 409] on img at bounding box center [139, 429] width 69 height 69
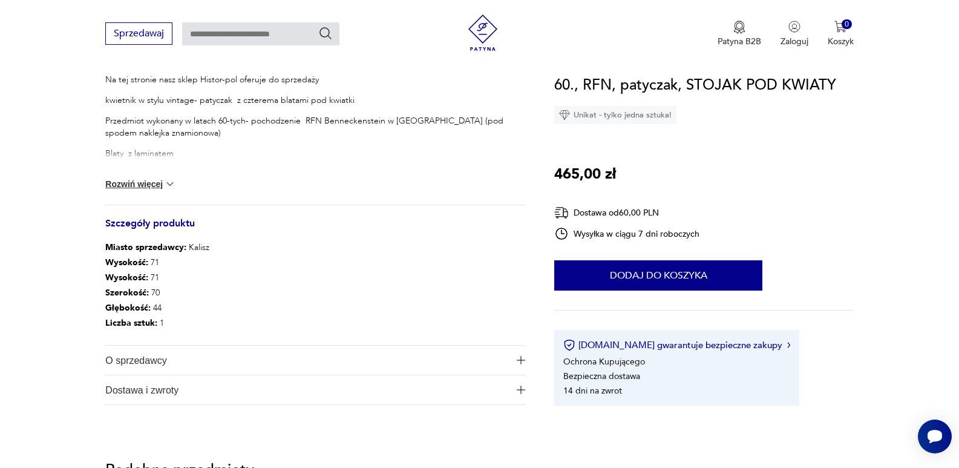
scroll to position [605, 0]
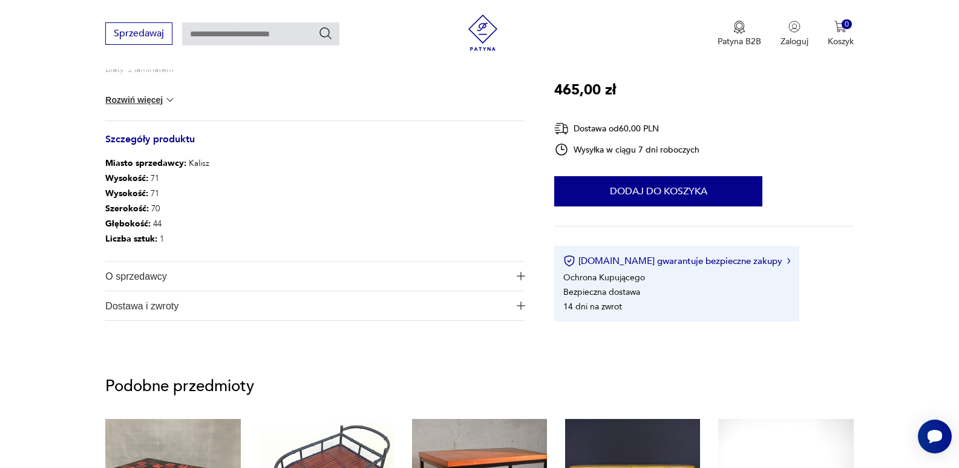
click at [152, 276] on span "O sprzedawcy" at bounding box center [306, 275] width 403 height 29
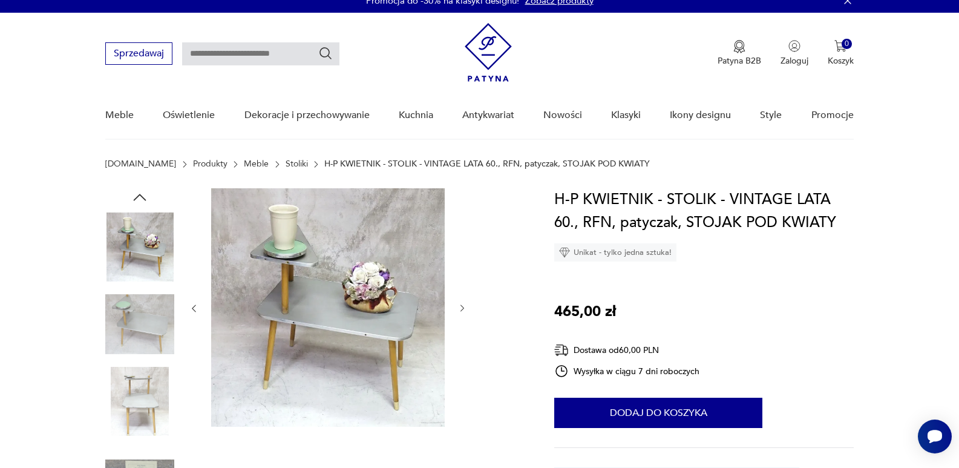
scroll to position [0, 0]
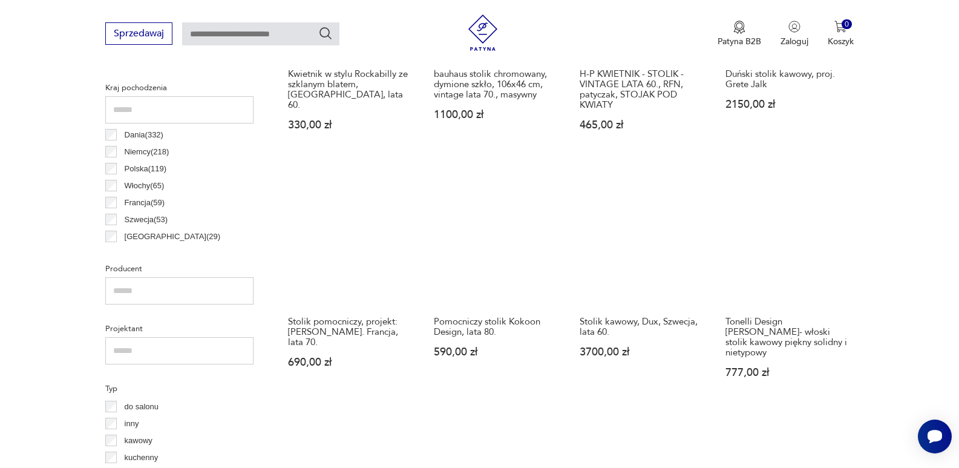
scroll to position [624, 0]
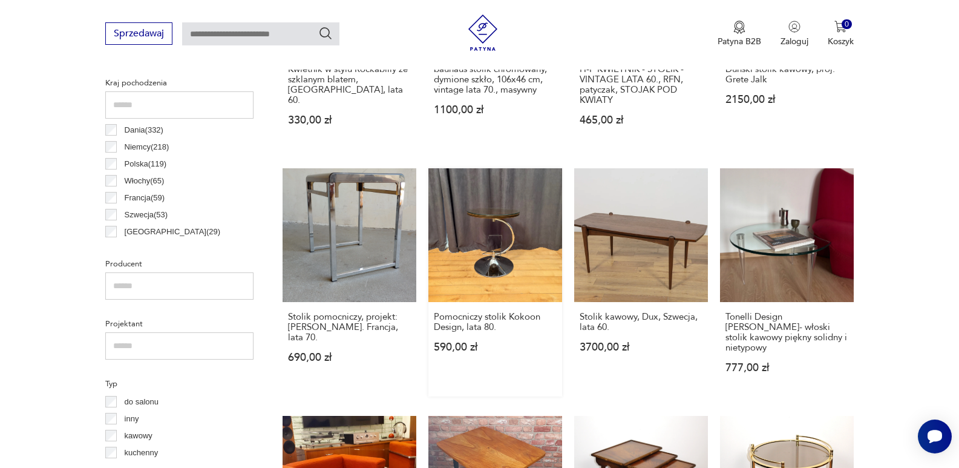
click at [494, 247] on link "Pomocniczy stolik Kokoon Design, lata 80. 590,00 zł" at bounding box center [495, 282] width 134 height 228
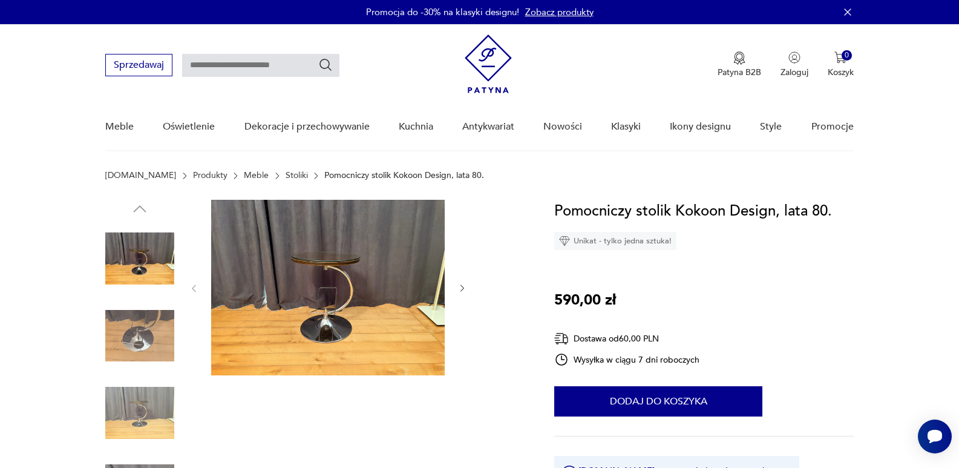
click at [462, 289] on icon "button" at bounding box center [462, 288] width 4 height 7
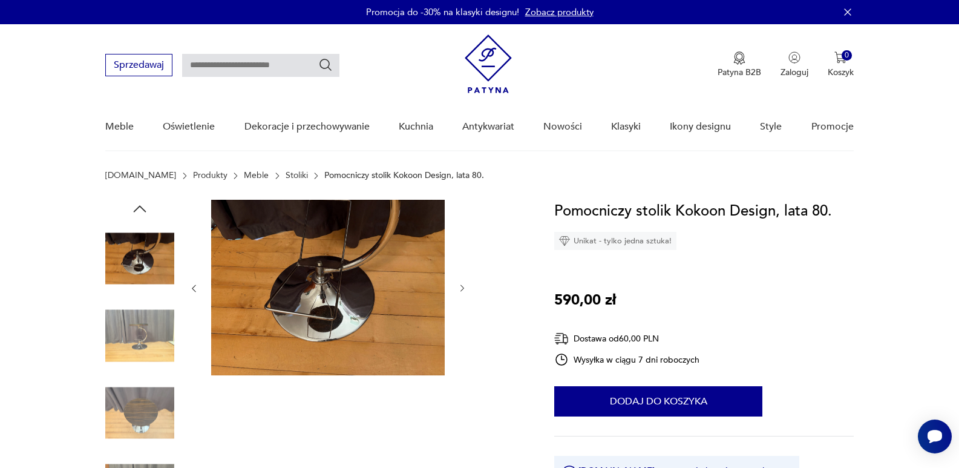
click at [462, 289] on icon "button" at bounding box center [462, 288] width 4 height 7
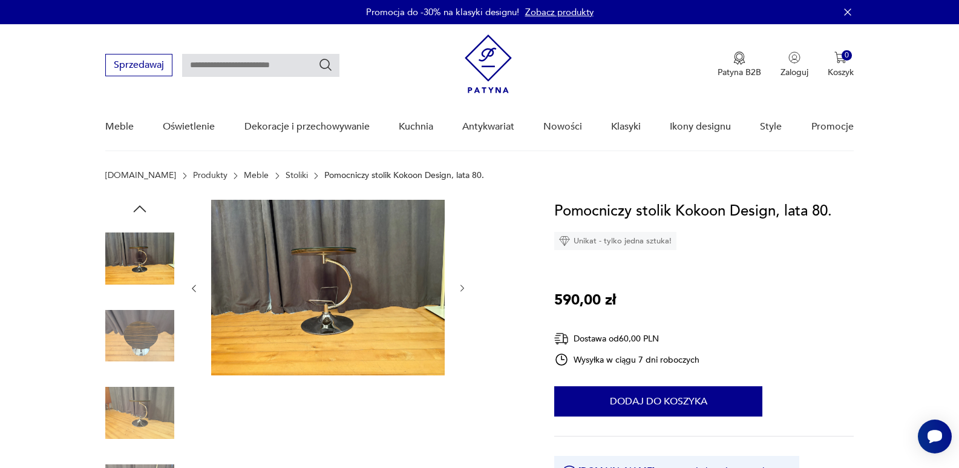
click at [462, 289] on icon "button" at bounding box center [462, 288] width 4 height 7
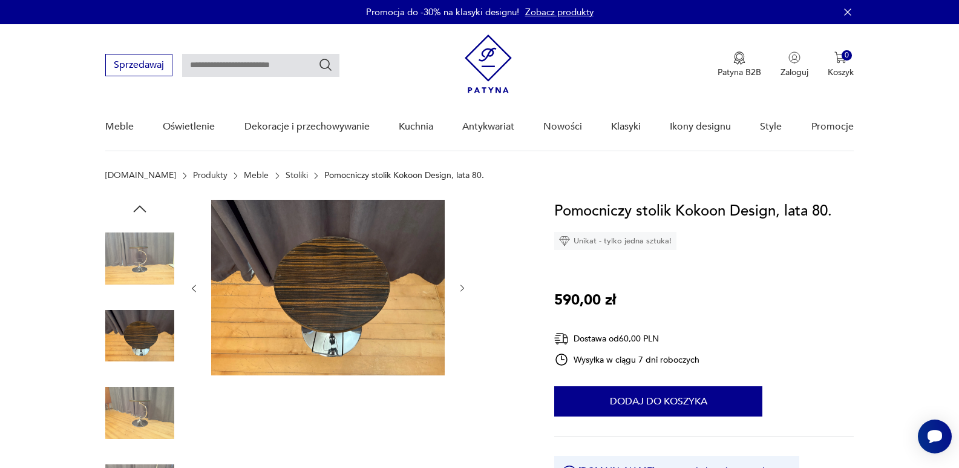
click at [462, 289] on icon "button" at bounding box center [462, 288] width 4 height 7
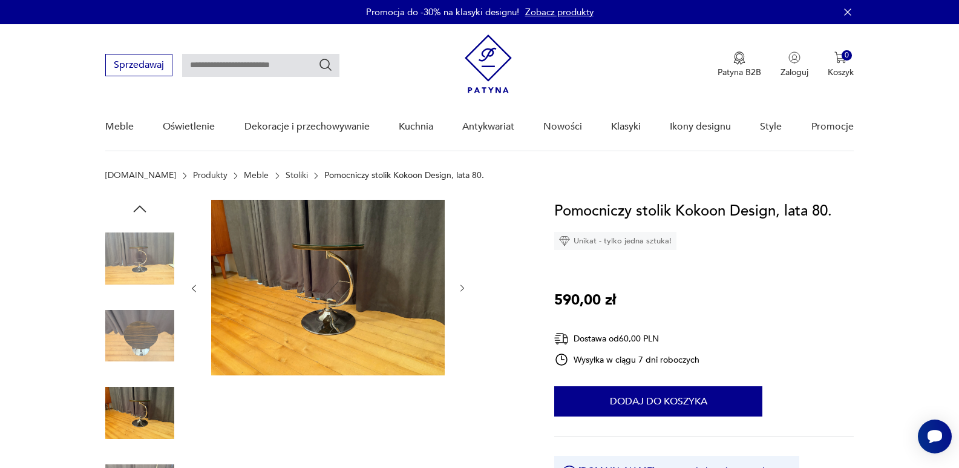
click at [462, 289] on icon "button" at bounding box center [462, 288] width 4 height 7
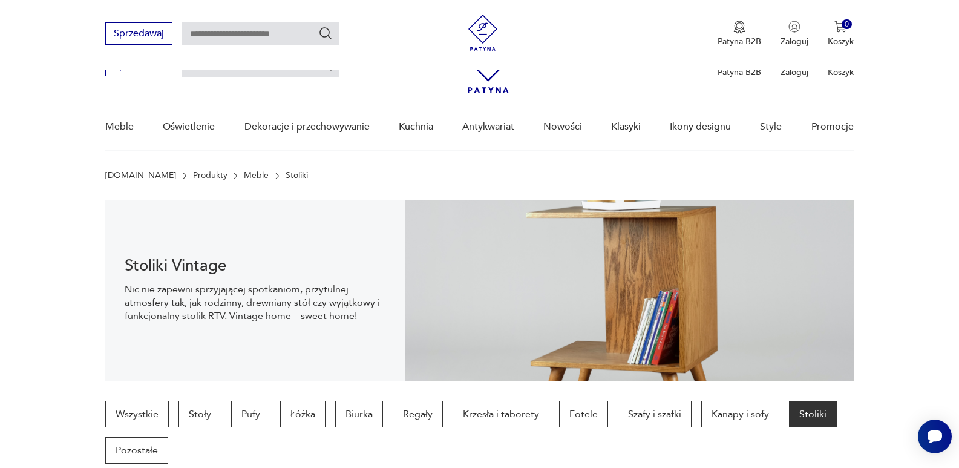
scroll to position [621, 0]
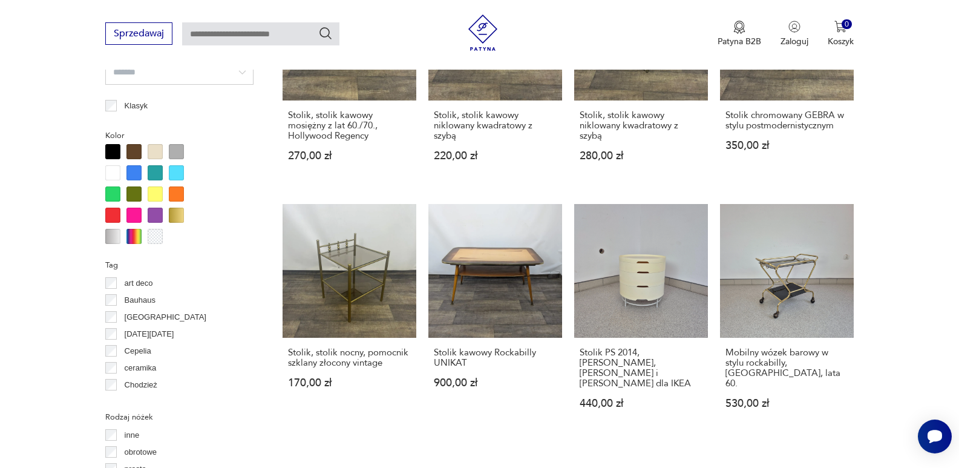
scroll to position [1038, 0]
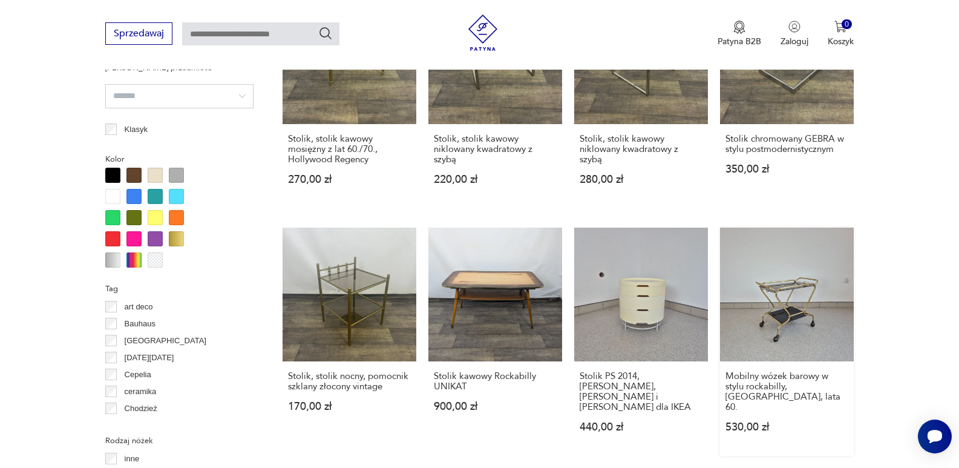
click at [791, 283] on link "Mobilny wózek barowy w stylu rockabilly, [GEOGRAPHIC_DATA], lata 60. 530,00 zł" at bounding box center [787, 341] width 134 height 228
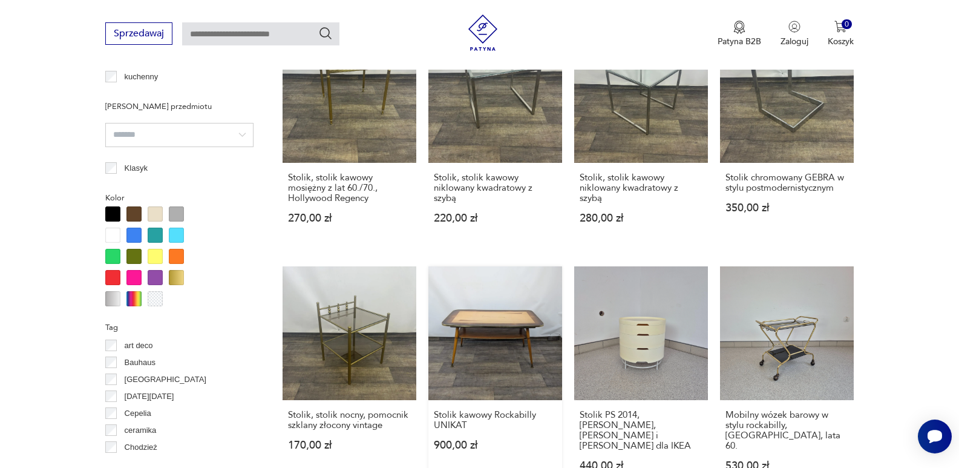
scroll to position [1149, 0]
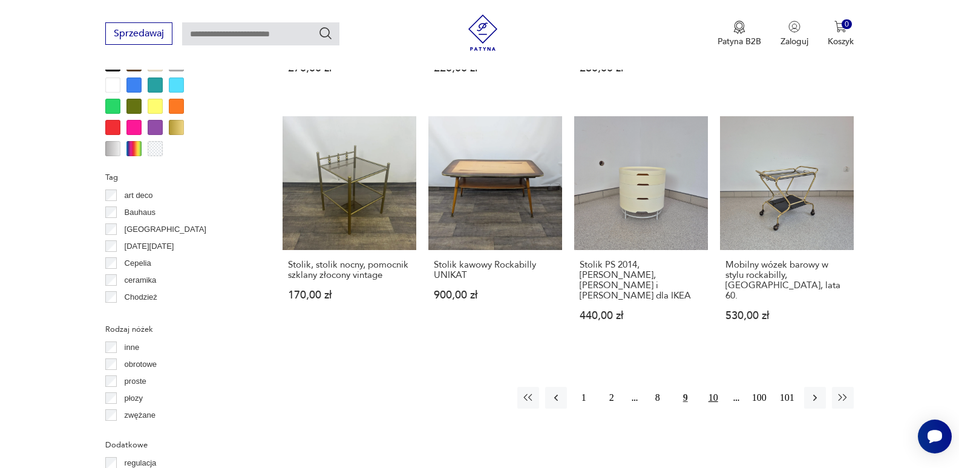
click at [713, 386] on button "10" at bounding box center [713, 397] width 22 height 22
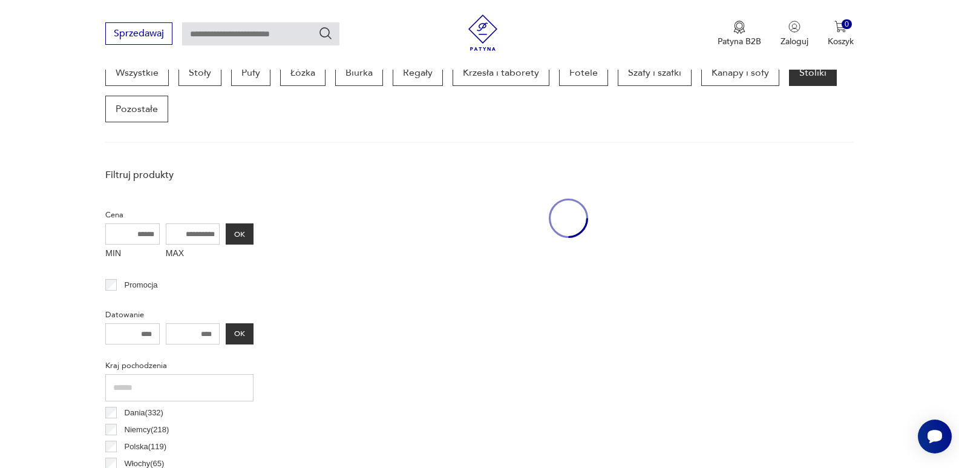
scroll to position [321, 0]
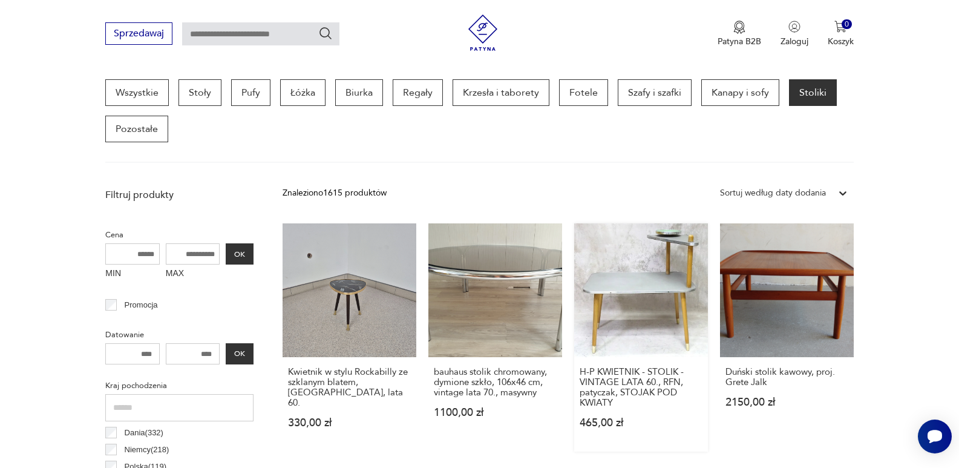
click at [660, 287] on link "H-P KWIETNIK - STOLIK - VINTAGE LATA 60., RFN, patyczak, STOJAK POD KWIATY 465,…" at bounding box center [641, 337] width 134 height 228
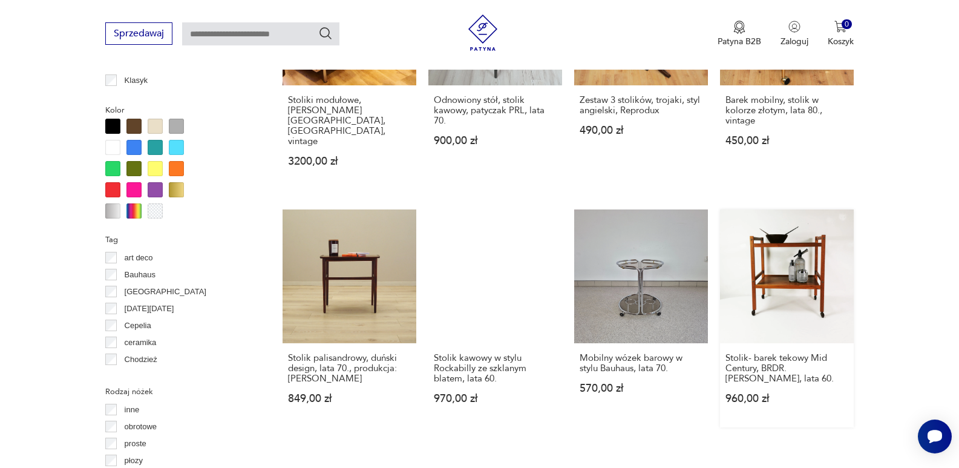
scroll to position [1103, 0]
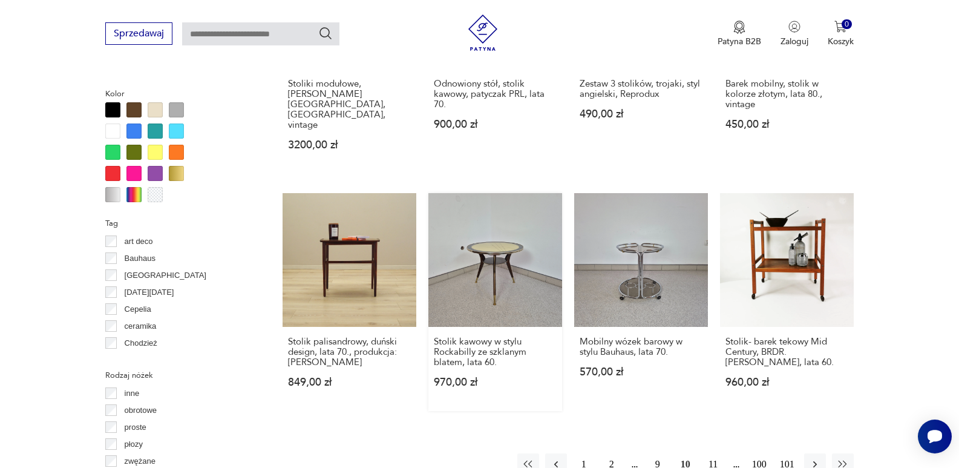
click at [494, 243] on link "Stolik kawowy w stylu Rockabilly ze szklanym blatem, lata 60. 970,00 zł" at bounding box center [495, 302] width 134 height 218
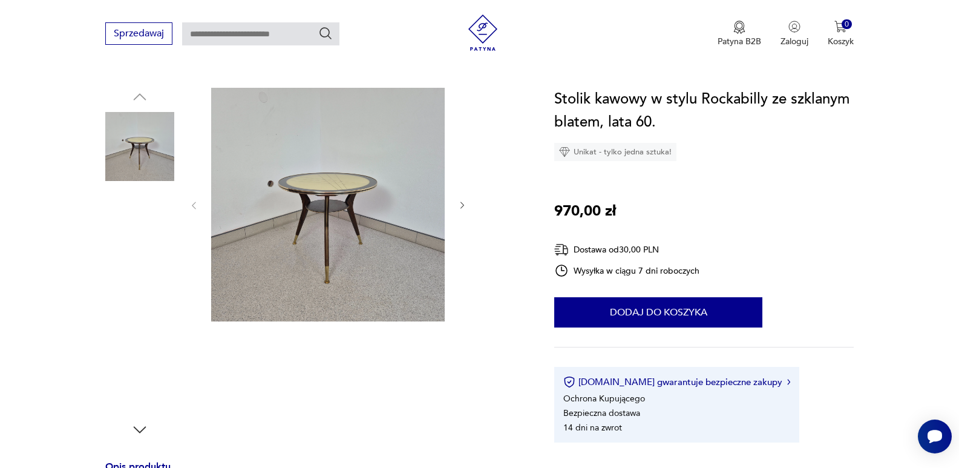
scroll to position [121, 0]
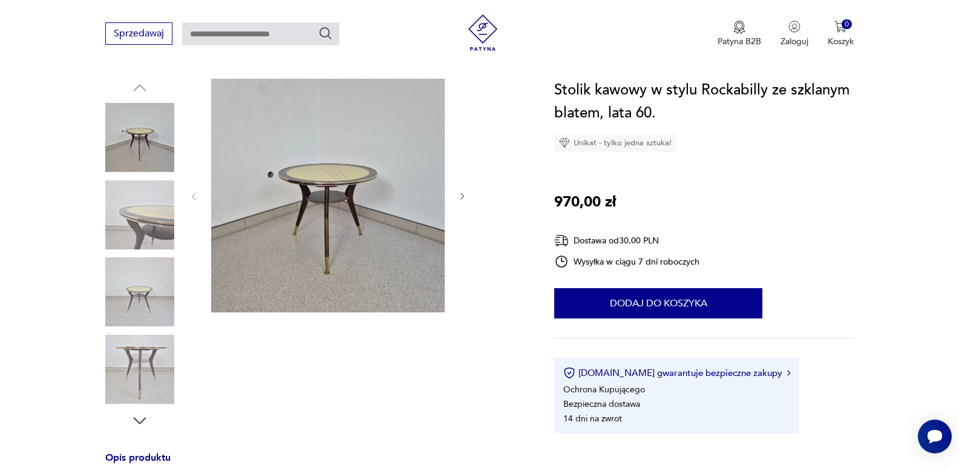
click at [463, 196] on icon "button" at bounding box center [462, 196] width 10 height 10
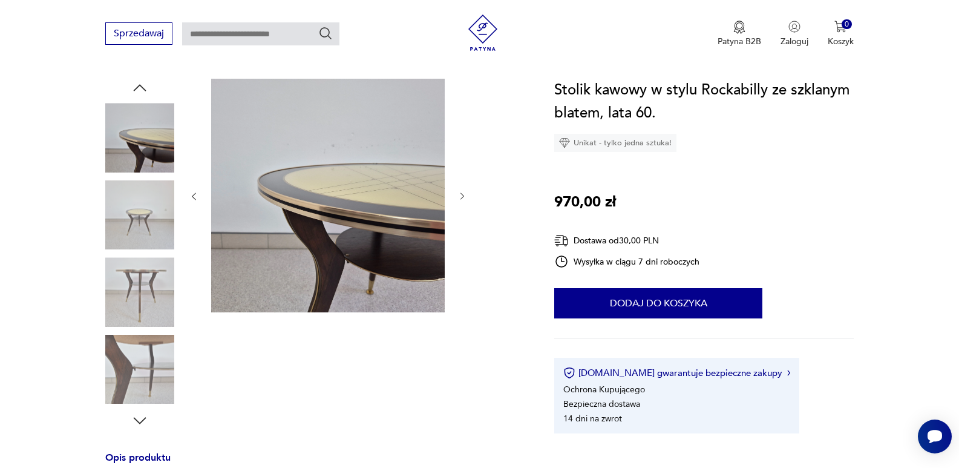
click at [463, 196] on icon "button" at bounding box center [462, 196] width 10 height 10
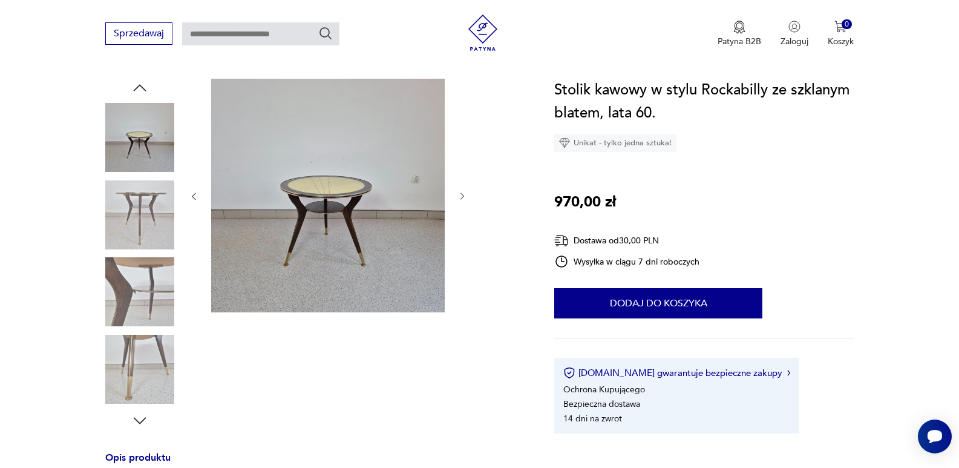
click at [463, 196] on icon "button" at bounding box center [462, 196] width 10 height 10
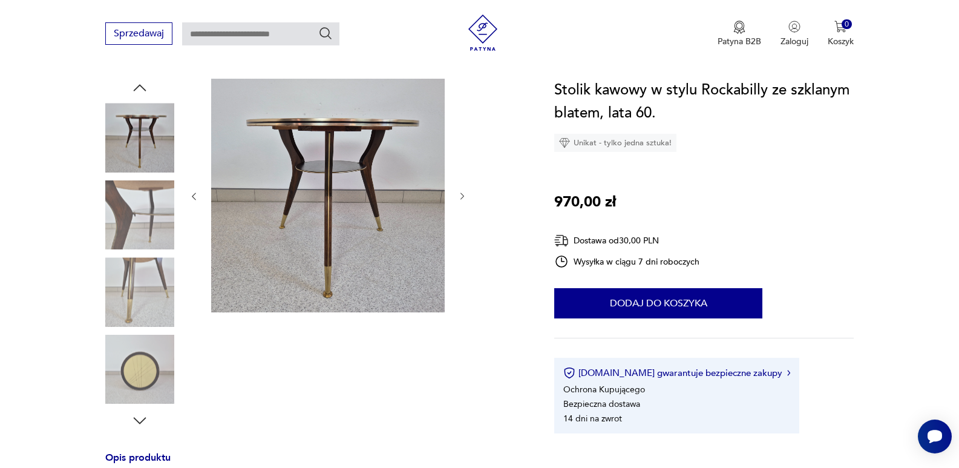
click at [463, 196] on icon "button" at bounding box center [462, 196] width 10 height 10
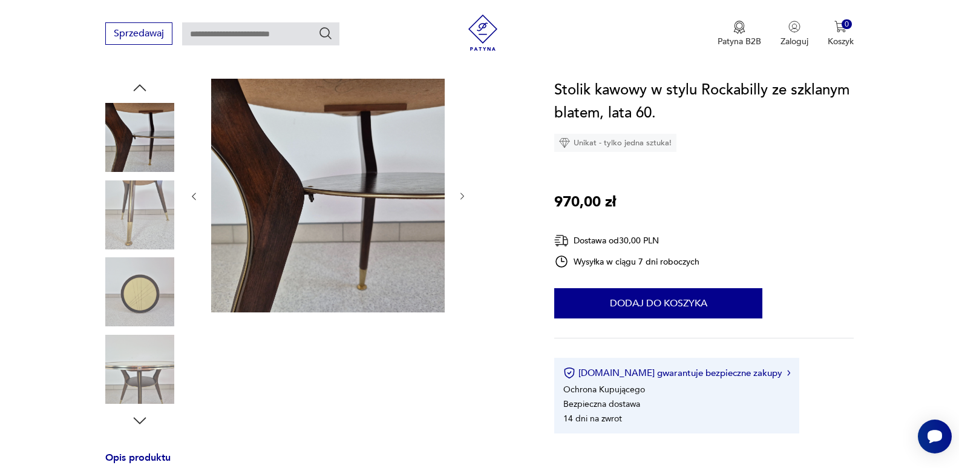
click at [463, 196] on icon "button" at bounding box center [462, 196] width 10 height 10
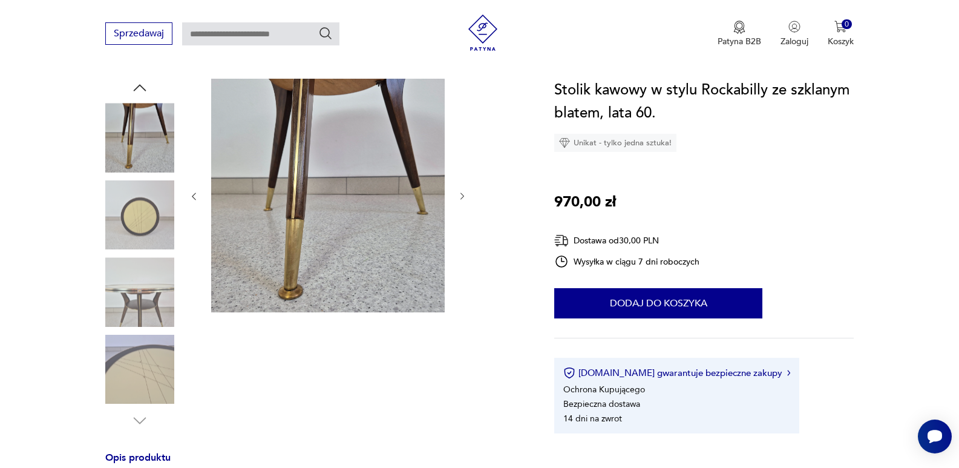
click at [463, 196] on icon "button" at bounding box center [462, 196] width 10 height 10
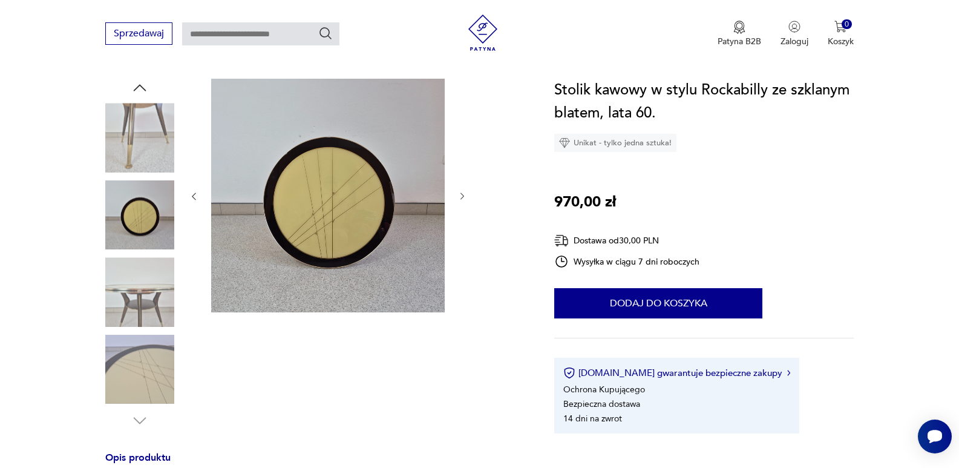
click at [463, 196] on icon "button" at bounding box center [462, 196] width 10 height 10
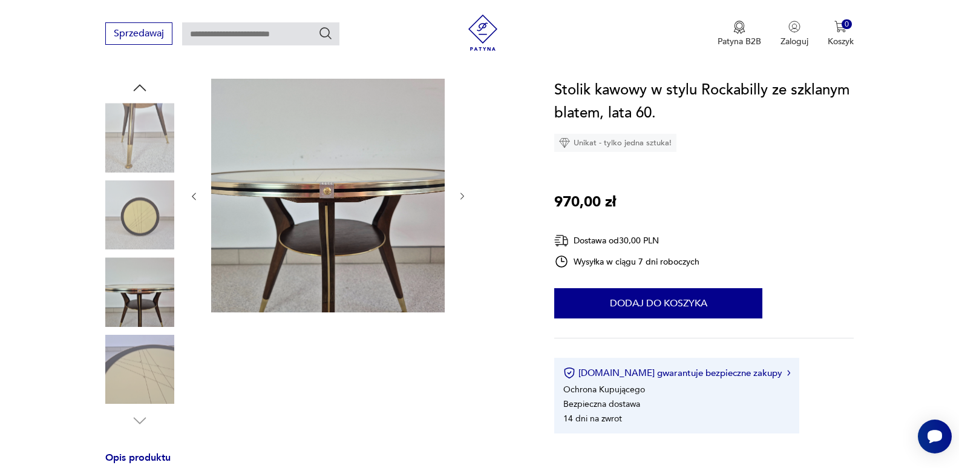
click at [463, 196] on icon "button" at bounding box center [462, 196] width 10 height 10
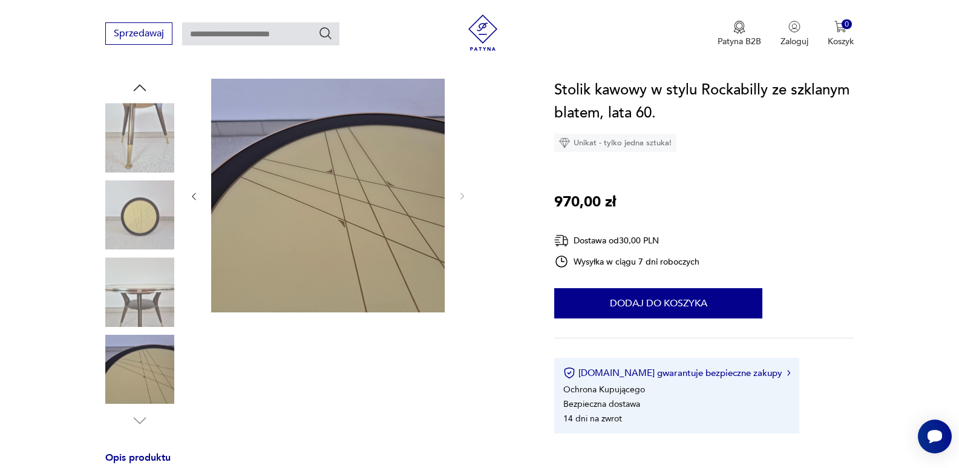
click at [148, 141] on img at bounding box center [139, 137] width 69 height 69
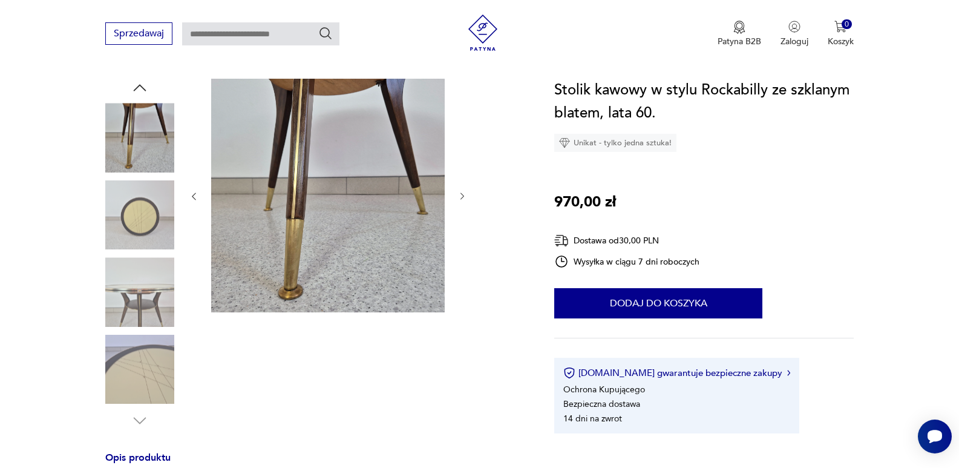
click at [197, 196] on icon "button" at bounding box center [194, 196] width 10 height 10
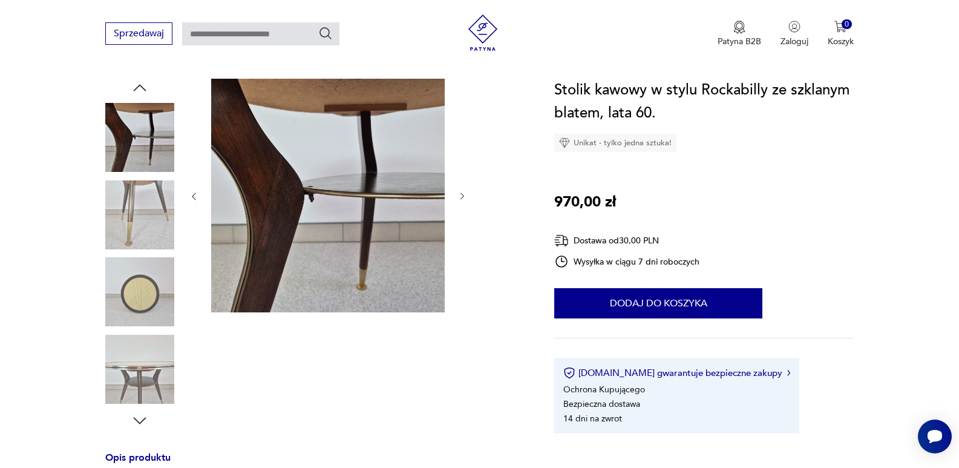
click at [197, 196] on icon "button" at bounding box center [194, 196] width 10 height 10
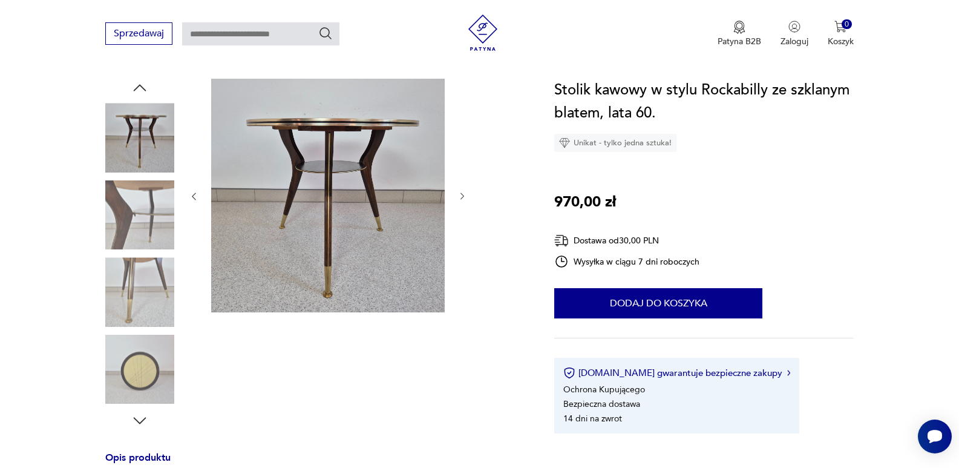
click at [197, 196] on icon "button" at bounding box center [194, 196] width 10 height 10
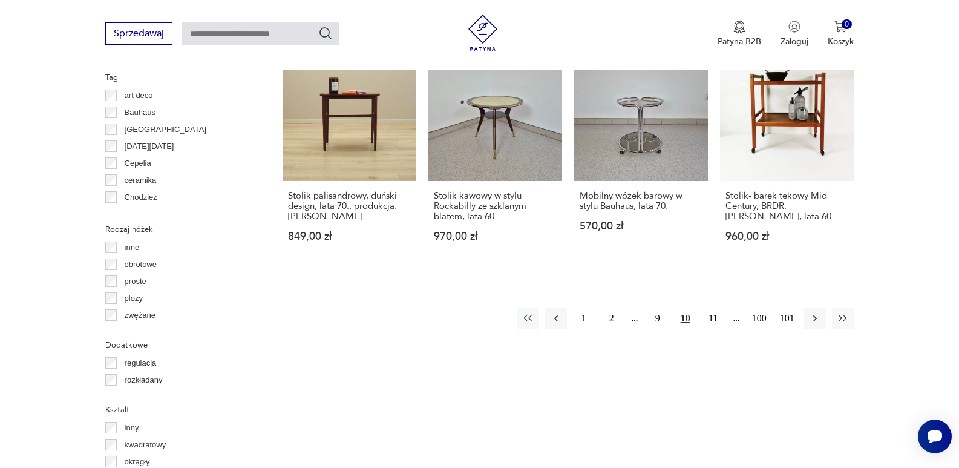
scroll to position [1271, 0]
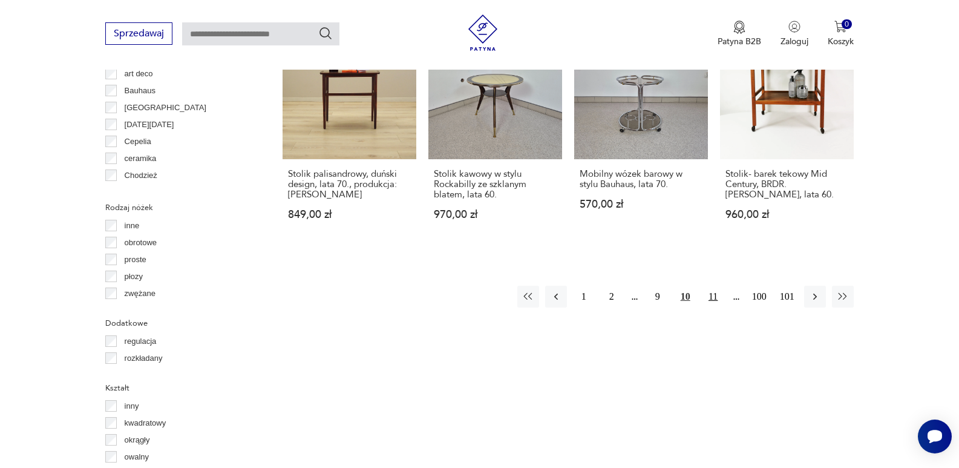
click at [717, 285] on button "11" at bounding box center [713, 296] width 22 height 22
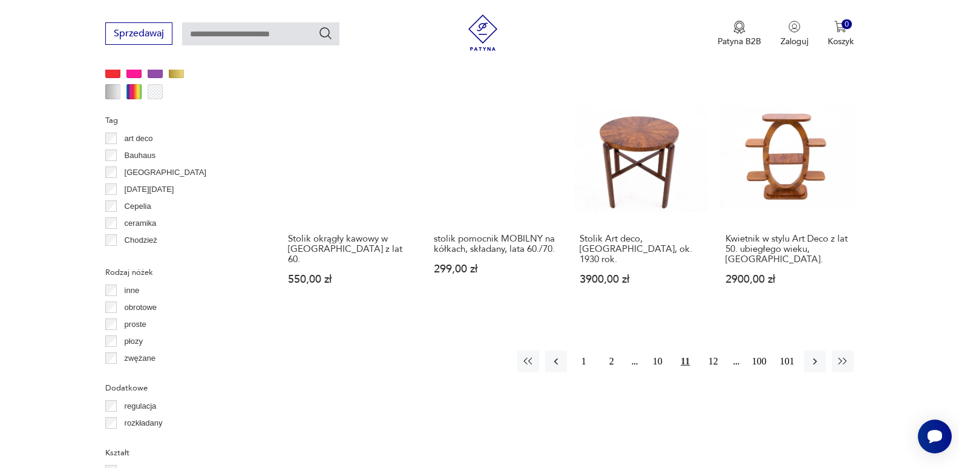
scroll to position [1228, 0]
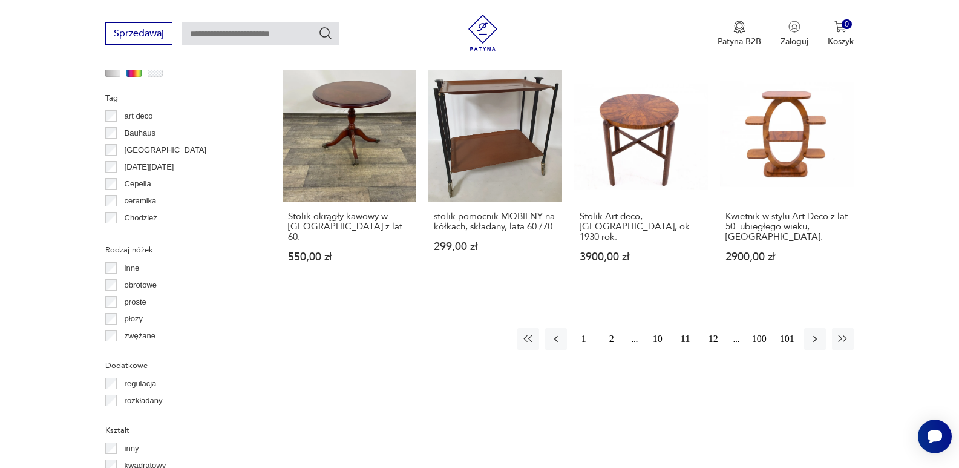
click at [714, 328] on button "12" at bounding box center [713, 339] width 22 height 22
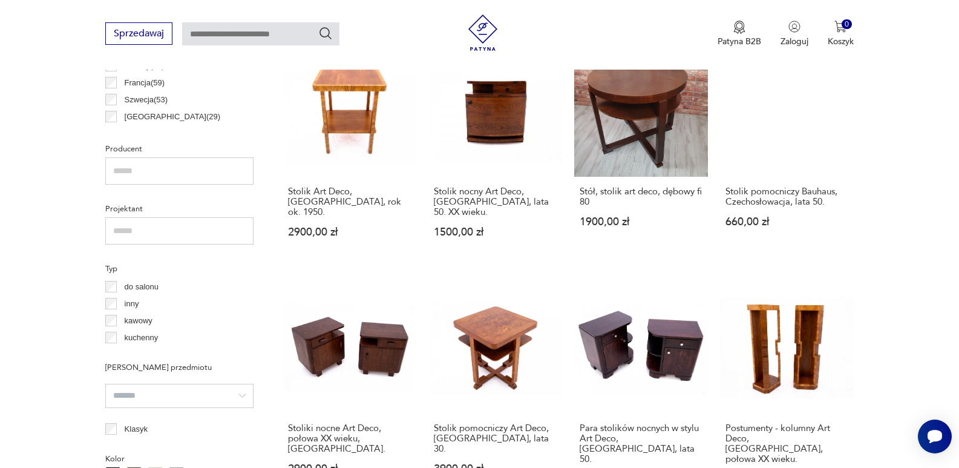
scroll to position [684, 0]
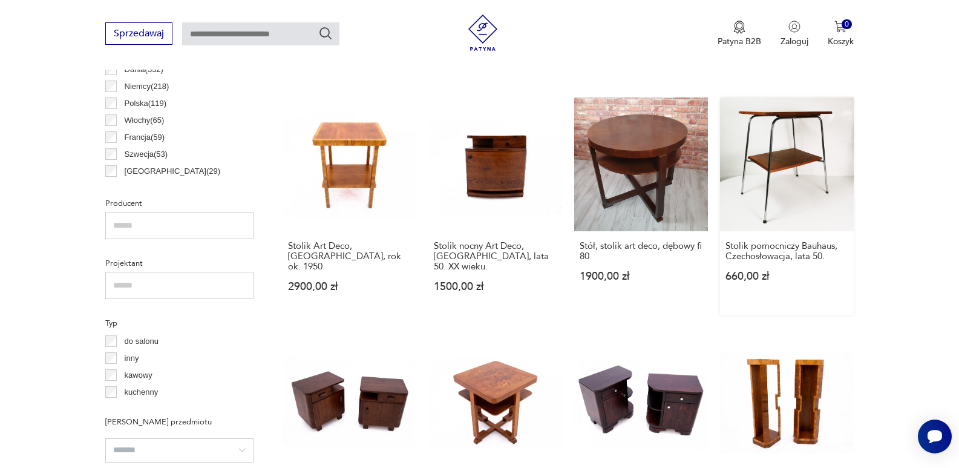
click at [778, 193] on link "Stolik pomocniczy Bauhaus, Czechosłowacja, lata 50. 660,00 zł" at bounding box center [787, 206] width 134 height 218
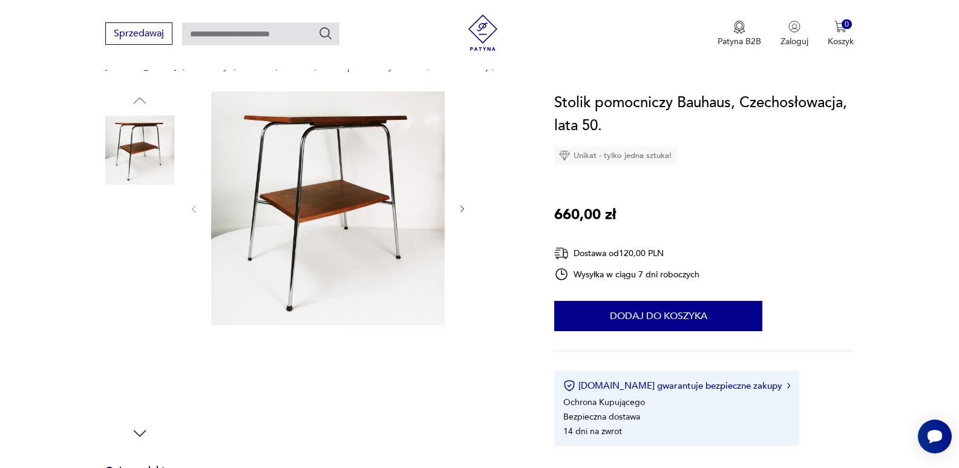
scroll to position [121, 0]
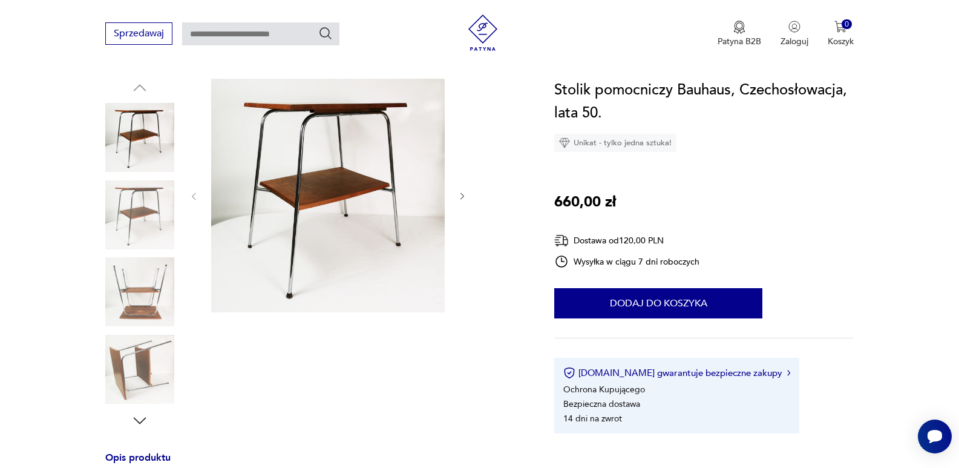
click at [462, 198] on icon "button" at bounding box center [462, 196] width 10 height 10
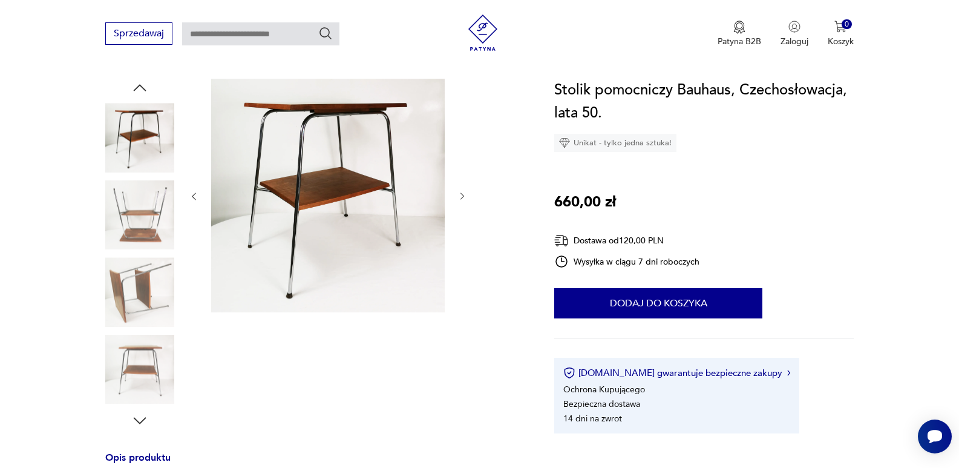
click at [462, 198] on icon "button" at bounding box center [462, 196] width 10 height 10
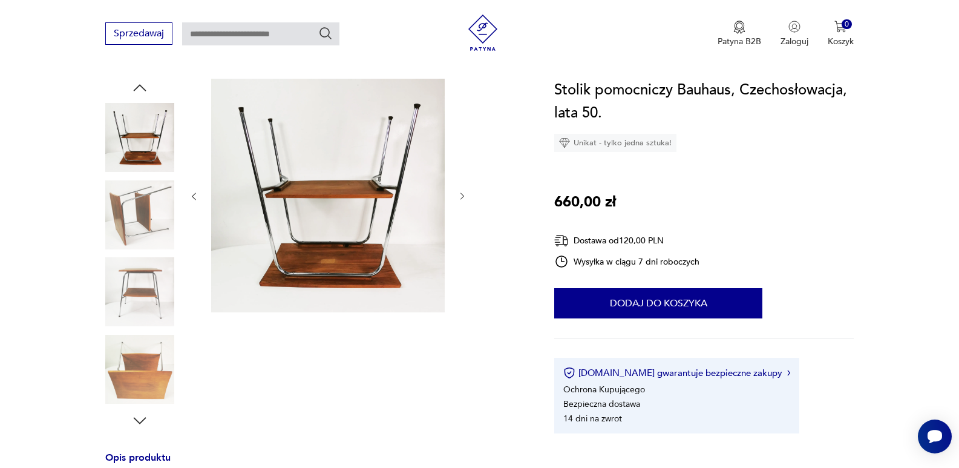
click at [462, 198] on icon "button" at bounding box center [462, 196] width 10 height 10
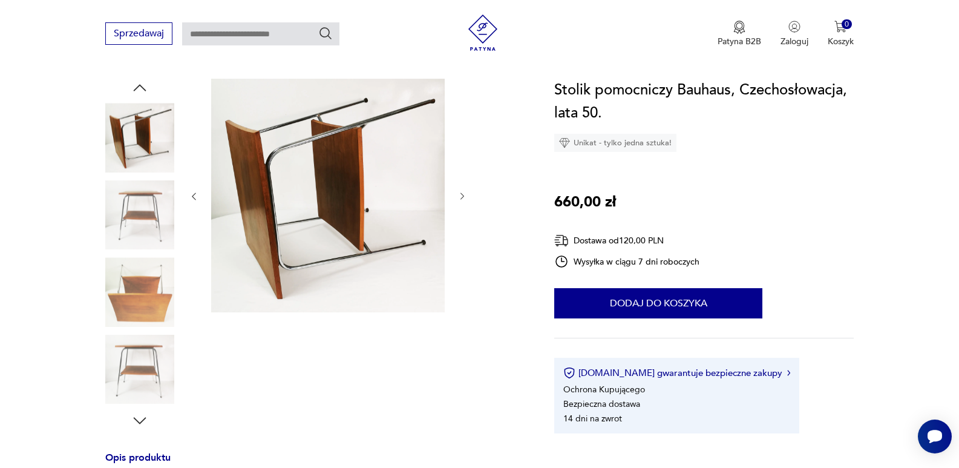
click at [462, 198] on icon "button" at bounding box center [462, 196] width 10 height 10
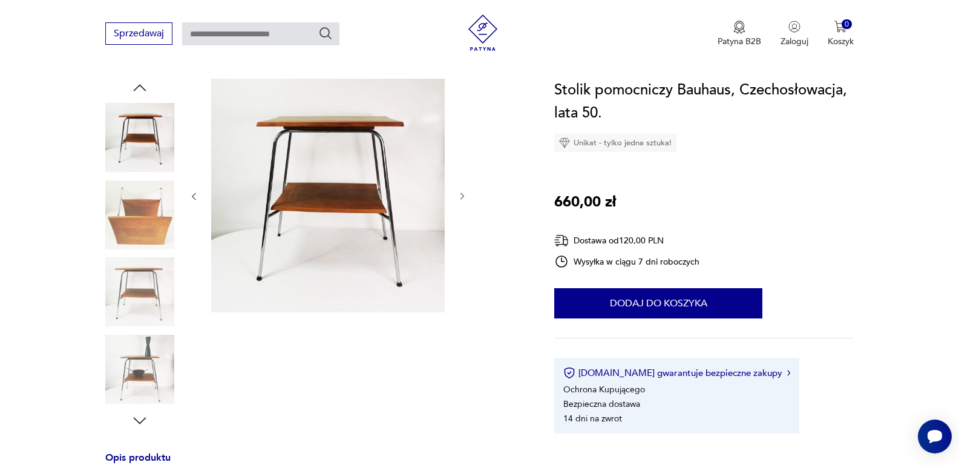
click at [462, 198] on icon "button" at bounding box center [462, 196] width 10 height 10
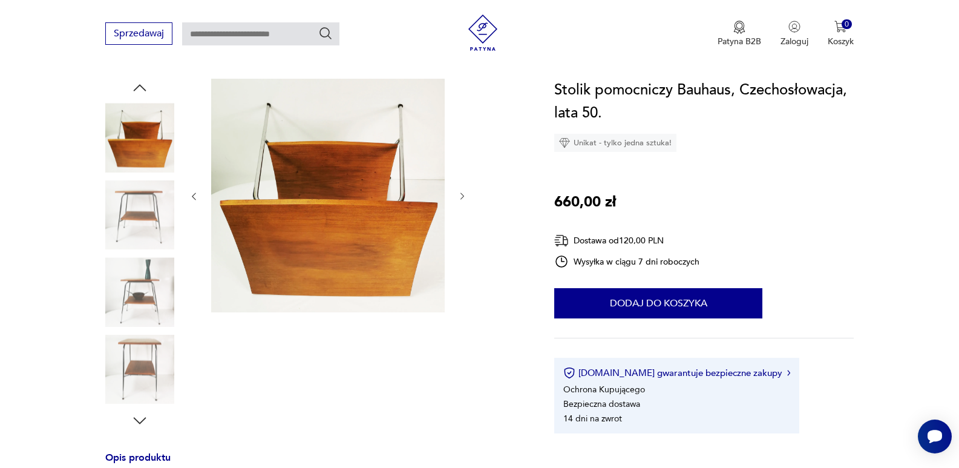
click at [462, 198] on icon "button" at bounding box center [462, 196] width 10 height 10
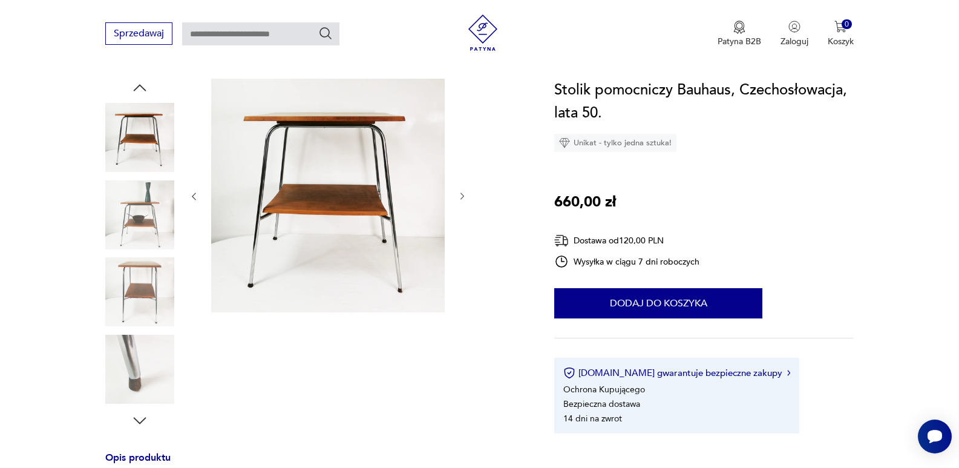
click at [462, 198] on icon "button" at bounding box center [462, 196] width 10 height 10
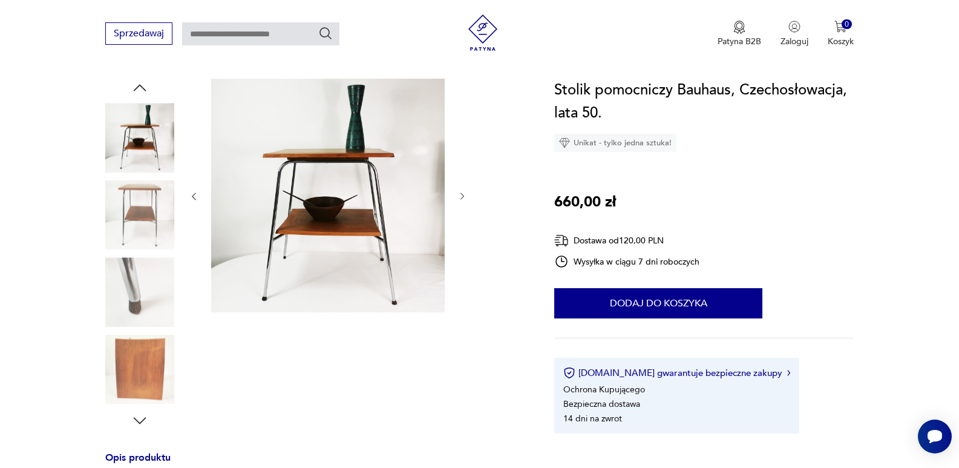
click at [462, 198] on icon "button" at bounding box center [462, 196] width 10 height 10
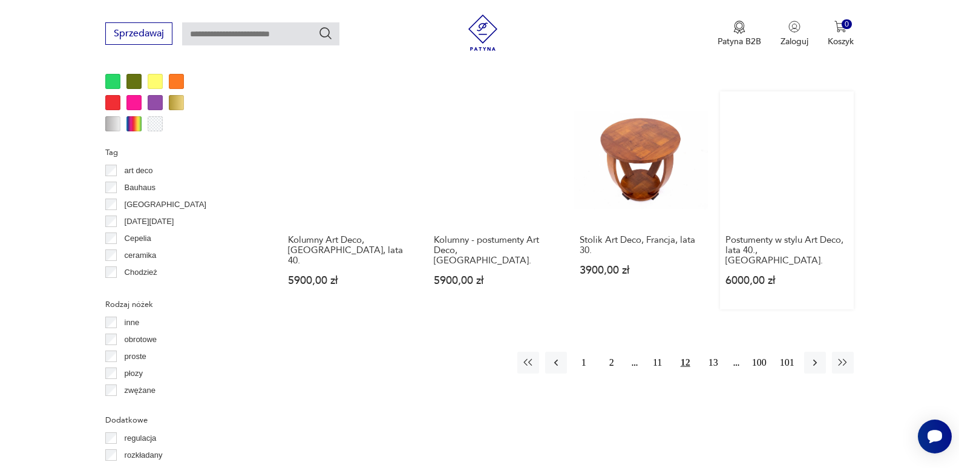
scroll to position [1228, 0]
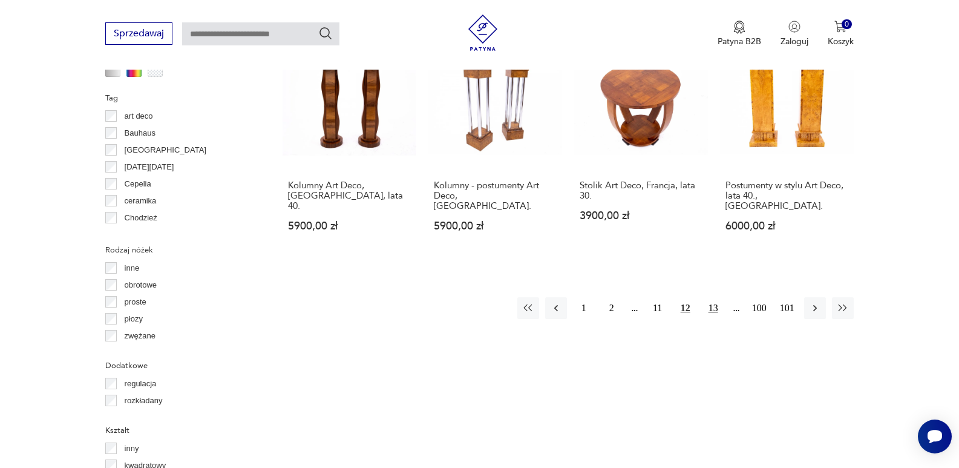
click at [711, 297] on button "13" at bounding box center [713, 308] width 22 height 22
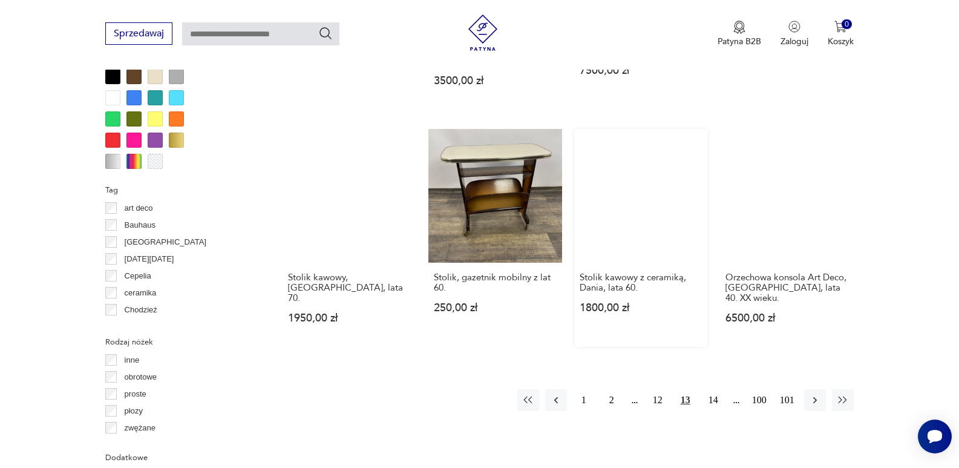
scroll to position [1168, 0]
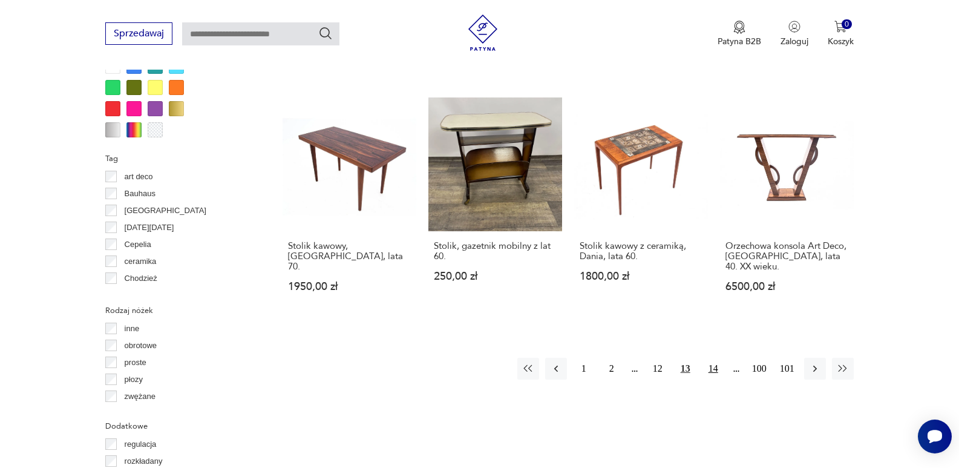
click at [722, 357] on button "14" at bounding box center [713, 368] width 22 height 22
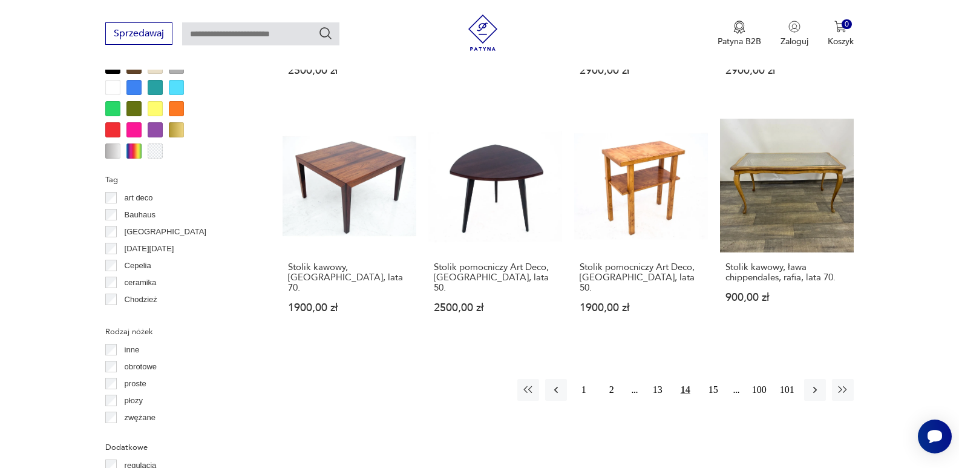
scroll to position [1168, 0]
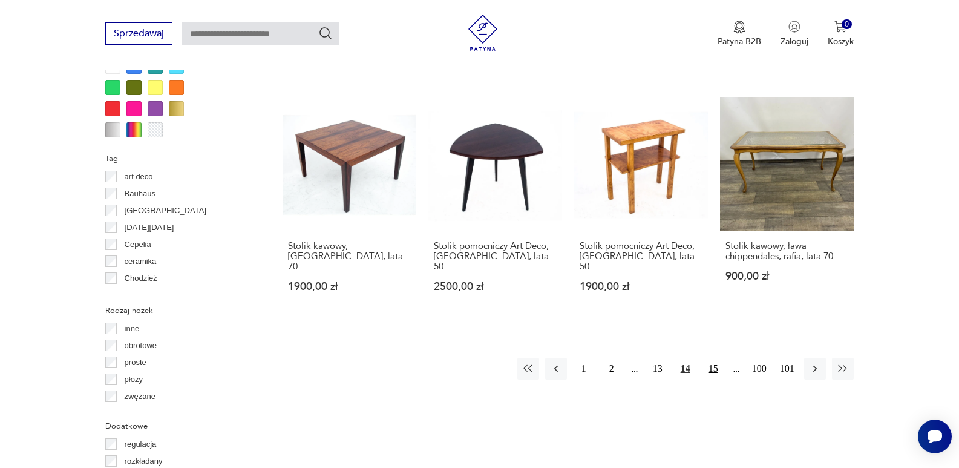
click at [709, 357] on button "15" at bounding box center [713, 368] width 22 height 22
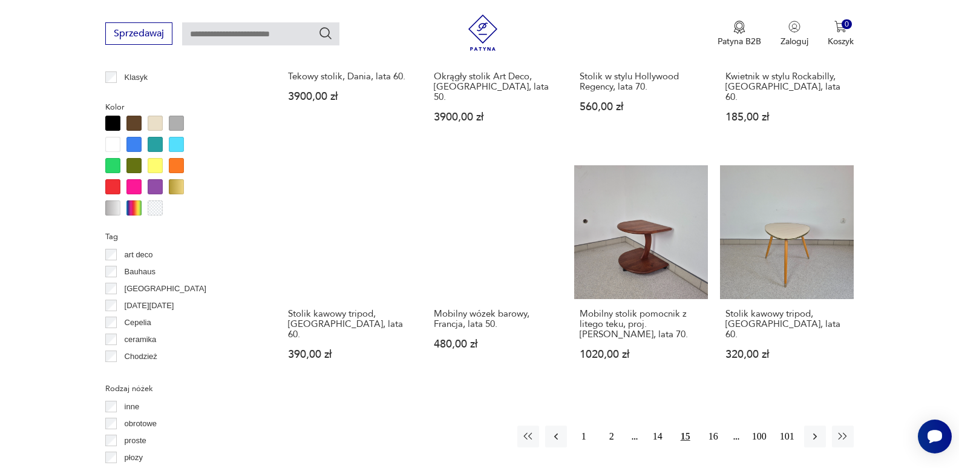
scroll to position [1107, 0]
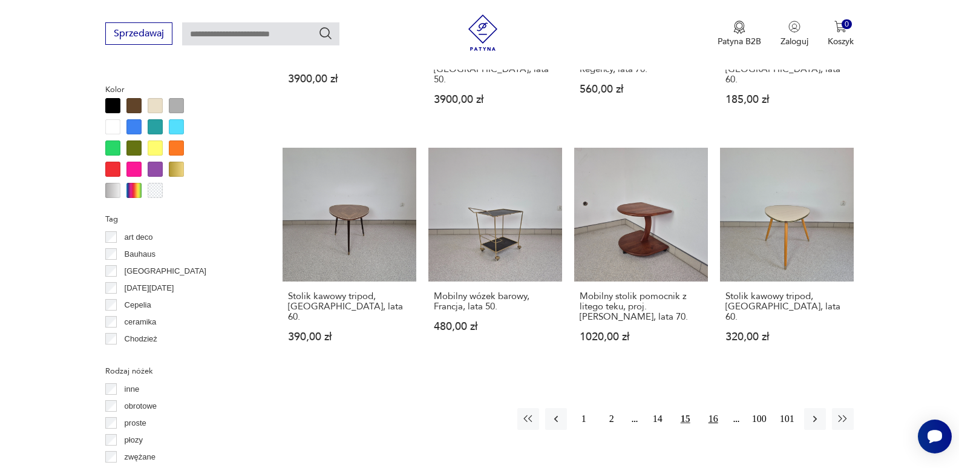
click at [715, 408] on button "16" at bounding box center [713, 419] width 22 height 22
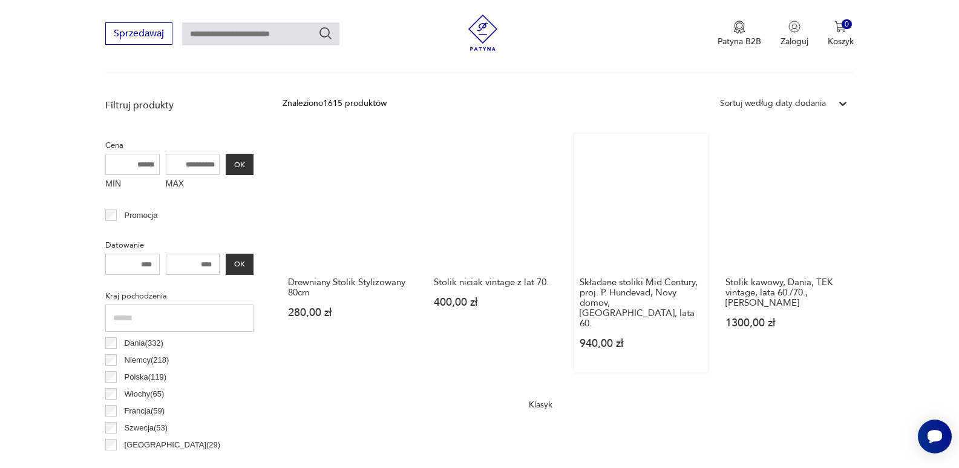
scroll to position [442, 0]
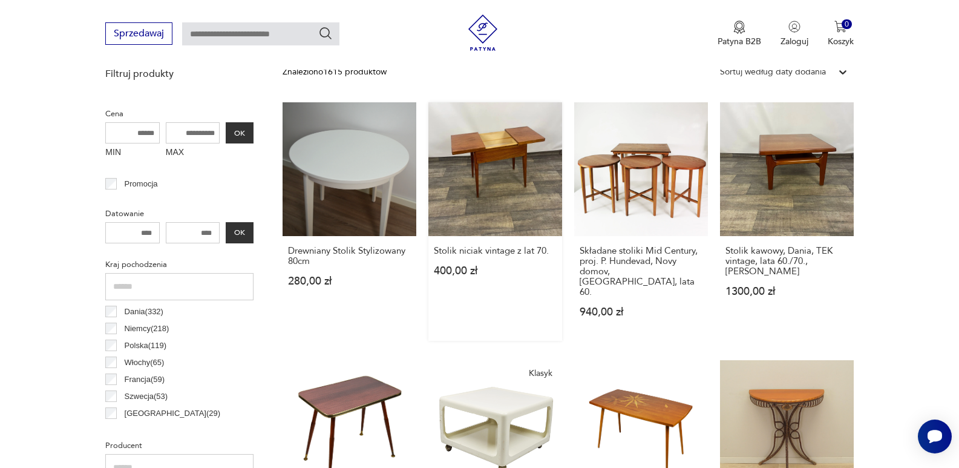
click at [498, 160] on link "Stolik niciak vintage z lat 70. 400,00 zł" at bounding box center [495, 221] width 134 height 238
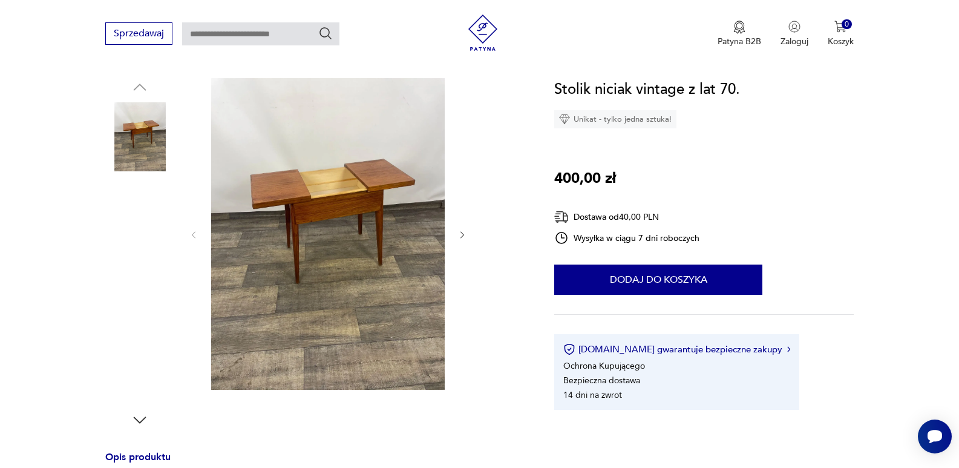
scroll to position [121, 0]
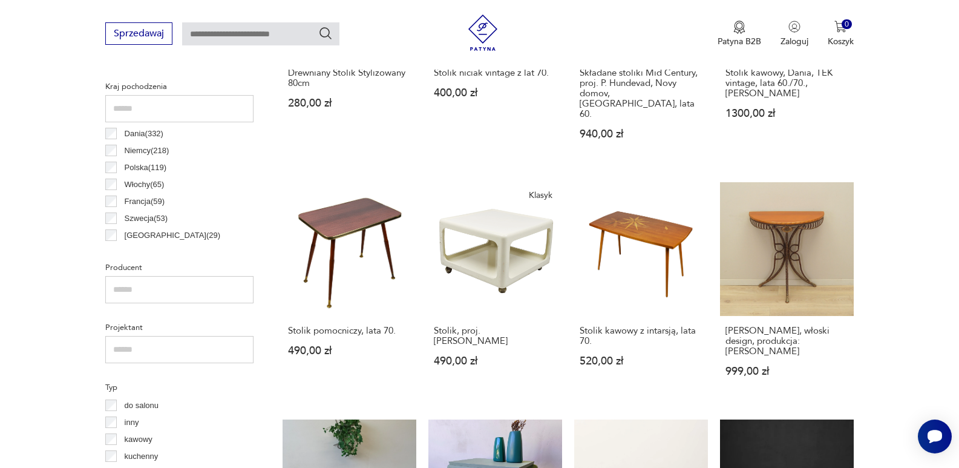
scroll to position [680, 0]
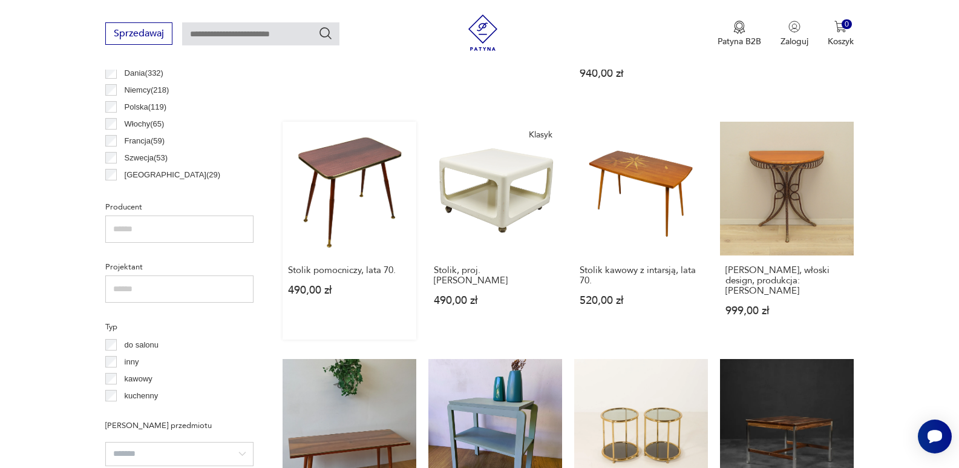
click at [330, 153] on link "Stolik pomocniczy, lata 70. 490,00 zł" at bounding box center [349, 231] width 134 height 218
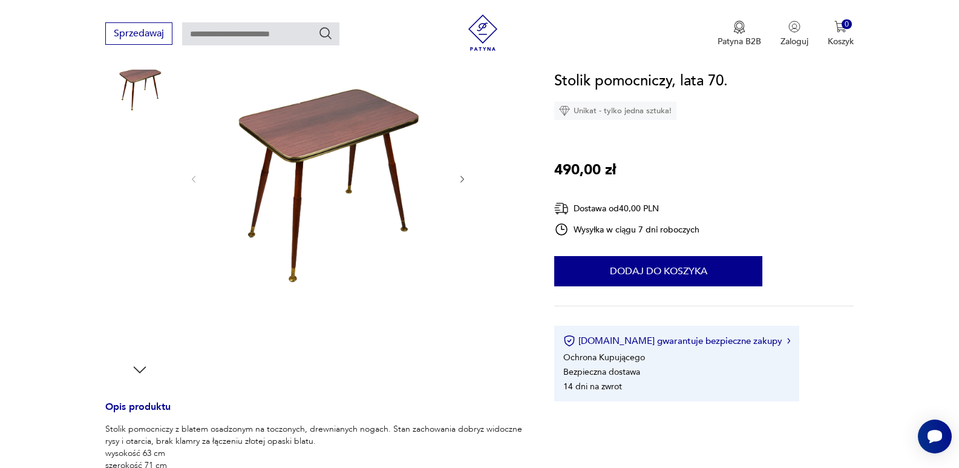
scroll to position [181, 0]
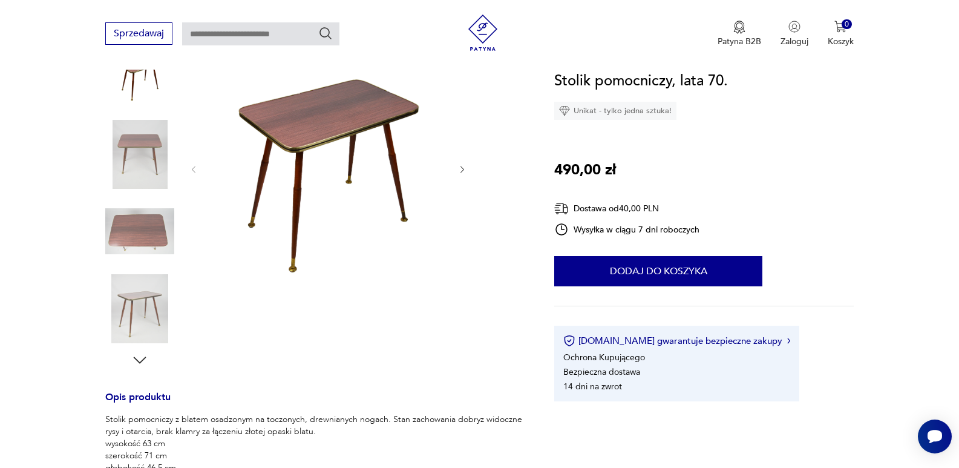
click at [460, 168] on icon "button" at bounding box center [462, 170] width 10 height 10
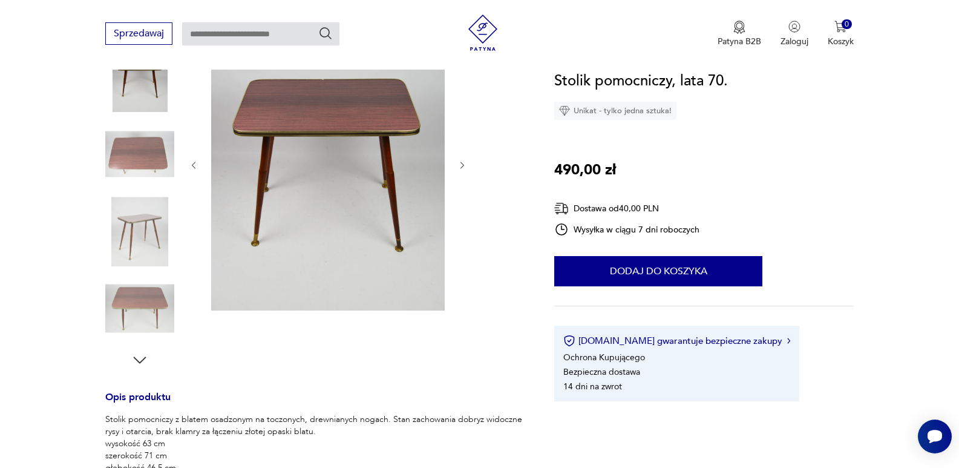
click at [460, 168] on icon "button" at bounding box center [462, 165] width 10 height 10
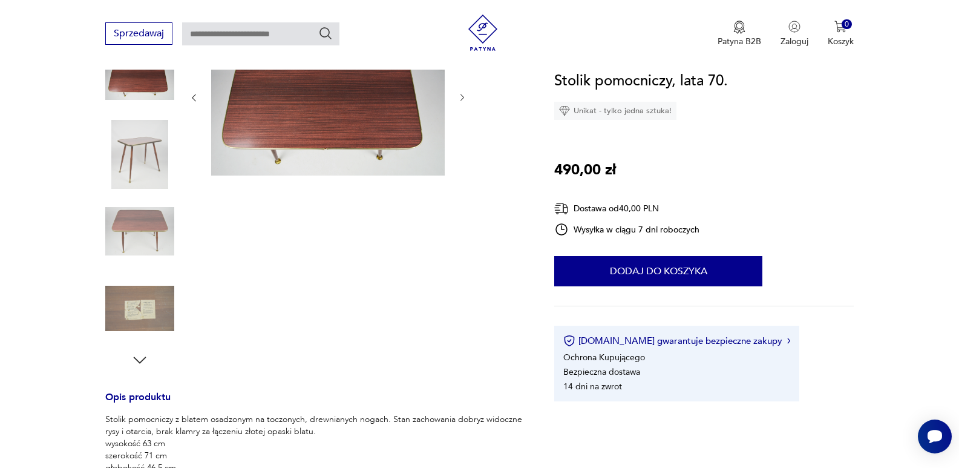
click at [460, 168] on div at bounding box center [328, 97] width 278 height 159
click at [461, 99] on icon "button" at bounding box center [462, 98] width 10 height 10
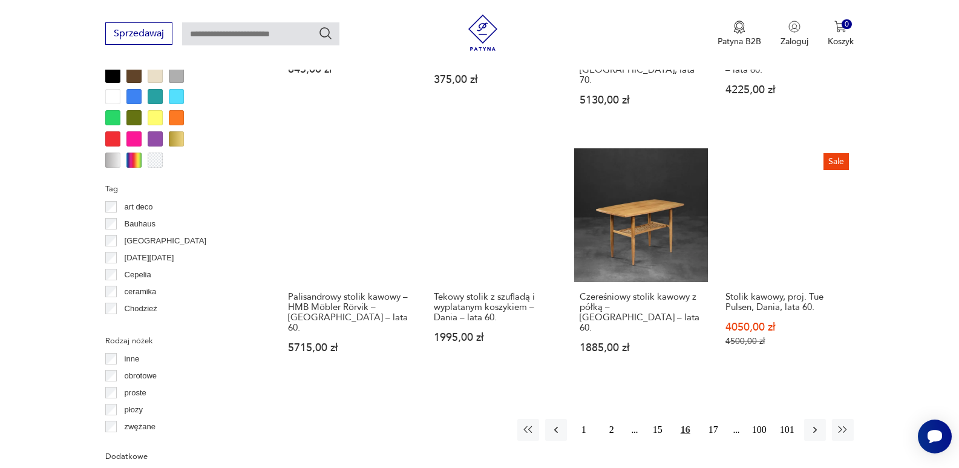
scroll to position [1220, 0]
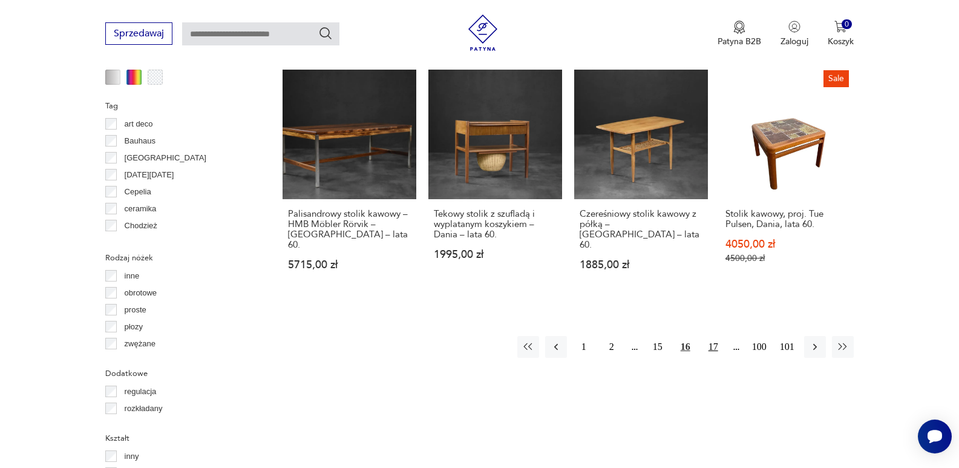
click at [711, 336] on button "17" at bounding box center [713, 347] width 22 height 22
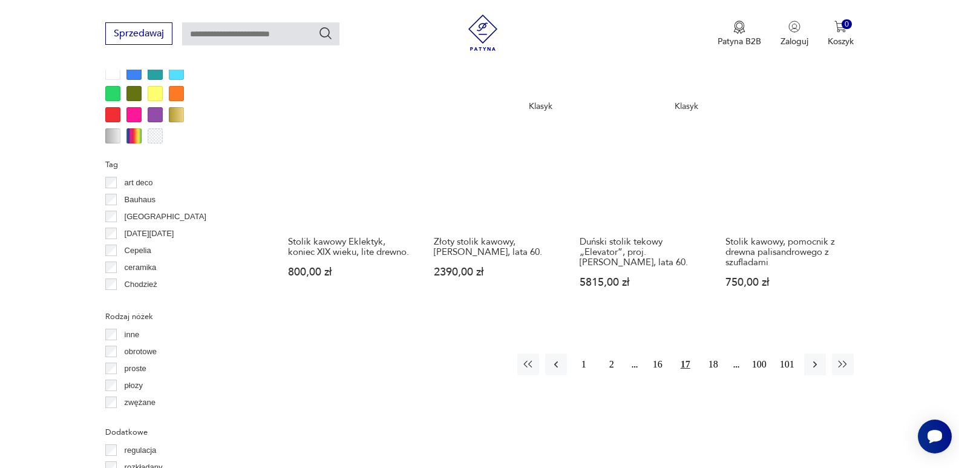
scroll to position [1168, 0]
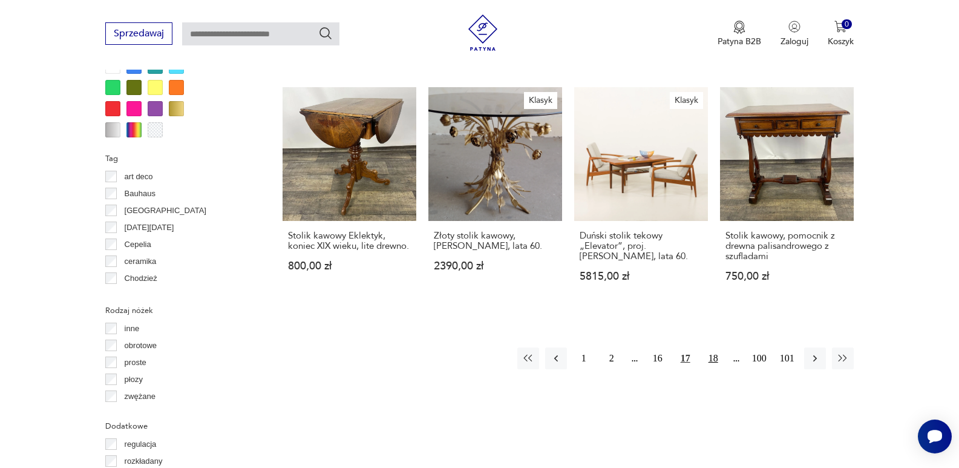
click at [716, 347] on button "18" at bounding box center [713, 358] width 22 height 22
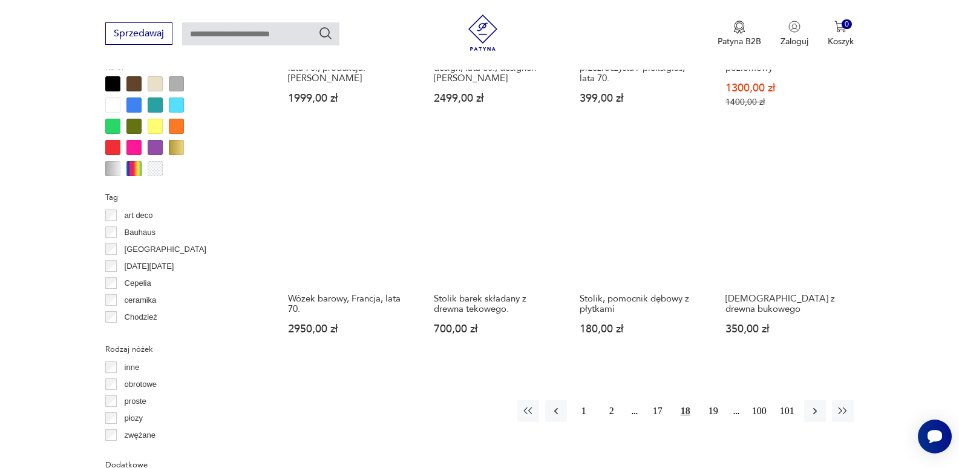
scroll to position [1168, 0]
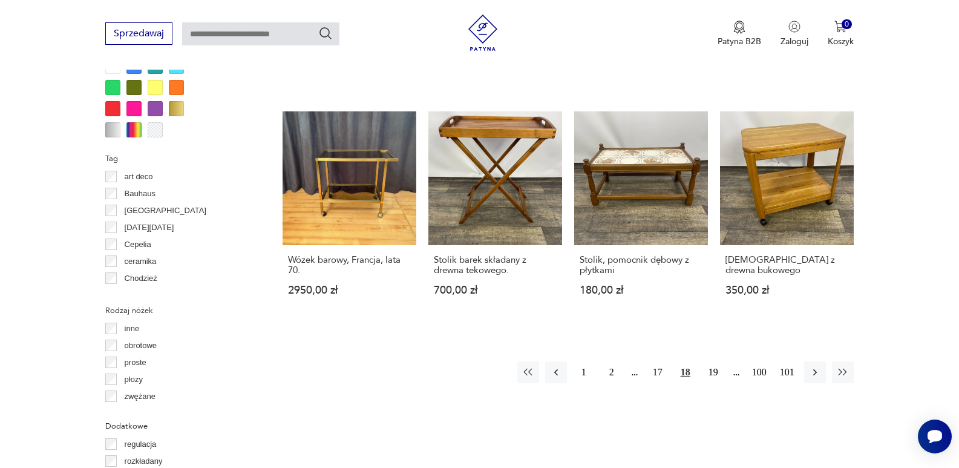
click at [716, 361] on button "19" at bounding box center [713, 372] width 22 height 22
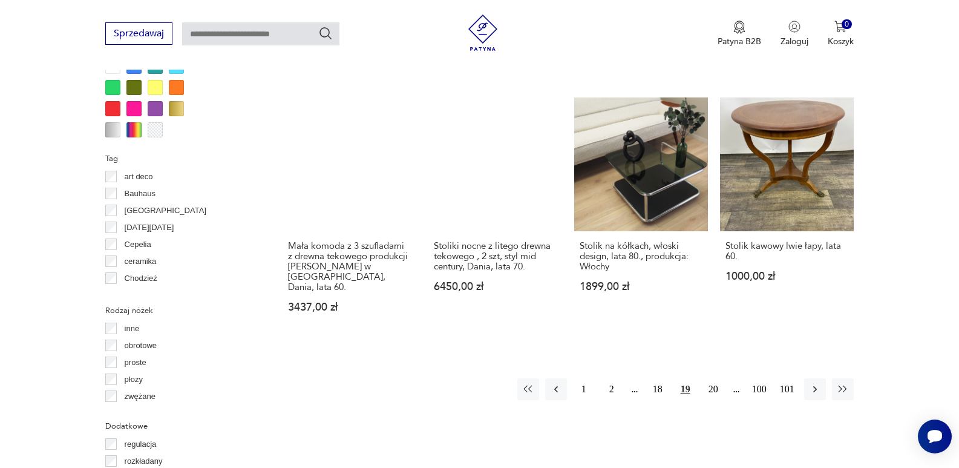
scroll to position [1228, 0]
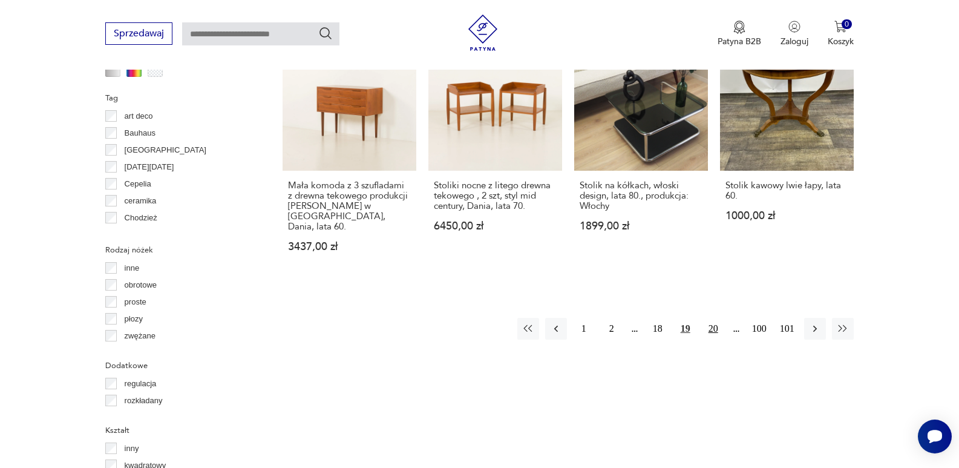
click at [711, 318] on button "20" at bounding box center [713, 329] width 22 height 22
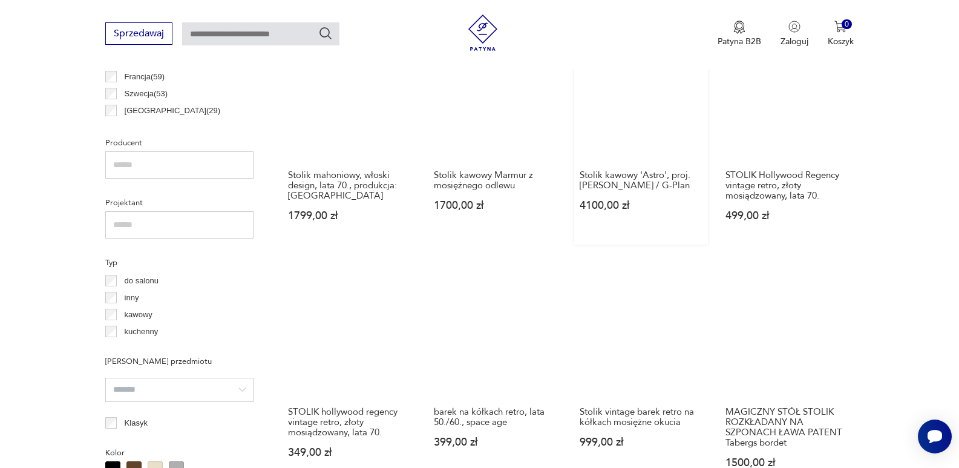
scroll to position [805, 0]
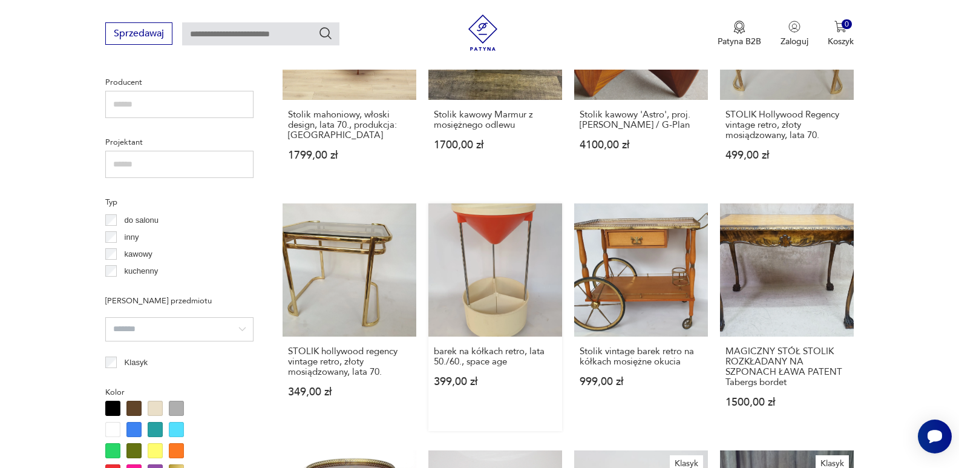
click at [494, 318] on link "barek na kółkach retro, lata 50./60., space age 399,00 zł" at bounding box center [495, 317] width 134 height 228
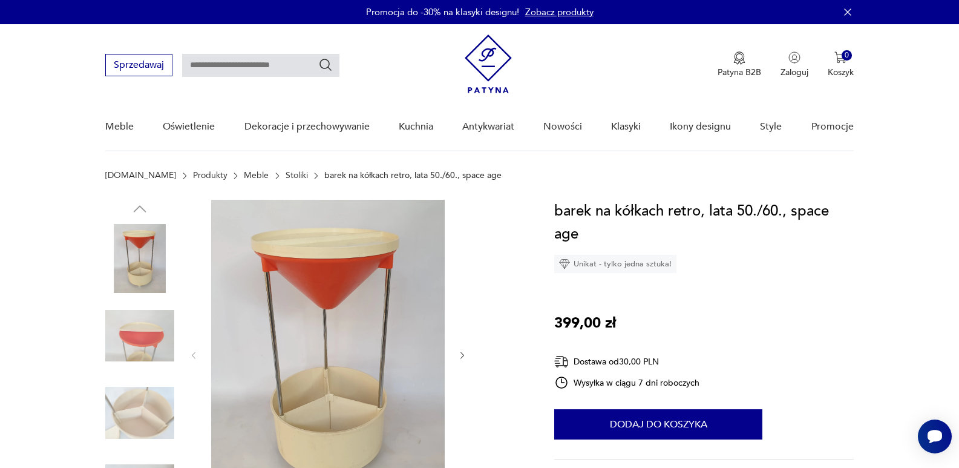
click at [462, 358] on icon "button" at bounding box center [462, 355] width 10 height 10
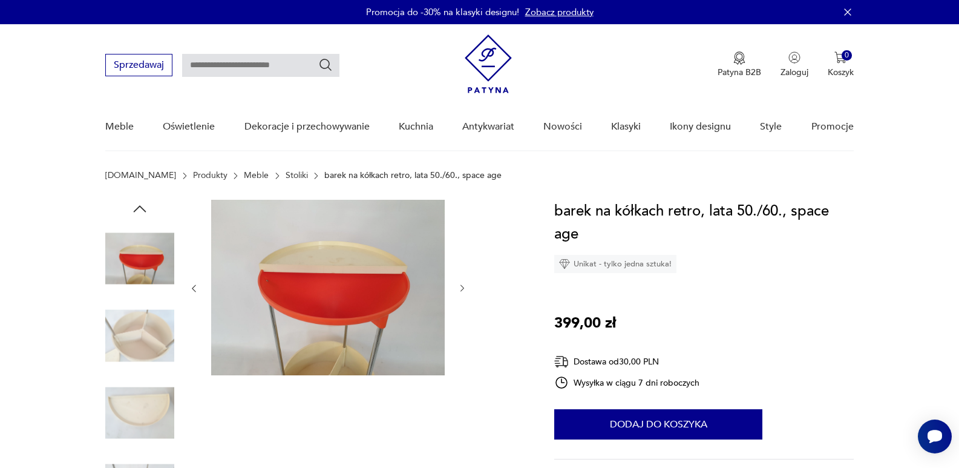
click at [462, 358] on div at bounding box center [328, 288] width 278 height 177
click at [458, 287] on icon "button" at bounding box center [462, 288] width 10 height 10
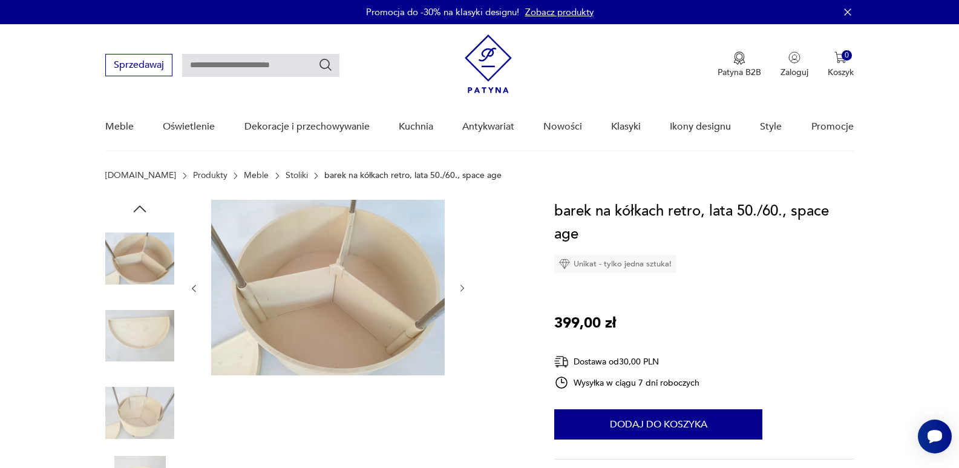
click at [464, 287] on icon "button" at bounding box center [462, 288] width 10 height 10
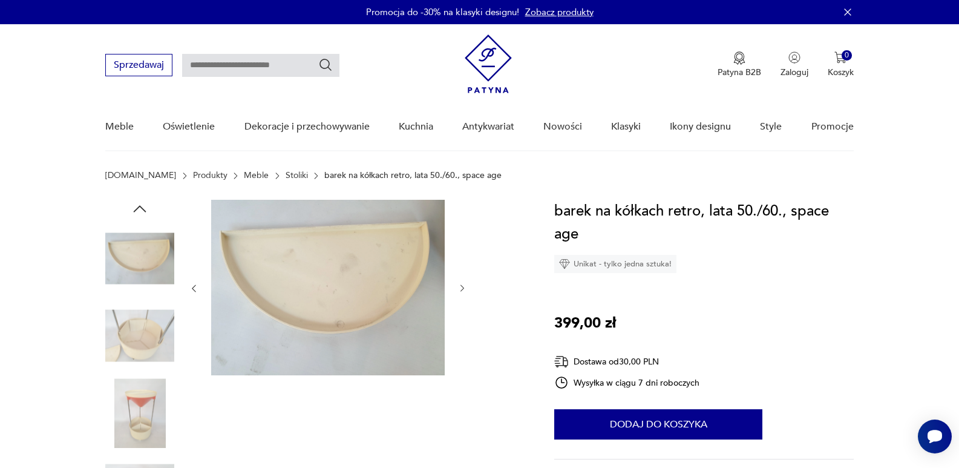
click at [464, 287] on icon "button" at bounding box center [462, 288] width 10 height 10
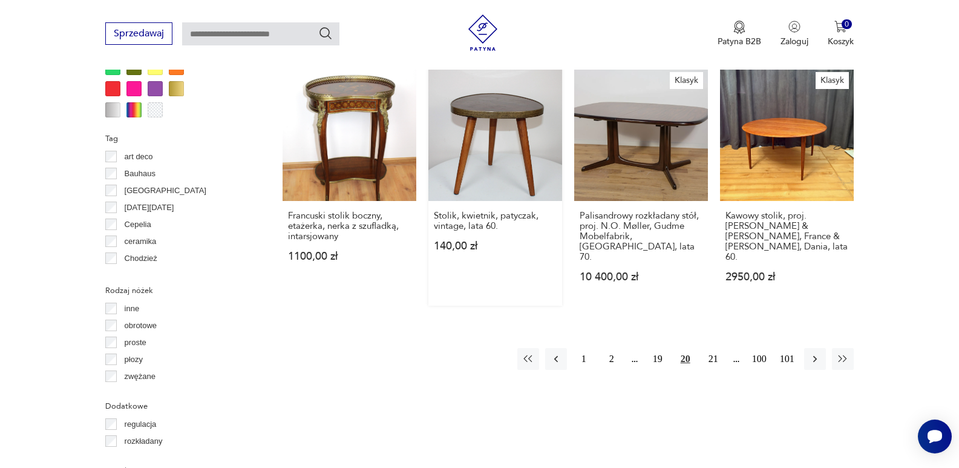
scroll to position [1214, 0]
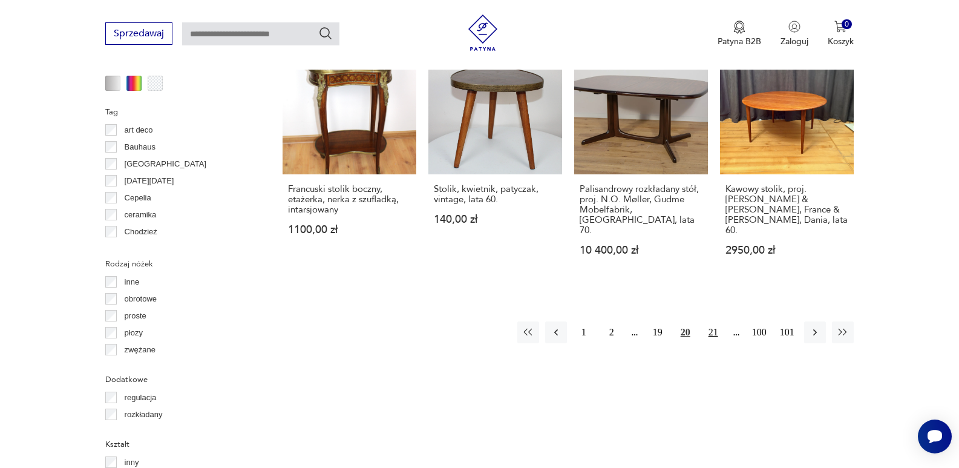
click at [709, 324] on button "21" at bounding box center [713, 332] width 22 height 22
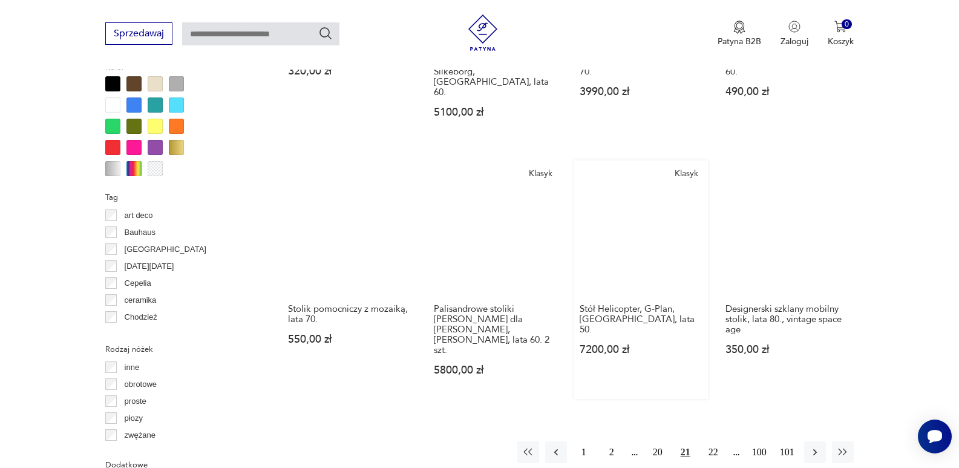
scroll to position [1107, 0]
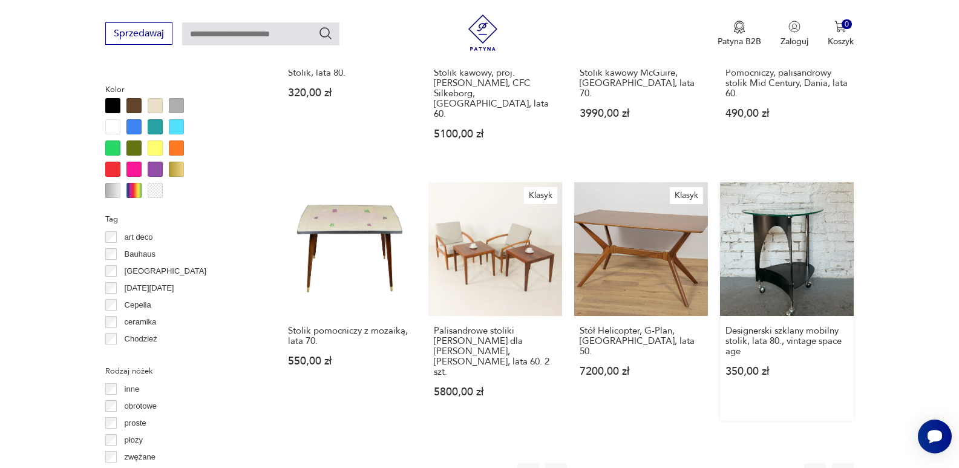
click at [790, 213] on link "Designerski szklany mobilny stolik, lata 80., vintage space age 350,00 zł" at bounding box center [787, 301] width 134 height 238
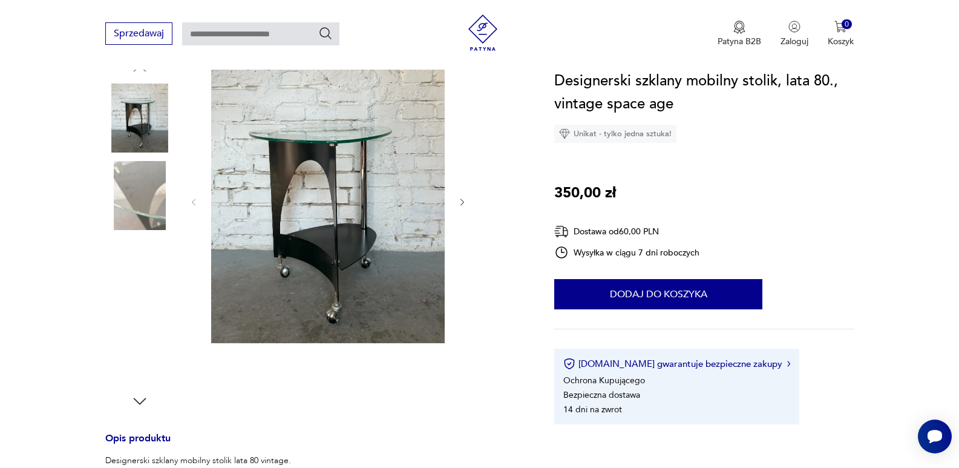
scroll to position [121, 0]
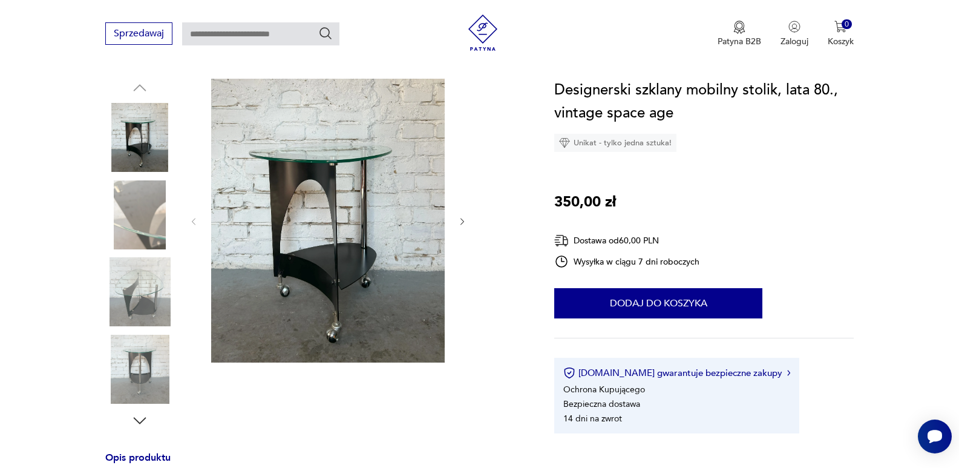
click at [457, 222] on icon "button" at bounding box center [462, 222] width 10 height 10
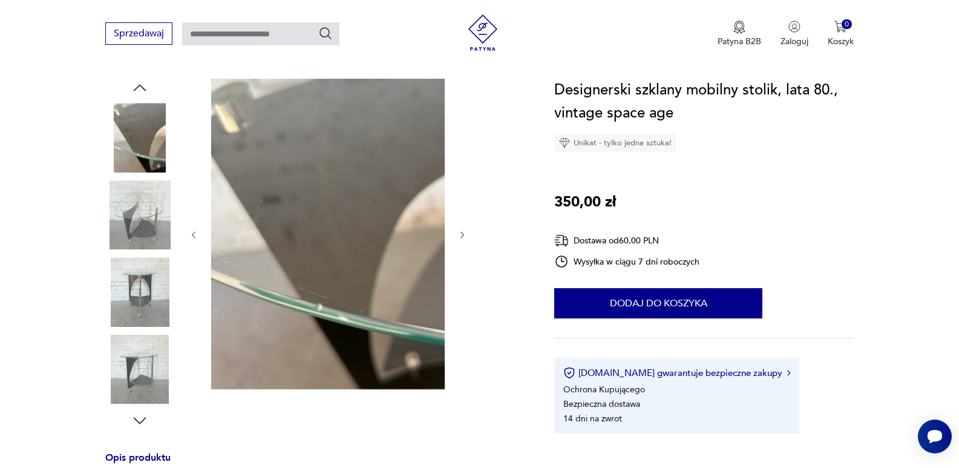
click at [463, 236] on icon "button" at bounding box center [462, 235] width 10 height 10
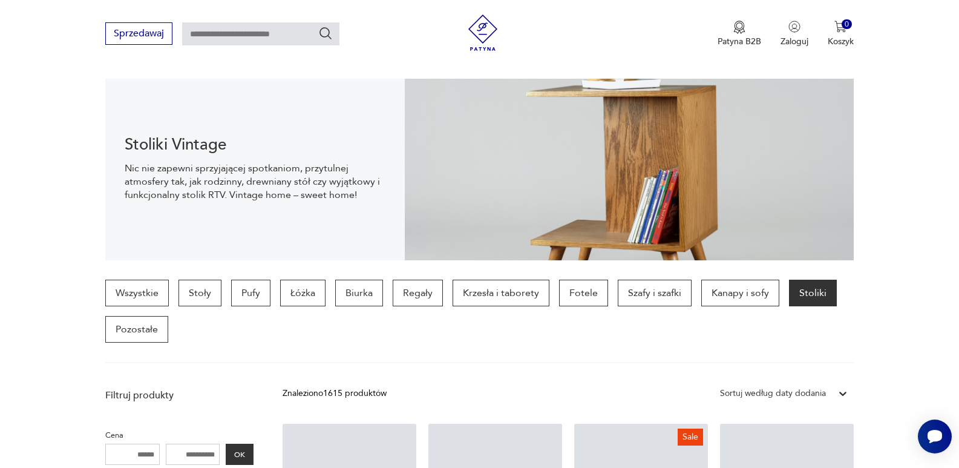
scroll to position [1215, 0]
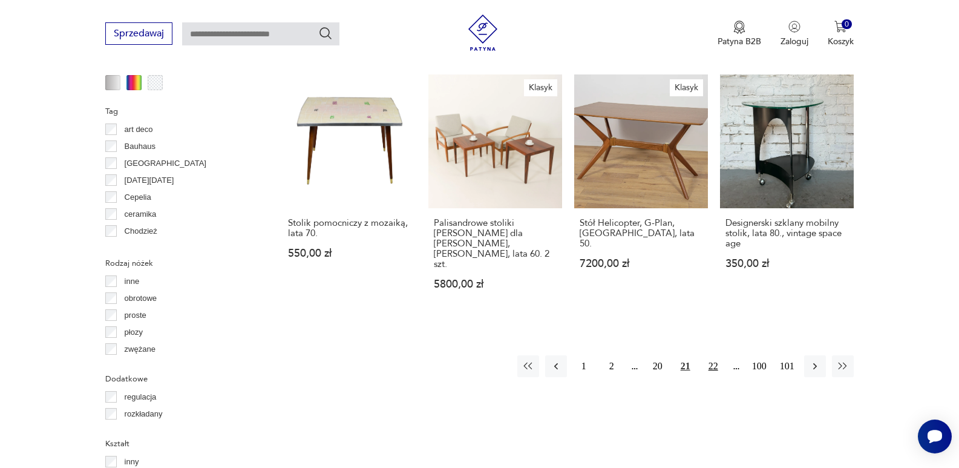
click at [709, 355] on button "22" at bounding box center [713, 366] width 22 height 22
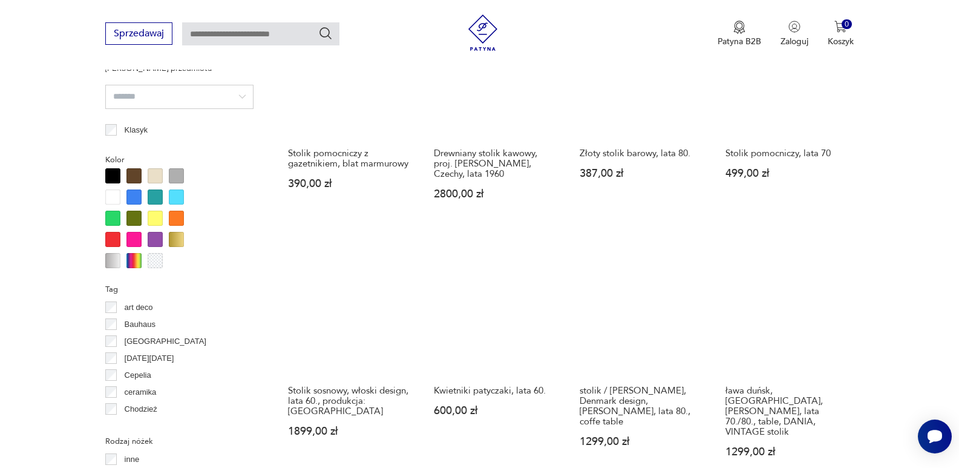
scroll to position [1168, 0]
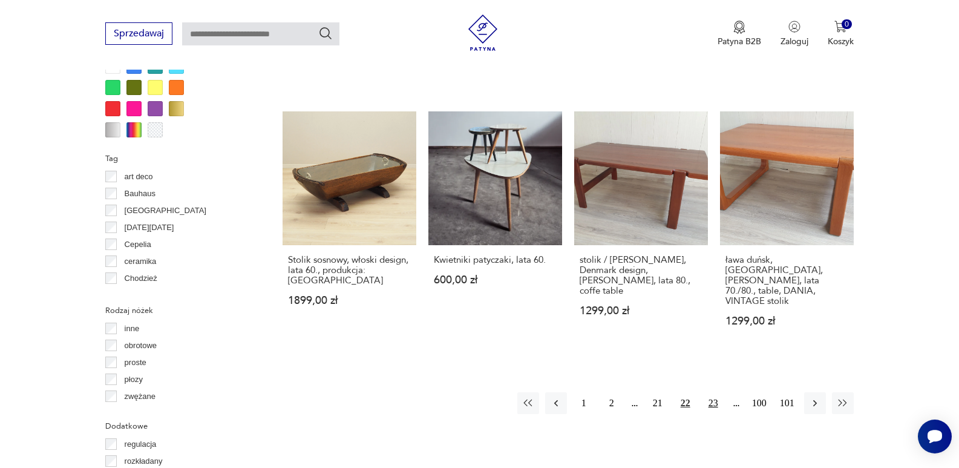
click at [712, 392] on button "23" at bounding box center [713, 403] width 22 height 22
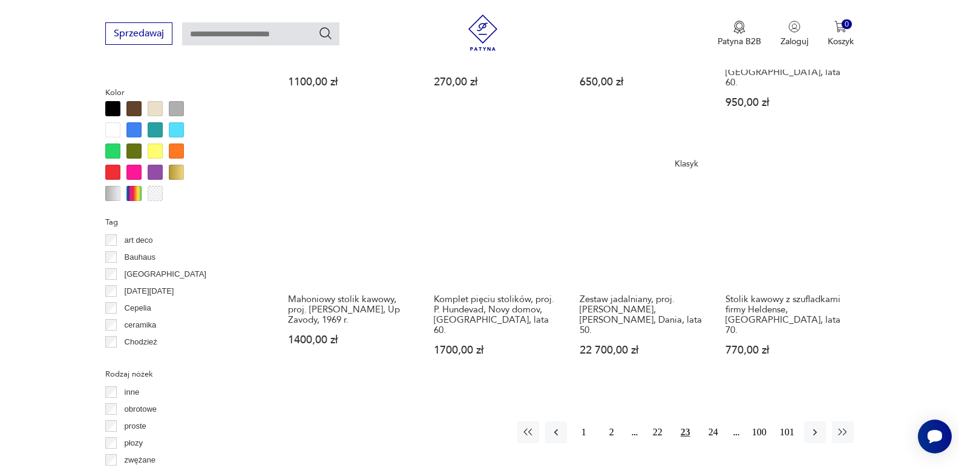
scroll to position [1107, 0]
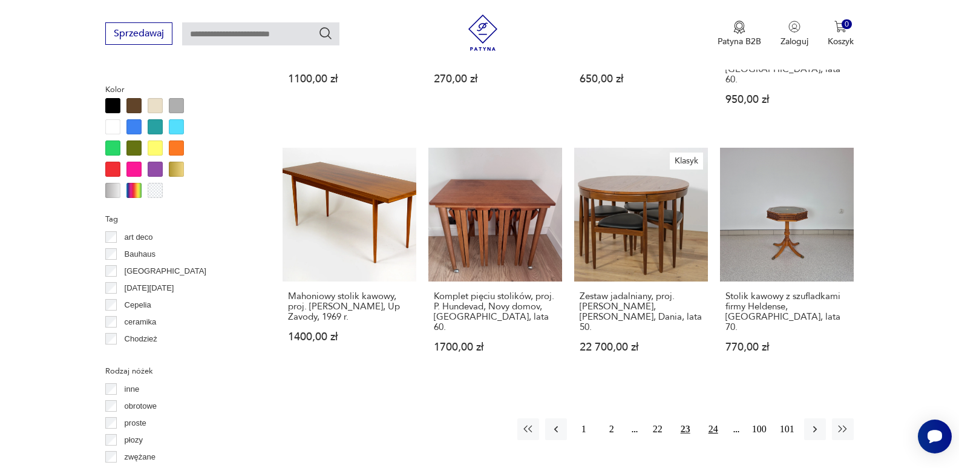
click at [714, 418] on button "24" at bounding box center [713, 429] width 22 height 22
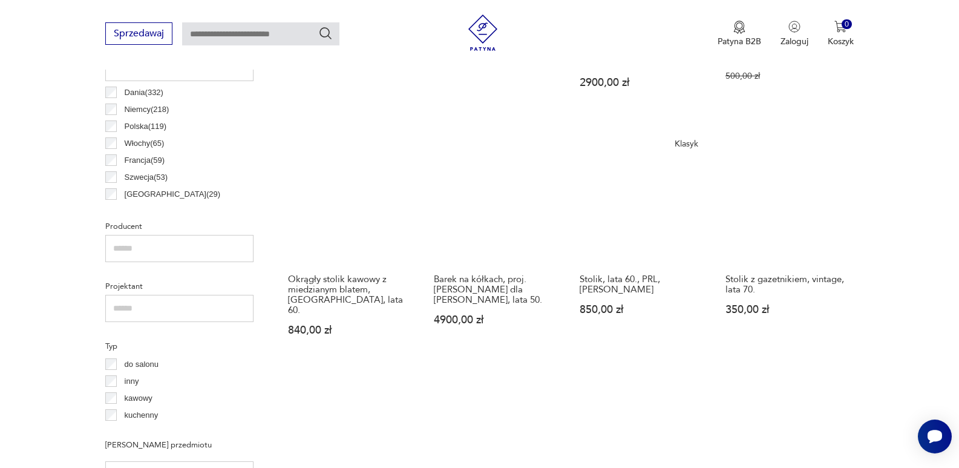
scroll to position [684, 0]
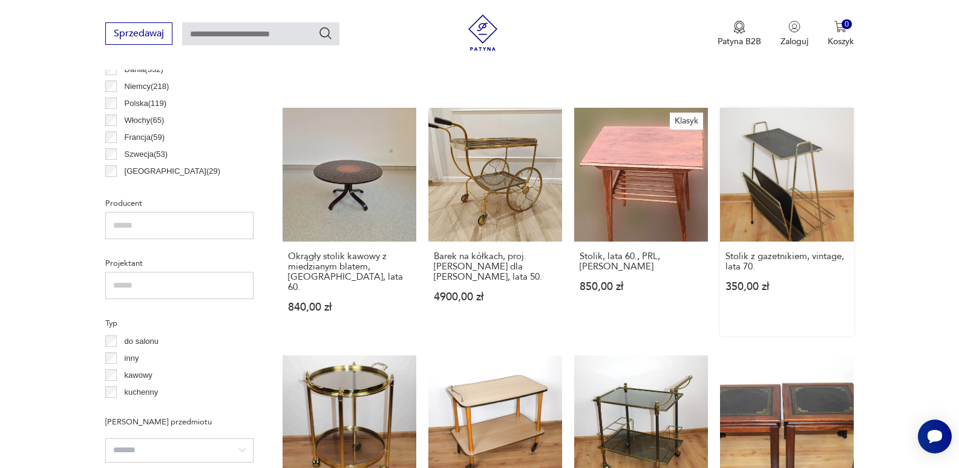
click at [803, 210] on link "Stolik z gazetnikiem, vintage, lata 70. 350,00 zł" at bounding box center [787, 222] width 134 height 228
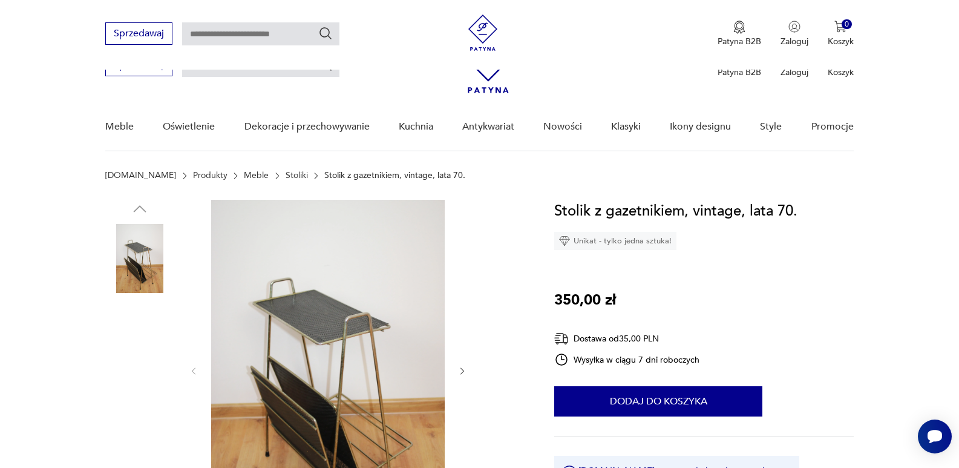
scroll to position [121, 0]
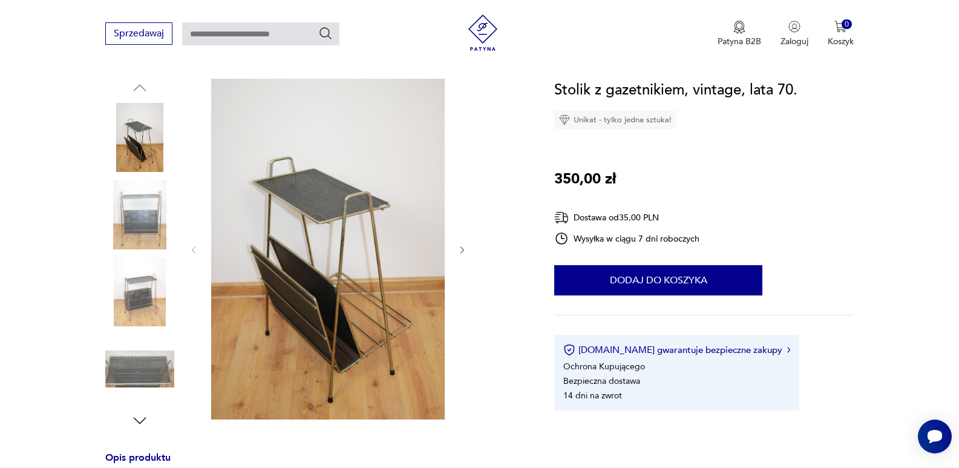
click at [460, 252] on icon "button" at bounding box center [462, 250] width 10 height 10
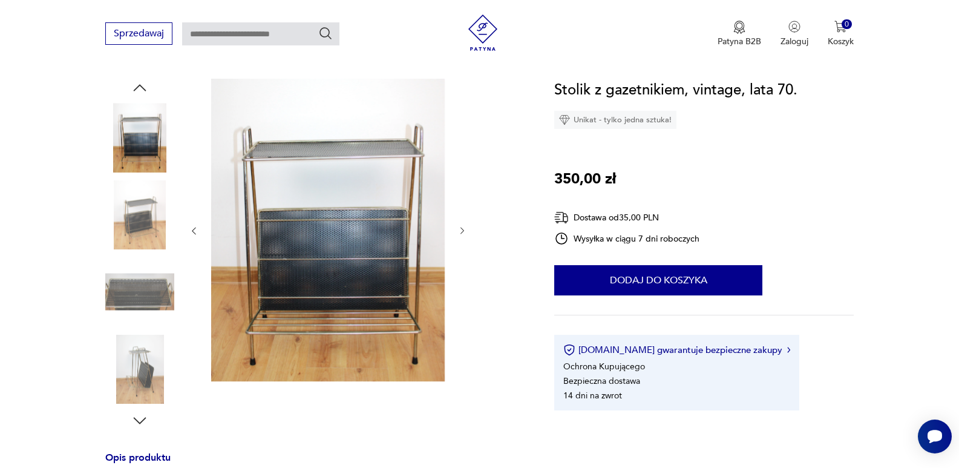
click at [460, 252] on div at bounding box center [328, 231] width 278 height 304
click at [457, 229] on icon "button" at bounding box center [462, 231] width 10 height 10
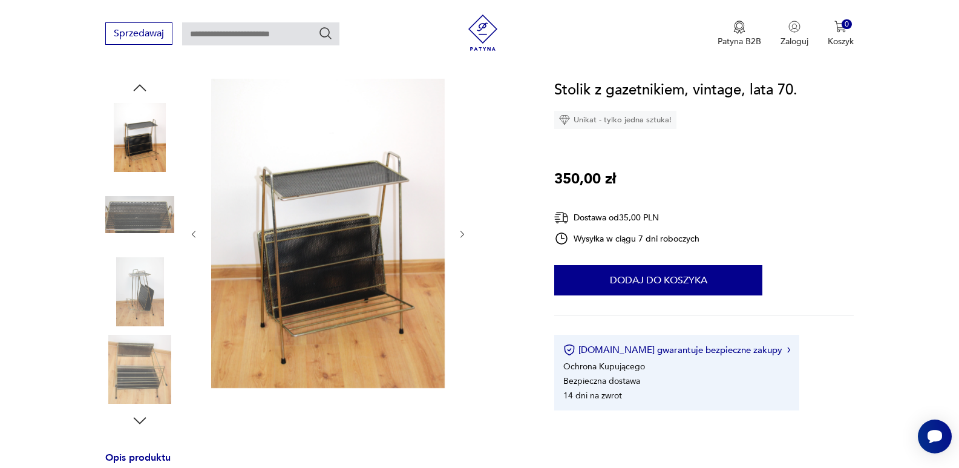
click at [460, 229] on icon "button" at bounding box center [462, 234] width 10 height 10
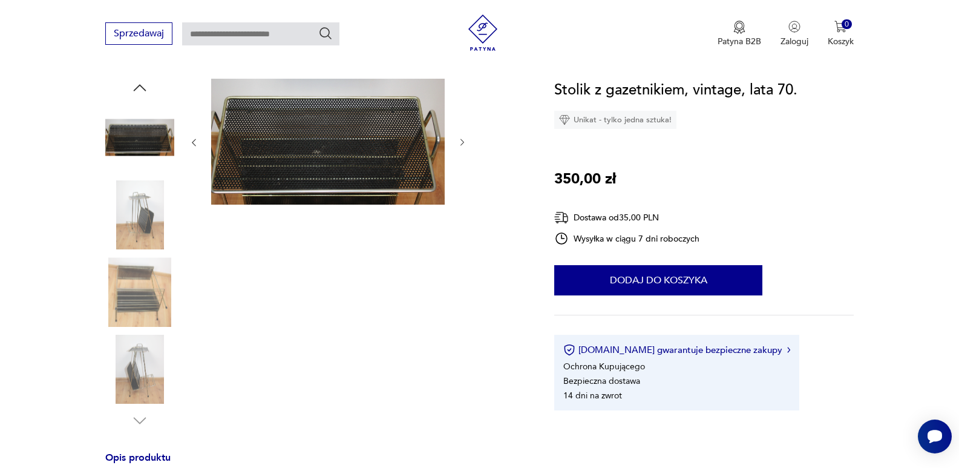
click at [463, 142] on icon "button" at bounding box center [462, 142] width 4 height 7
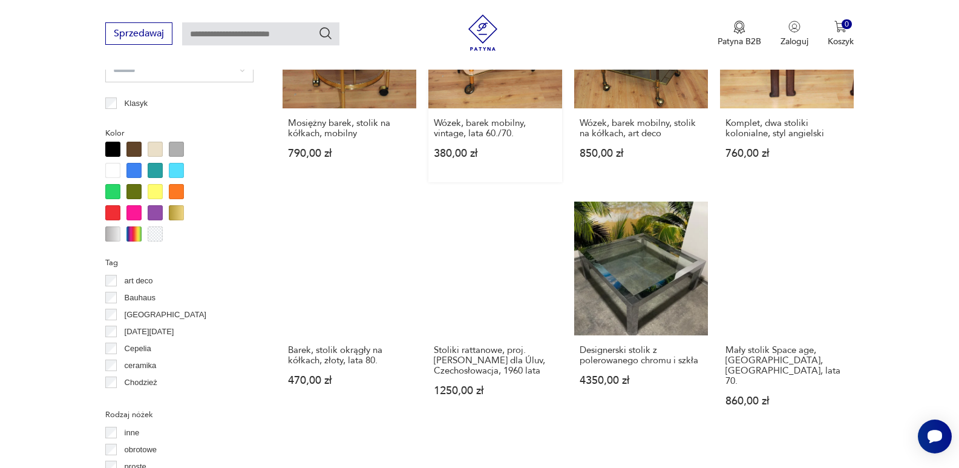
scroll to position [1103, 0]
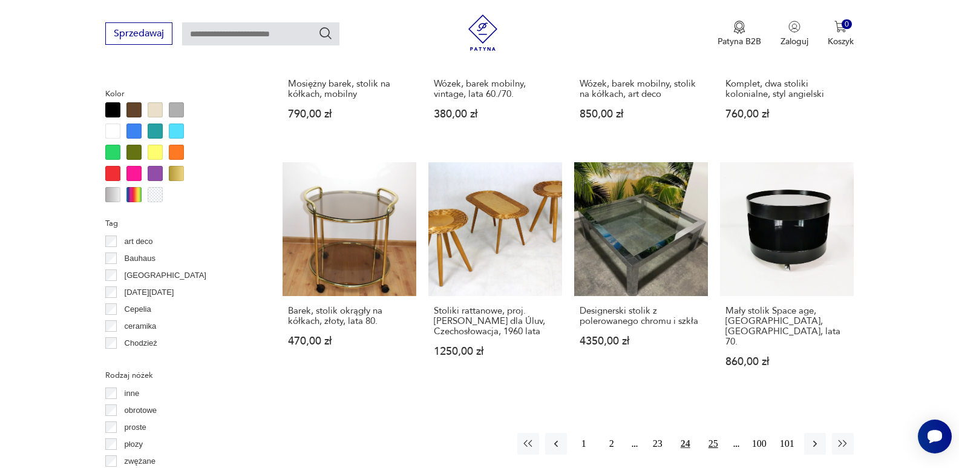
click at [714, 432] on button "25" at bounding box center [713, 443] width 22 height 22
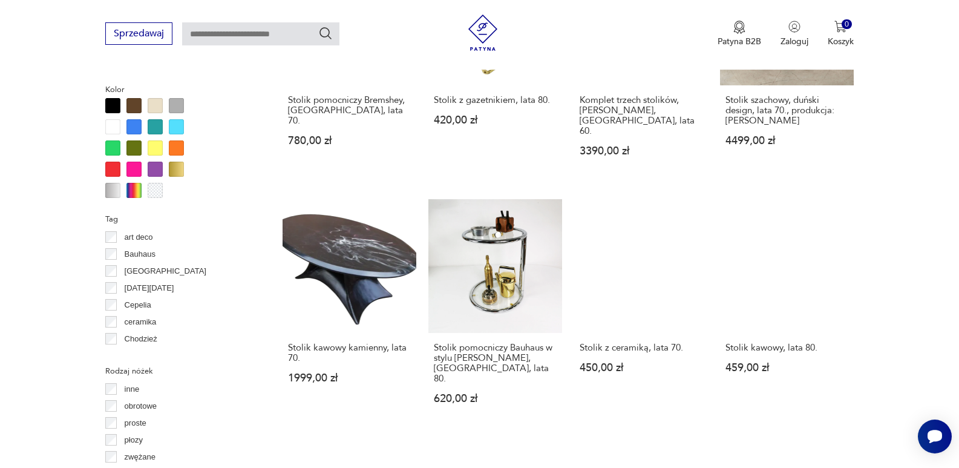
scroll to position [1168, 0]
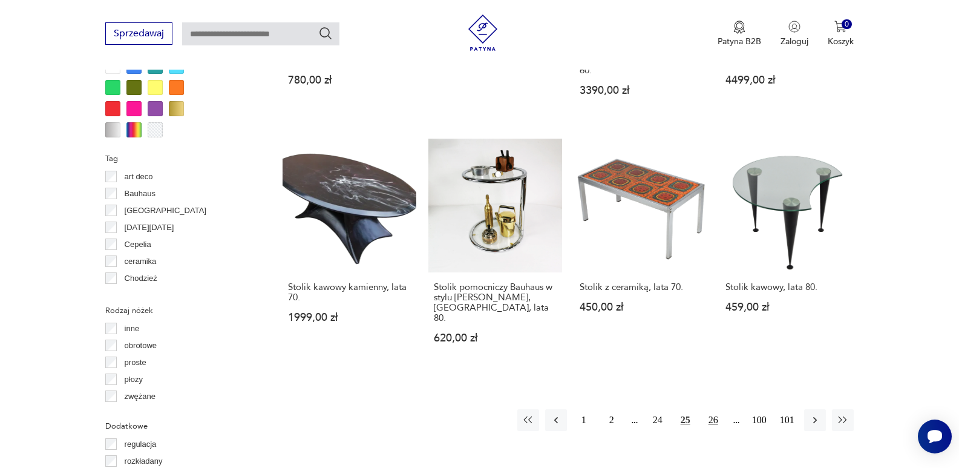
click at [714, 409] on button "26" at bounding box center [713, 420] width 22 height 22
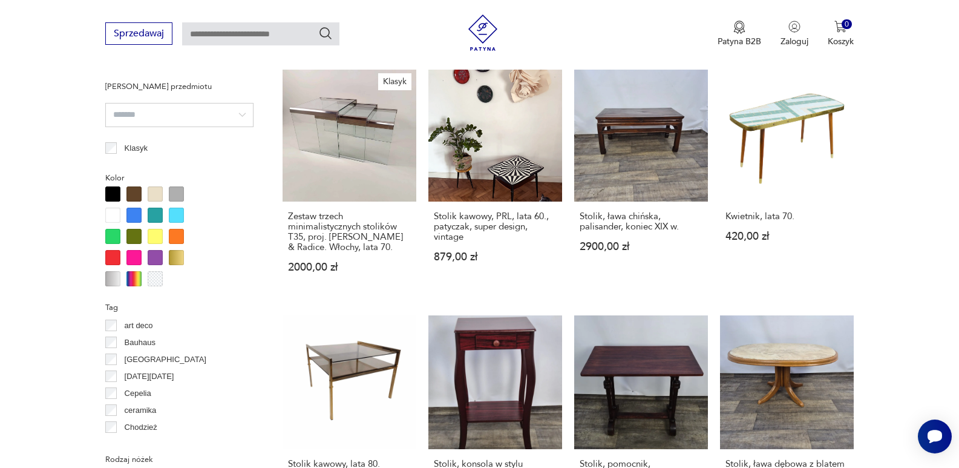
scroll to position [986, 0]
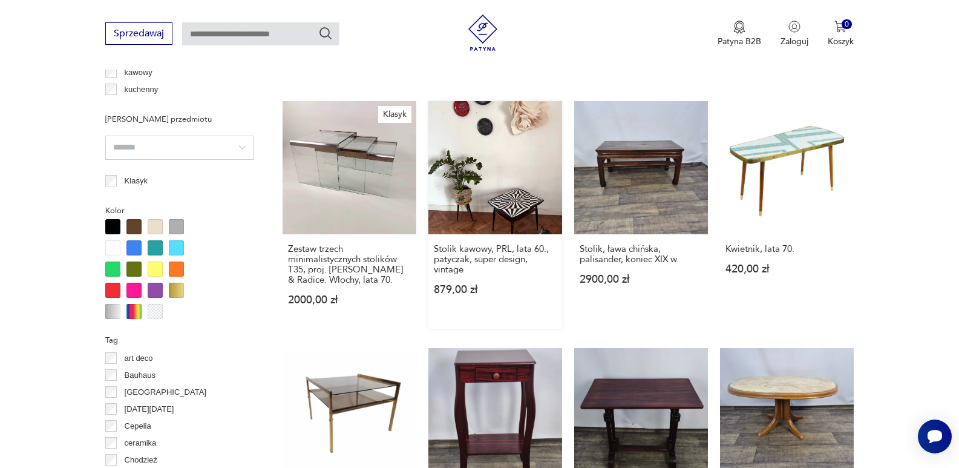
click at [514, 198] on link "Stolik kawowy, PRL, lata 60., patyczak, super design, vintage 879,00 zł" at bounding box center [495, 215] width 134 height 228
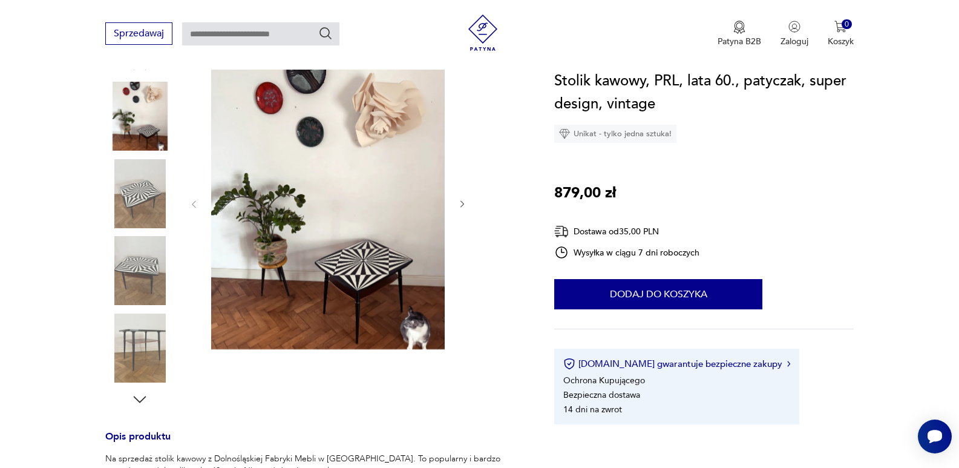
scroll to position [121, 0]
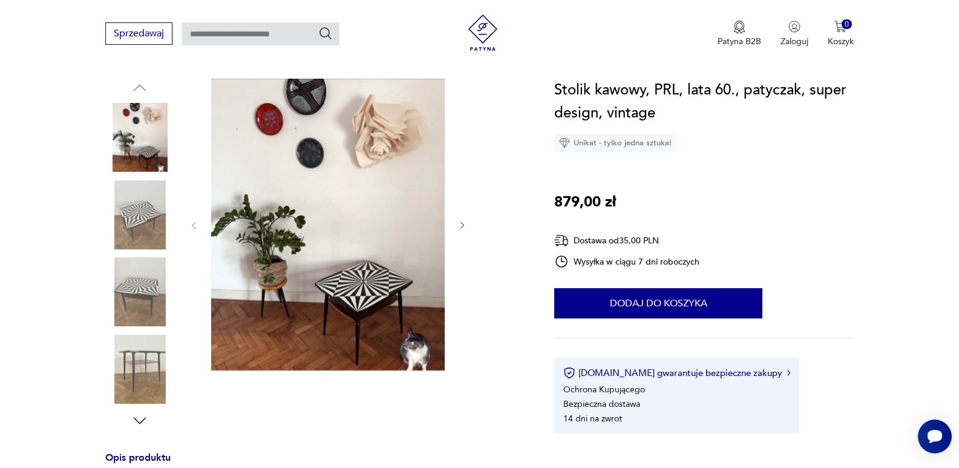
click at [459, 224] on icon "button" at bounding box center [462, 225] width 10 height 10
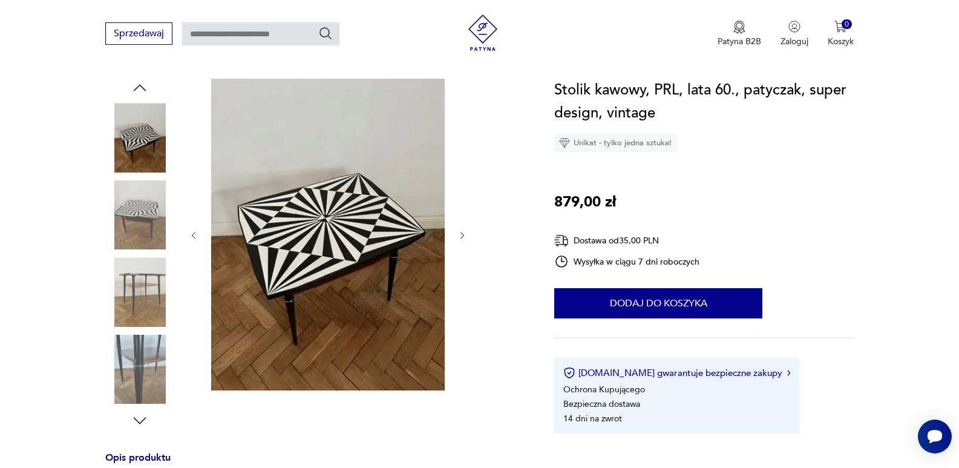
click at [463, 235] on icon "button" at bounding box center [462, 235] width 4 height 7
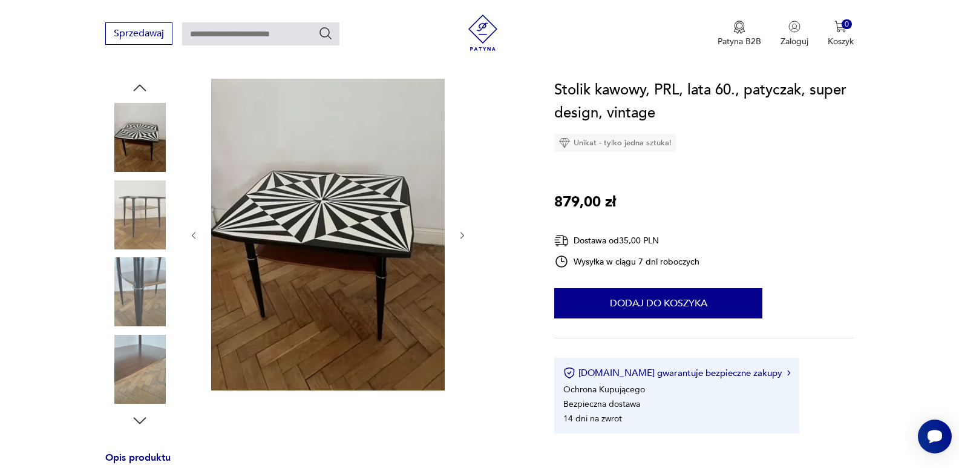
click at [463, 235] on icon "button" at bounding box center [462, 235] width 4 height 7
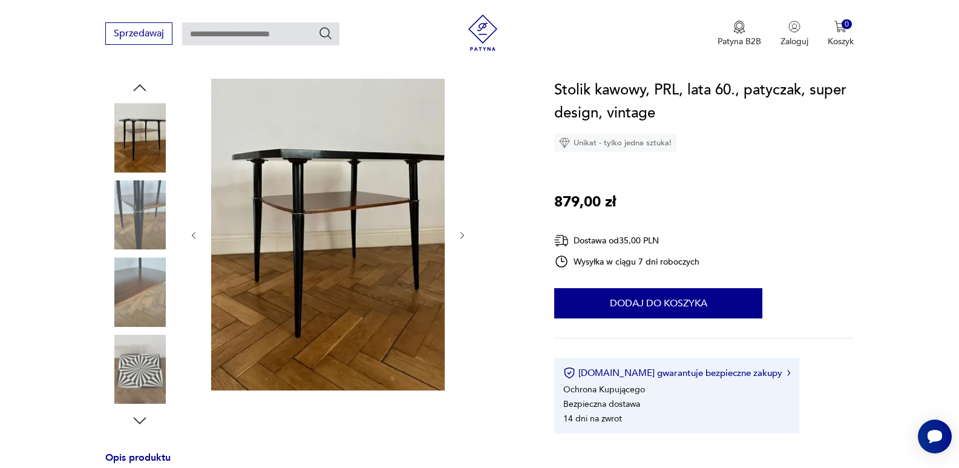
click at [463, 235] on icon "button" at bounding box center [462, 235] width 4 height 7
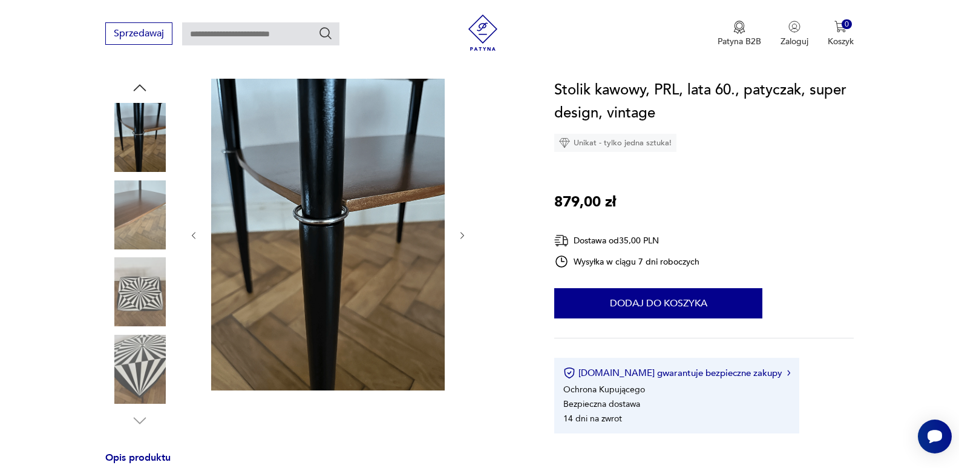
click at [463, 235] on icon "button" at bounding box center [462, 235] width 4 height 7
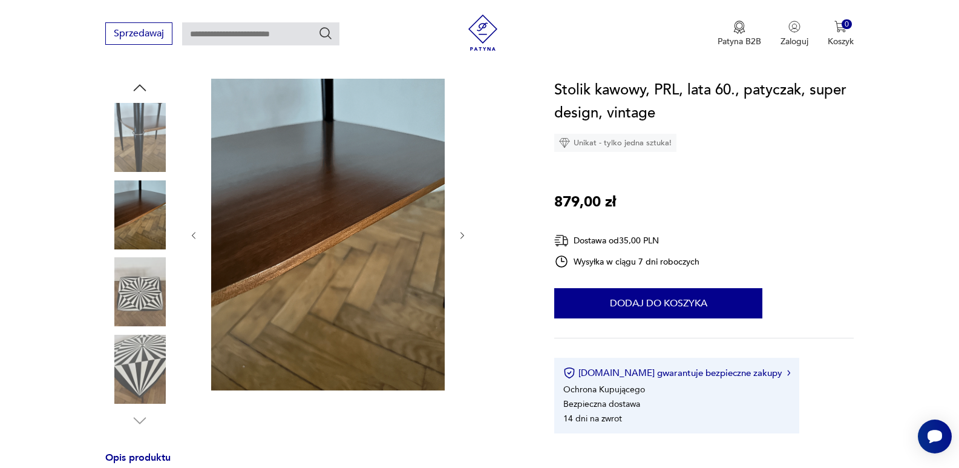
click at [463, 235] on icon "button" at bounding box center [462, 235] width 4 height 7
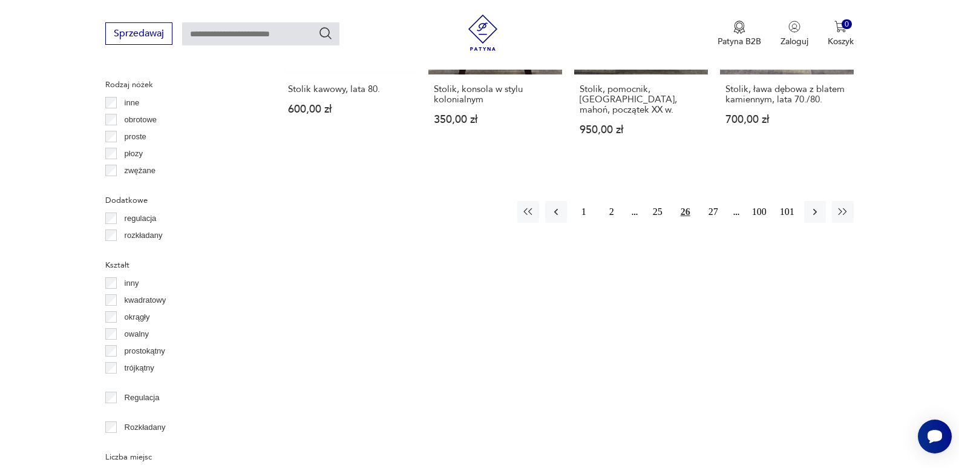
scroll to position [1401, 0]
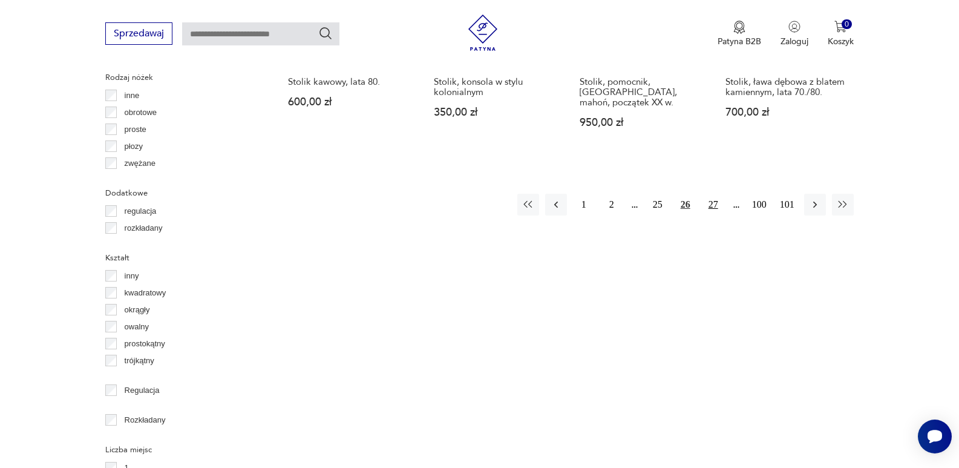
click at [709, 194] on button "27" at bounding box center [713, 205] width 22 height 22
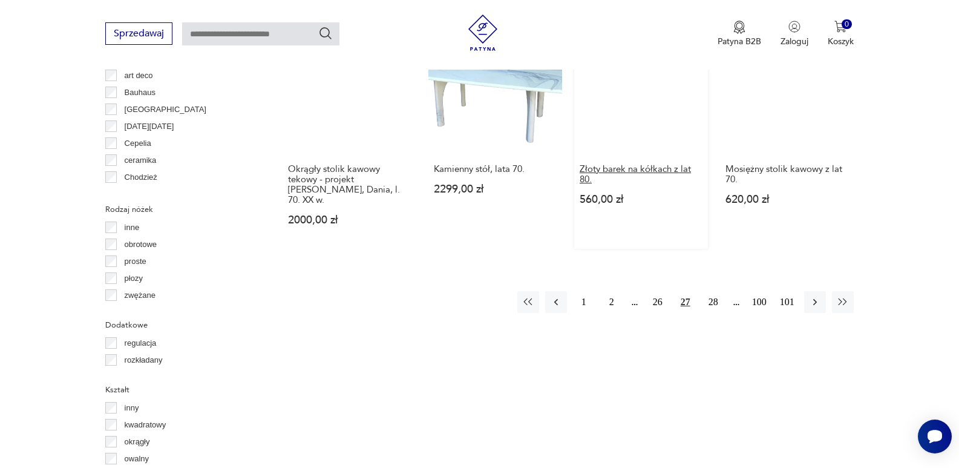
scroll to position [1289, 0]
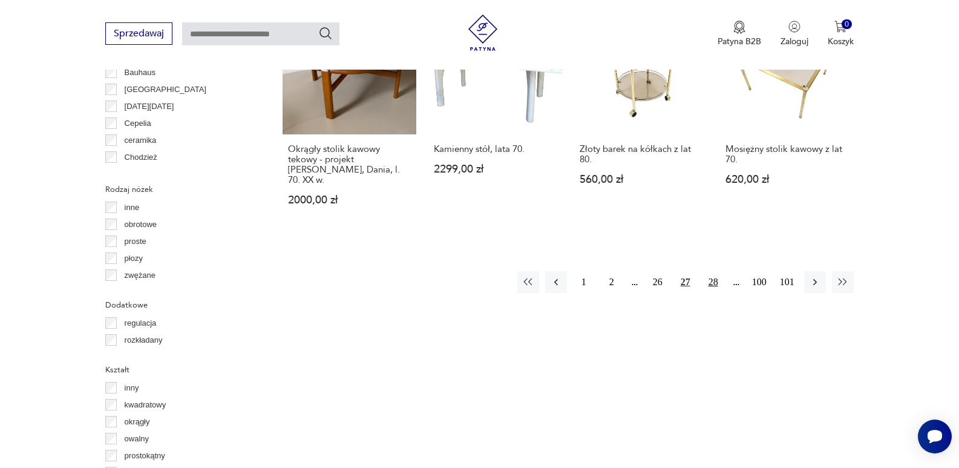
click at [707, 271] on button "28" at bounding box center [713, 282] width 22 height 22
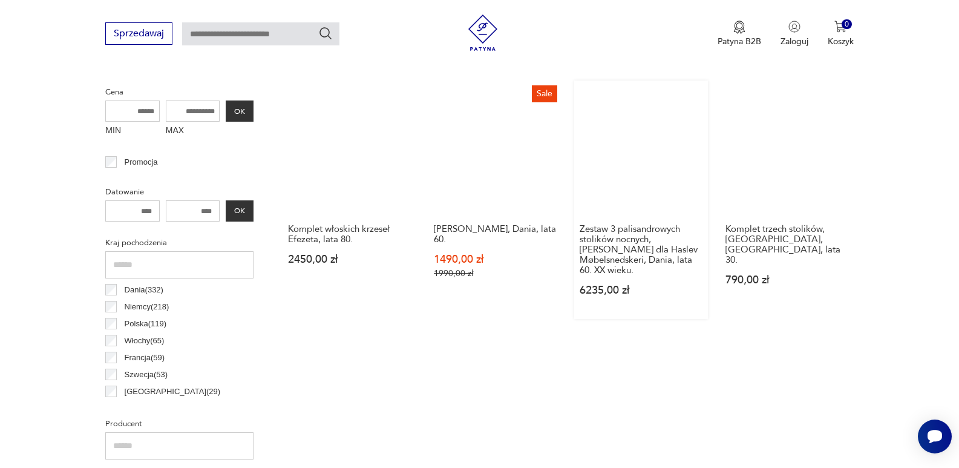
scroll to position [442, 0]
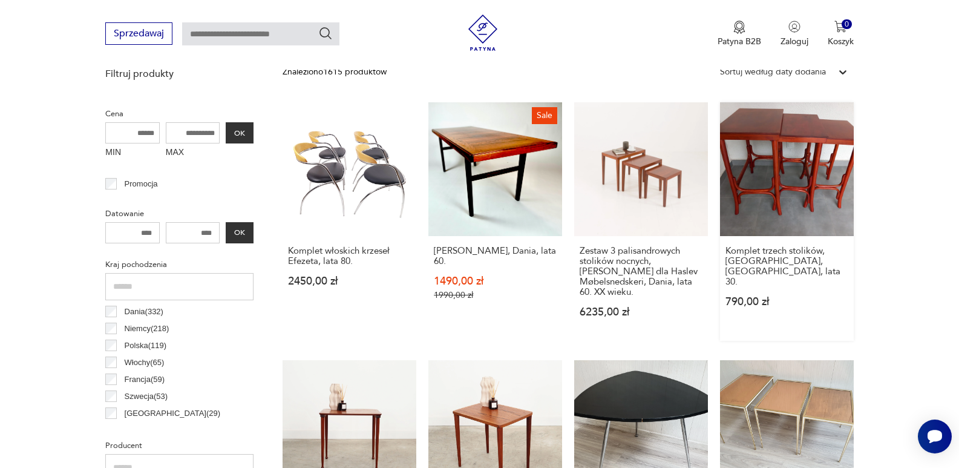
click at [801, 186] on link "Komplet trzech stolików, [GEOGRAPHIC_DATA], [GEOGRAPHIC_DATA], lata 30. 790,00 …" at bounding box center [787, 221] width 134 height 238
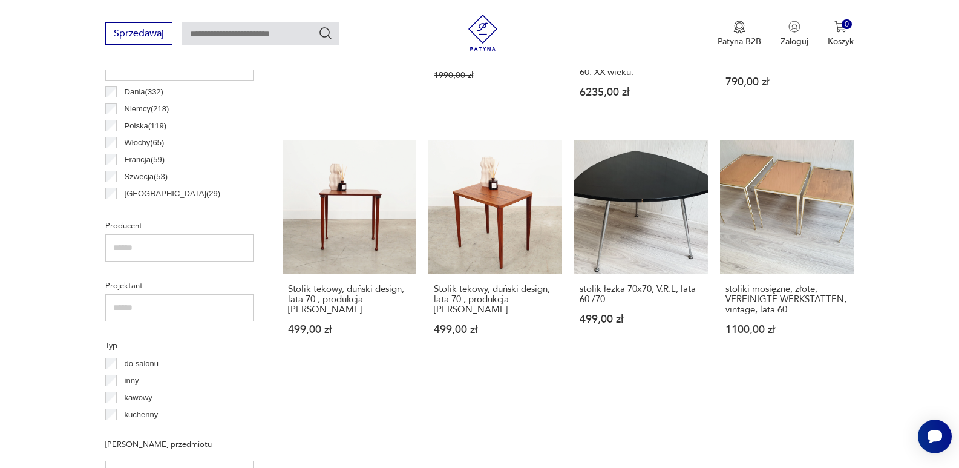
scroll to position [684, 0]
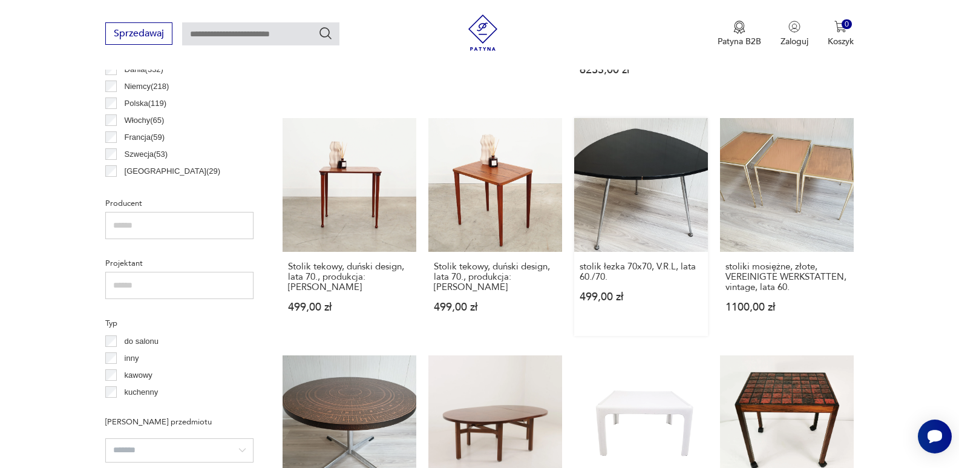
click at [652, 165] on link "stolik łezka 70x70, V.R.L, lata 60./70. 499,00 zł" at bounding box center [641, 227] width 134 height 218
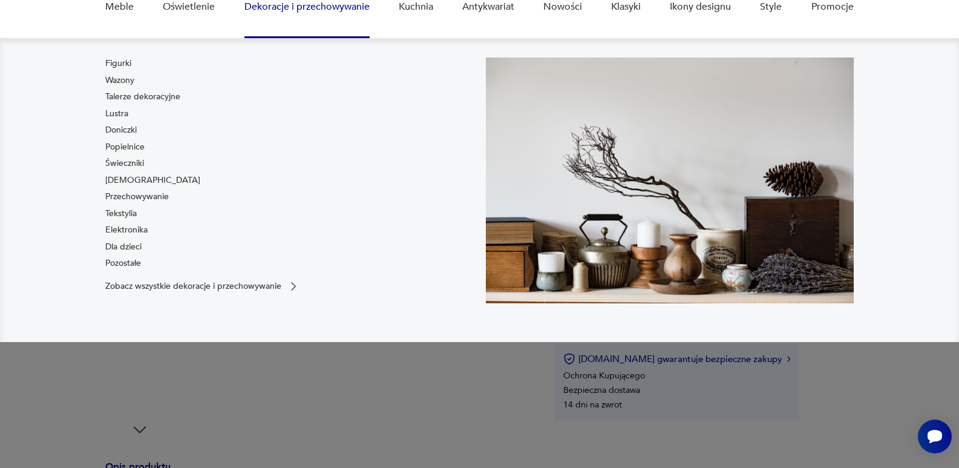
scroll to position [121, 0]
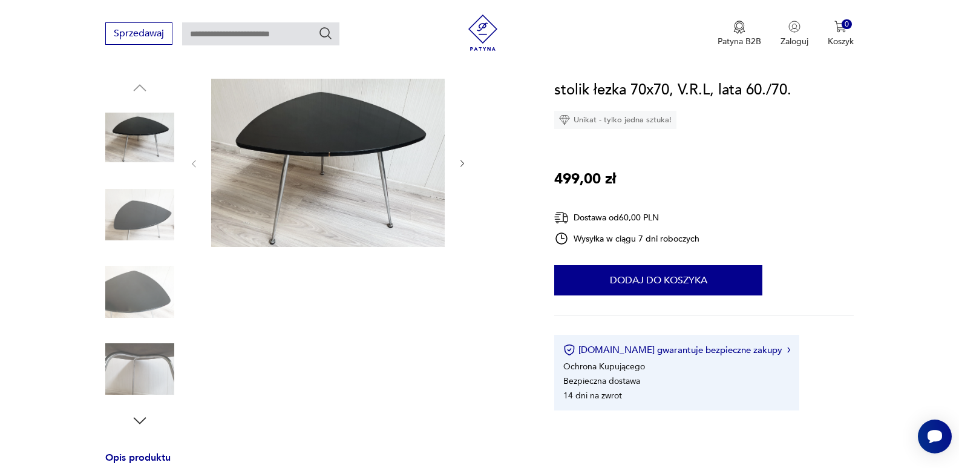
click at [462, 160] on icon "button" at bounding box center [462, 163] width 10 height 10
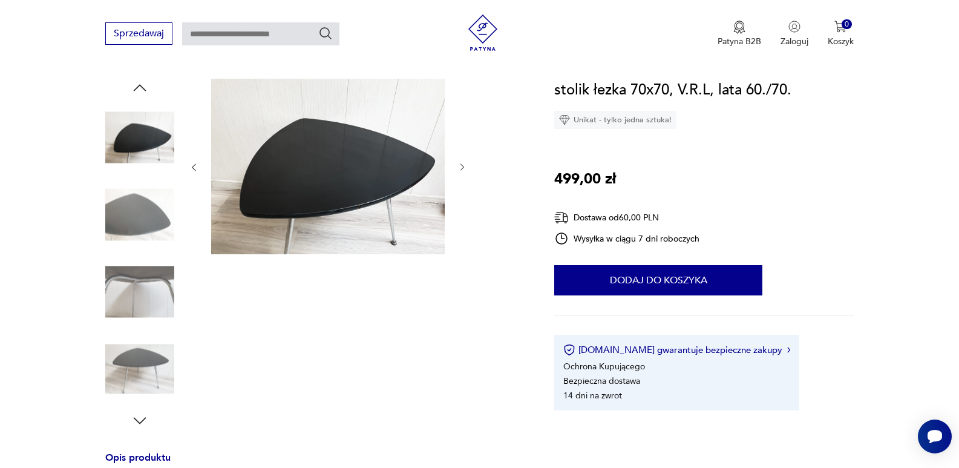
click at [462, 161] on button "button" at bounding box center [462, 167] width 10 height 12
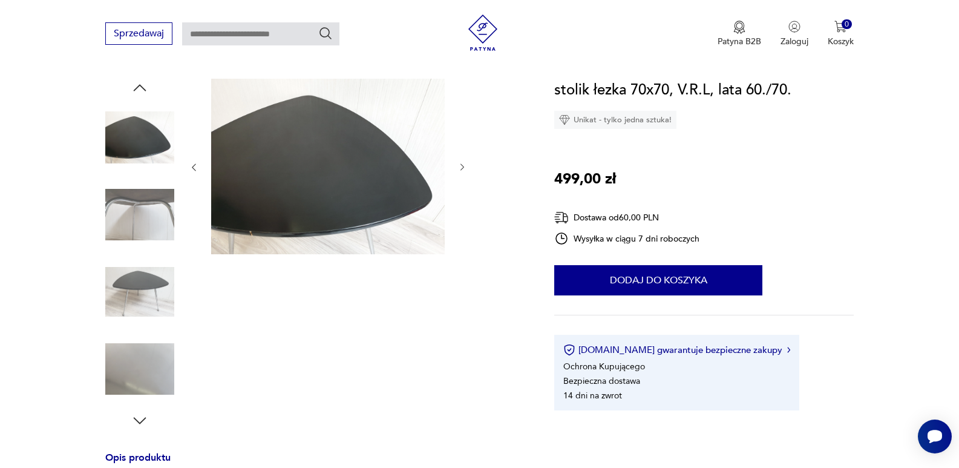
click at [462, 161] on button "button" at bounding box center [462, 167] width 10 height 12
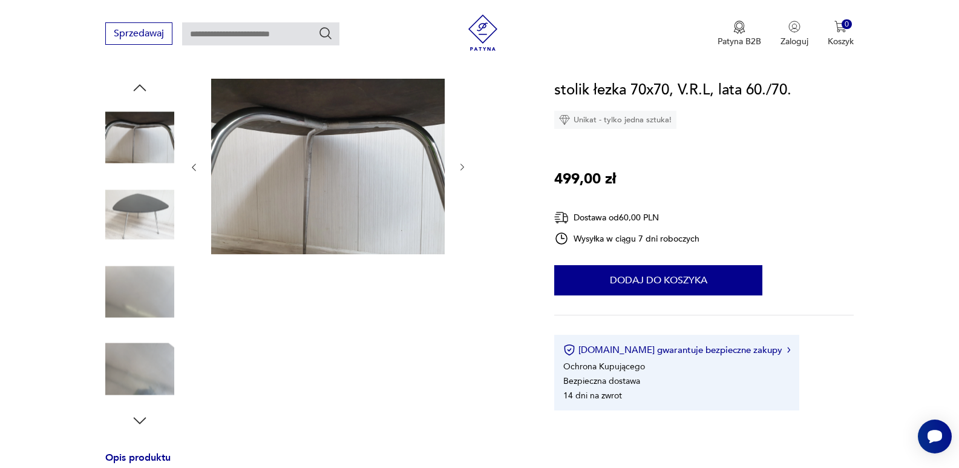
click at [463, 166] on icon "button" at bounding box center [462, 167] width 10 height 10
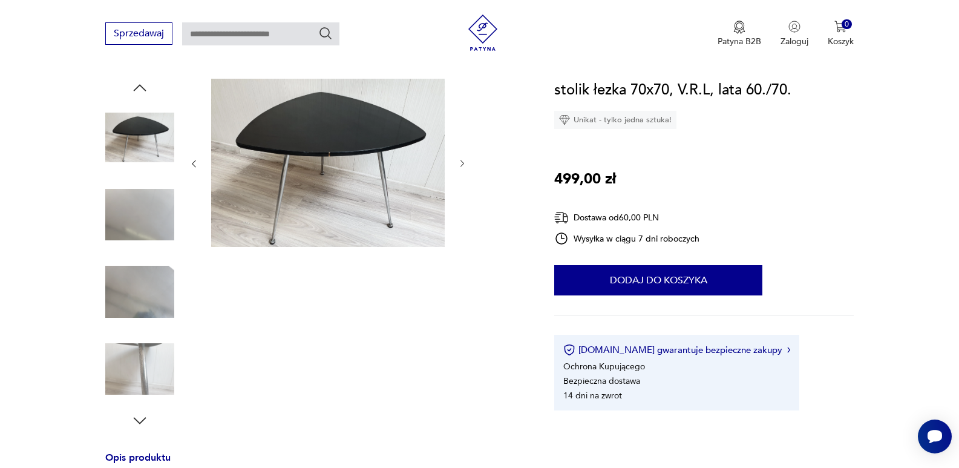
click at [463, 166] on icon "button" at bounding box center [462, 163] width 10 height 10
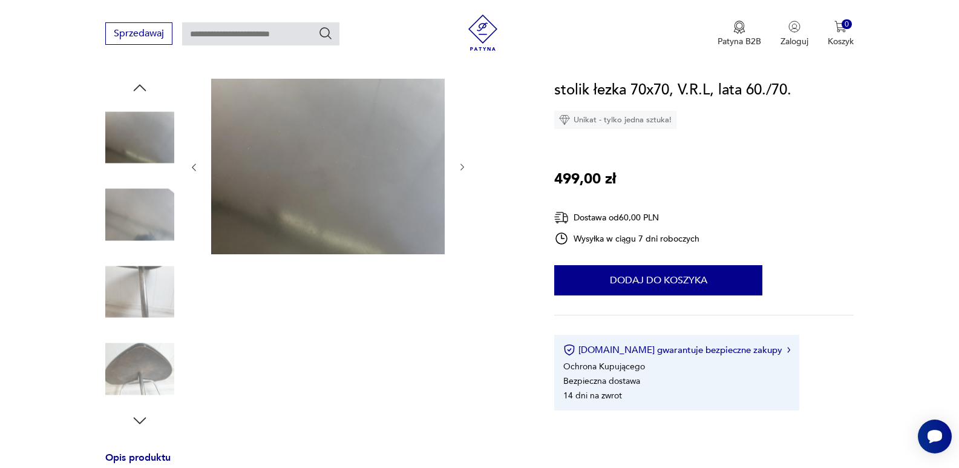
click at [463, 163] on icon "button" at bounding box center [462, 167] width 10 height 10
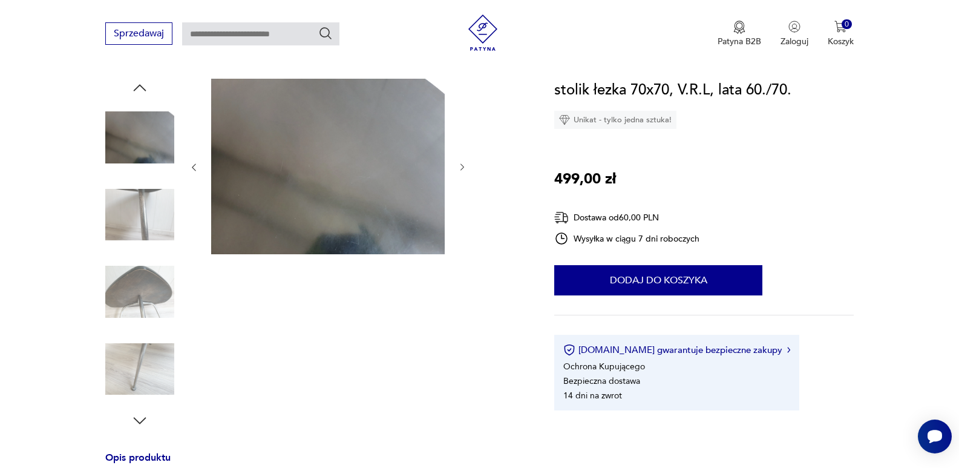
click at [463, 163] on icon "button" at bounding box center [462, 167] width 10 height 10
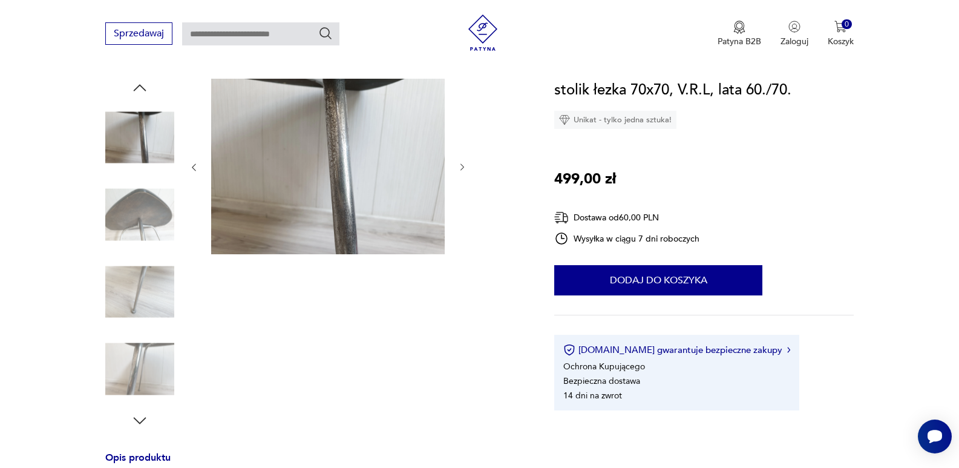
click at [463, 163] on icon "button" at bounding box center [462, 167] width 10 height 10
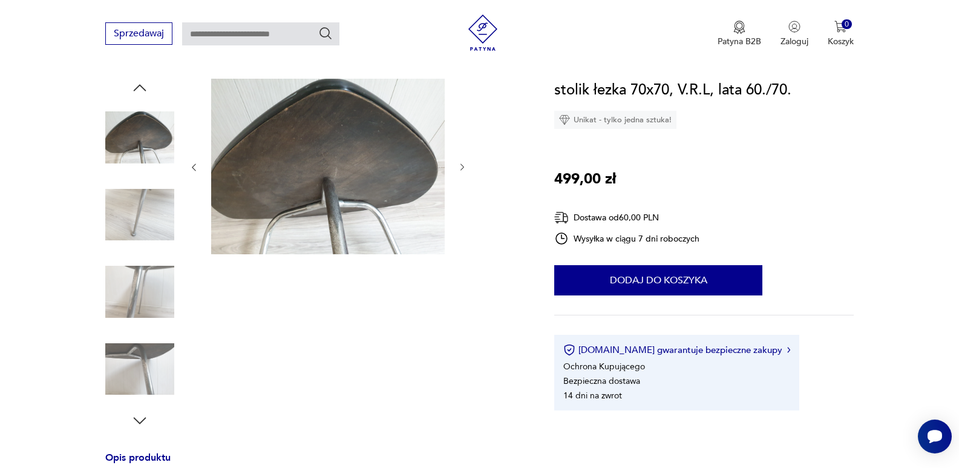
click at [463, 163] on icon "button" at bounding box center [462, 167] width 10 height 10
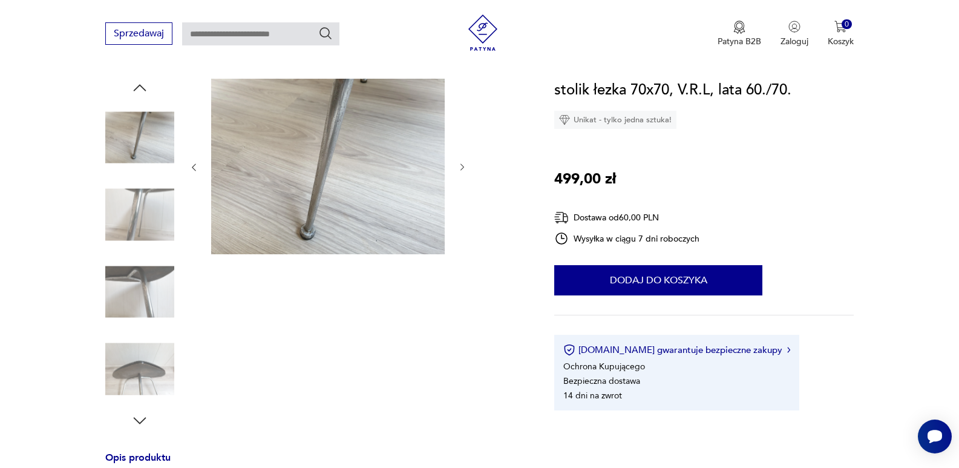
click at [463, 163] on icon "button" at bounding box center [462, 167] width 10 height 10
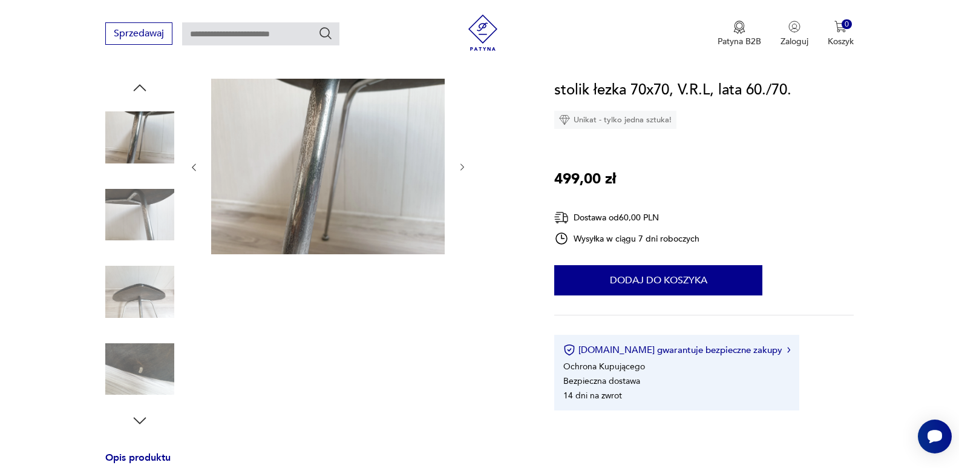
click at [463, 163] on icon "button" at bounding box center [462, 167] width 10 height 10
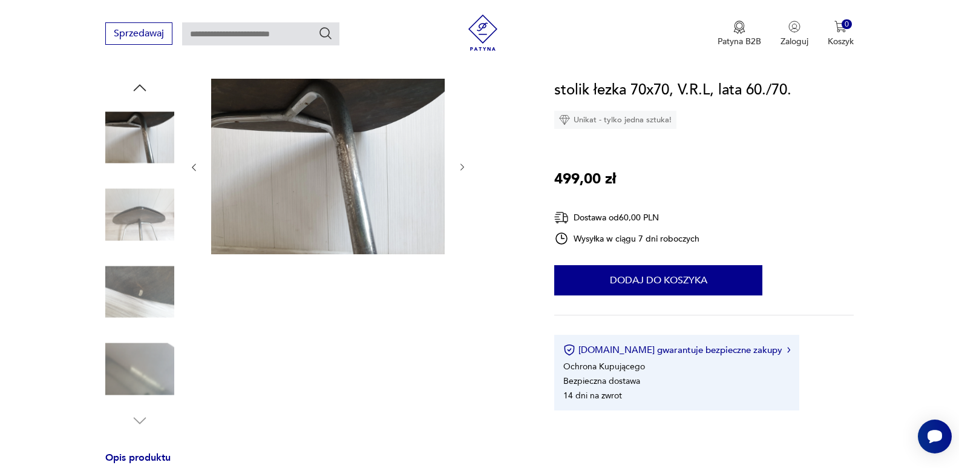
click at [463, 163] on icon "button" at bounding box center [462, 167] width 10 height 10
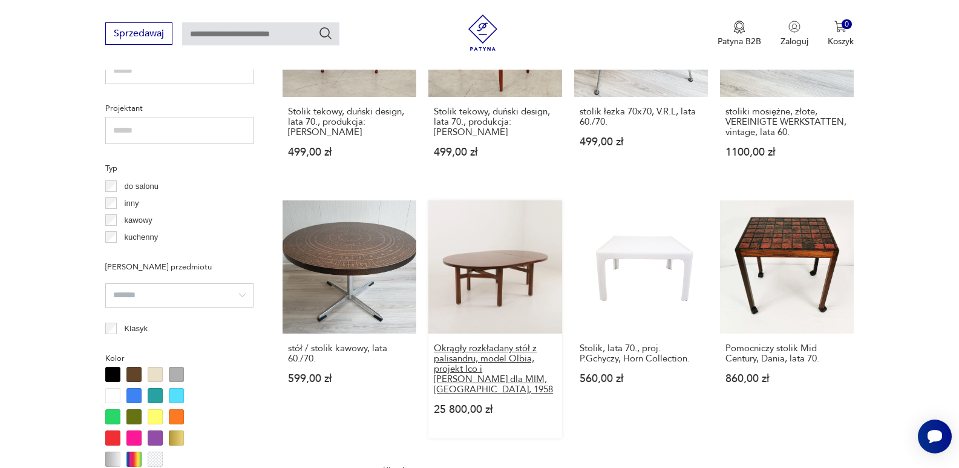
scroll to position [861, 0]
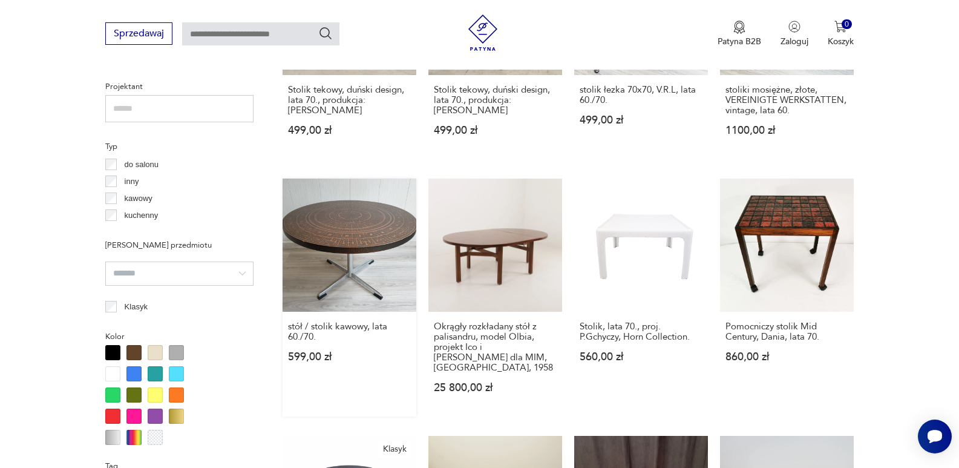
click at [337, 234] on link "stół / stolik kawowy, lata 60./70. 599,00 zł" at bounding box center [349, 297] width 134 height 238
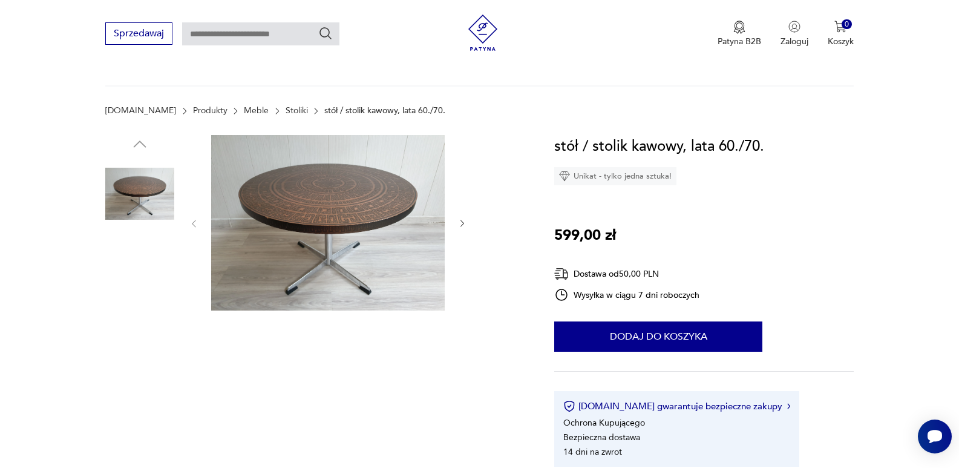
scroll to position [60, 0]
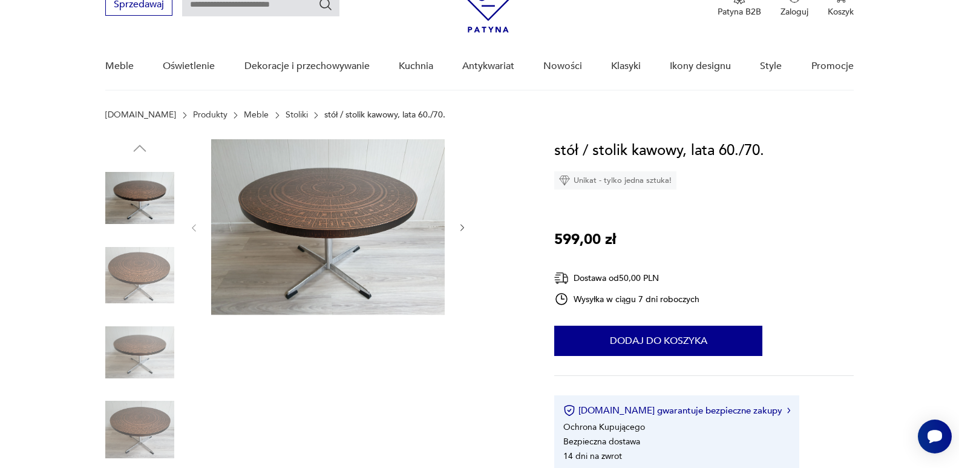
click at [139, 349] on img at bounding box center [139, 352] width 69 height 69
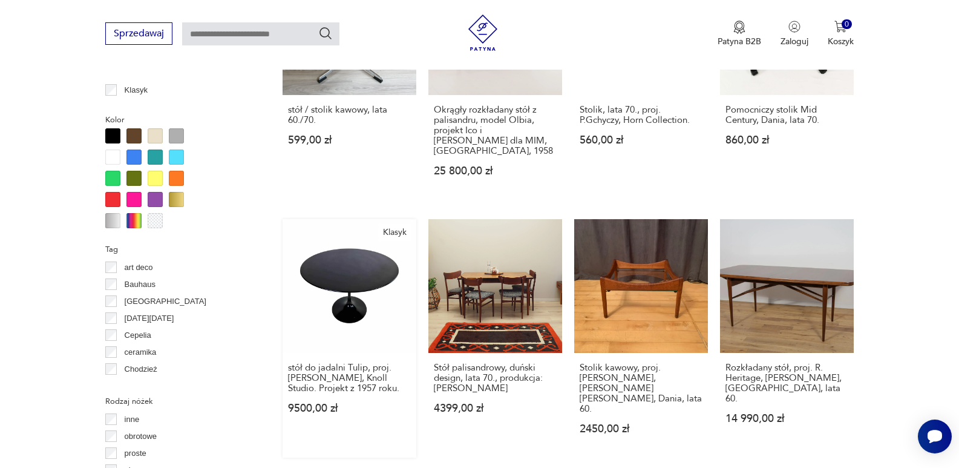
scroll to position [1153, 0]
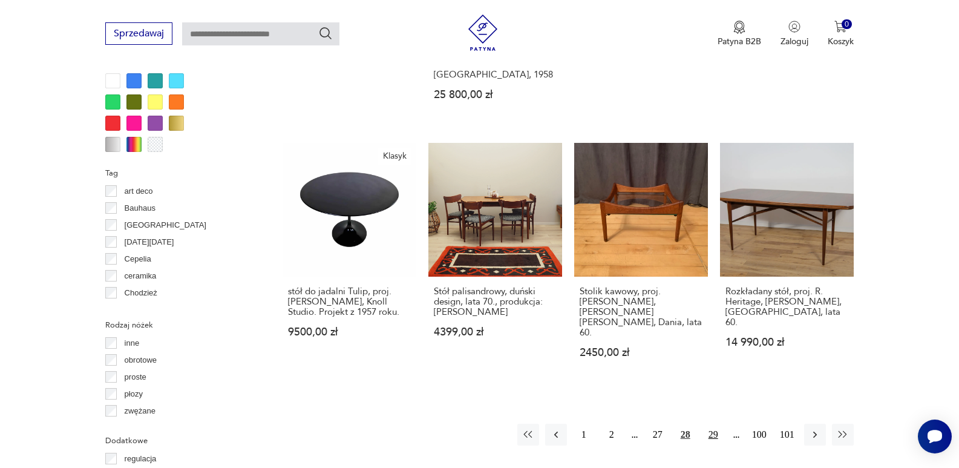
click at [714, 423] on button "29" at bounding box center [713, 434] width 22 height 22
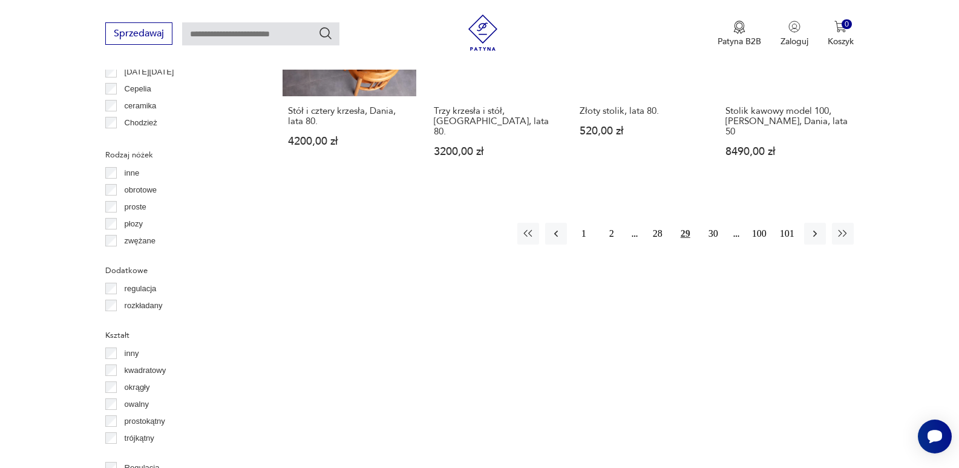
scroll to position [1349, 0]
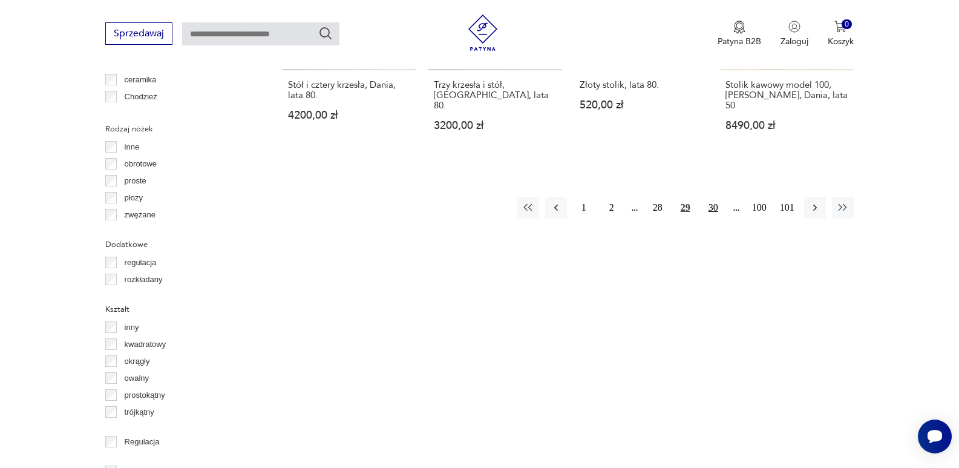
click at [714, 197] on button "30" at bounding box center [713, 208] width 22 height 22
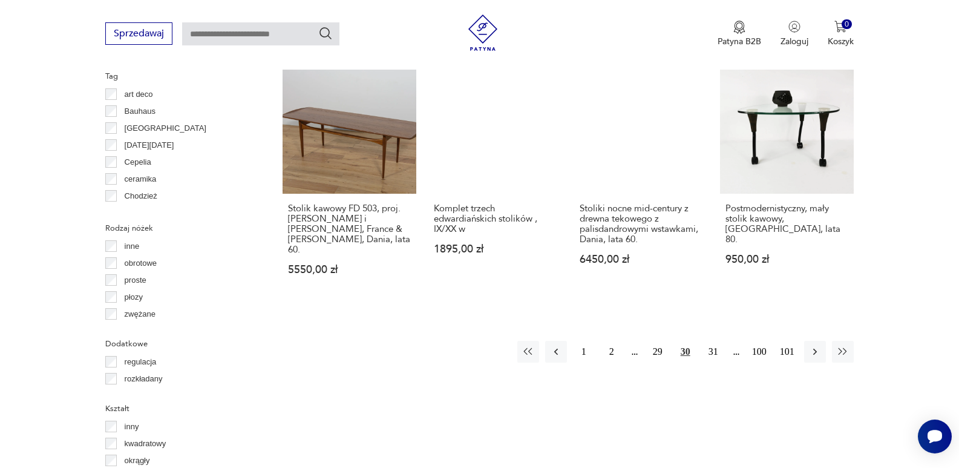
scroll to position [1228, 0]
